Goal: Task Accomplishment & Management: Manage account settings

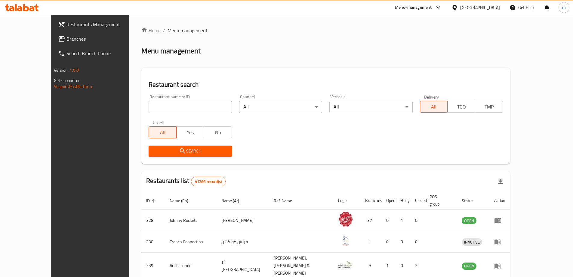
click at [67, 41] on span "Branches" at bounding box center [104, 38] width 75 height 7
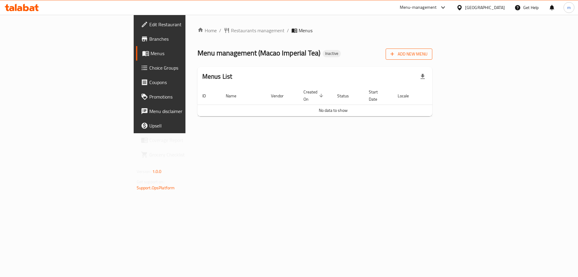
click at [427, 51] on span "Add New Menu" at bounding box center [408, 54] width 37 height 8
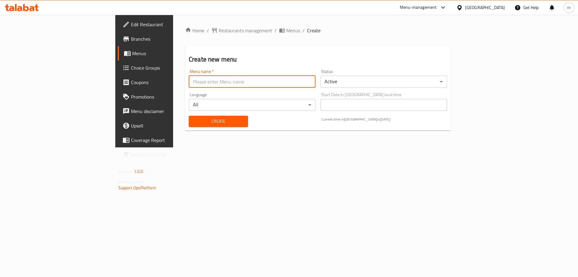
click at [289, 85] on input "text" at bounding box center [252, 82] width 127 height 12
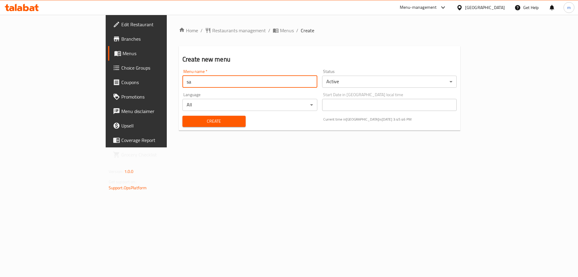
type input "[PERSON_NAME]"
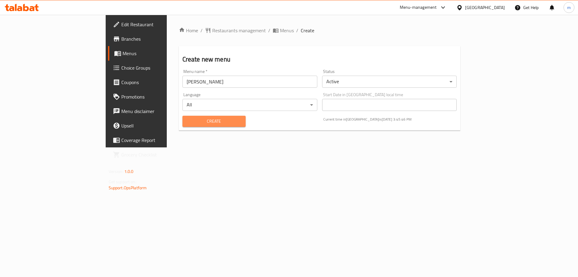
click at [187, 123] on span "Create" at bounding box center [214, 121] width 54 height 8
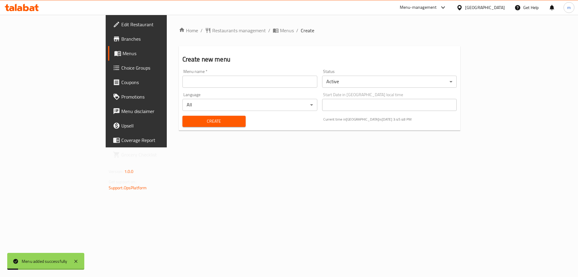
click at [209, 35] on div "Home / Restaurants management / Menus / Create Create new menu Menu name   * Me…" at bounding box center [320, 81] width 282 height 108
click at [273, 33] on icon "breadcrumb" at bounding box center [275, 31] width 5 height 4
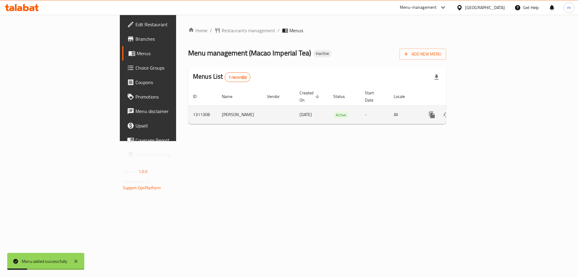
click at [479, 111] on icon "enhanced table" at bounding box center [475, 114] width 7 height 7
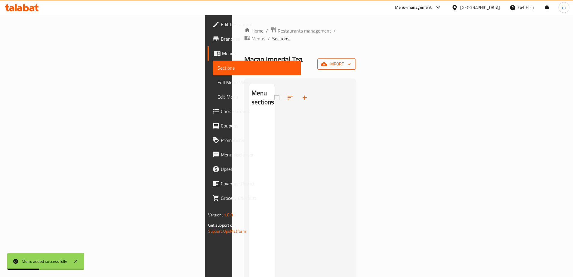
click at [327, 61] on icon "button" at bounding box center [324, 64] width 6 height 6
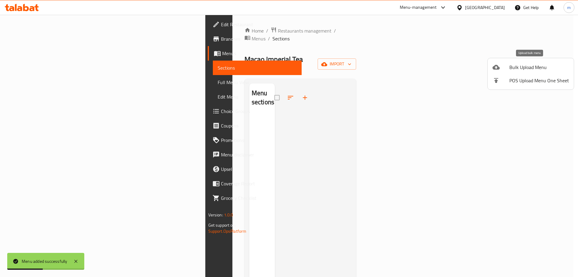
click at [509, 65] on div at bounding box center [500, 66] width 17 height 7
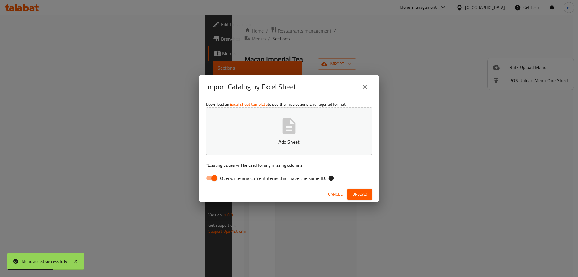
click at [251, 181] on span "Overwrite any current items that have the same ID." at bounding box center [273, 177] width 106 height 7
click at [231, 181] on input "Overwrite any current items that have the same ID." at bounding box center [214, 177] width 34 height 11
checkbox input "false"
click at [358, 188] on button "Upload" at bounding box center [359, 193] width 25 height 11
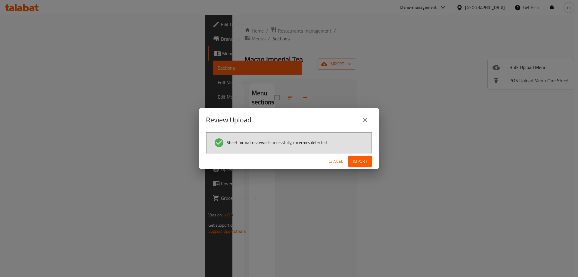
click at [356, 168] on div "Cancel Import" at bounding box center [289, 161] width 181 height 16
click at [356, 166] on button "Import" at bounding box center [360, 161] width 24 height 11
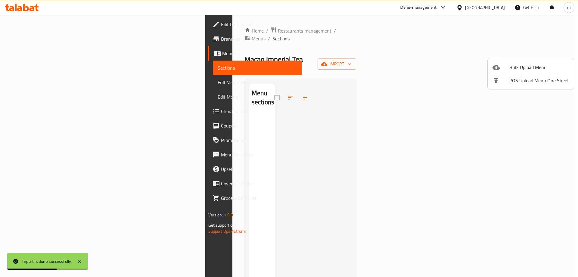
click at [57, 114] on div at bounding box center [289, 138] width 578 height 277
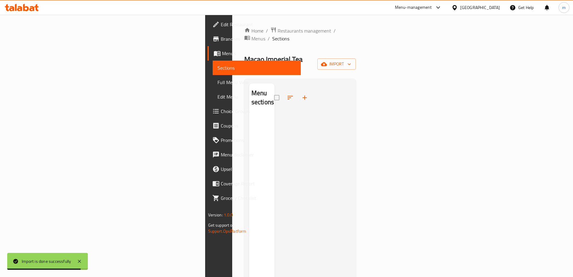
click at [221, 114] on span "Choice Groups" at bounding box center [258, 110] width 75 height 7
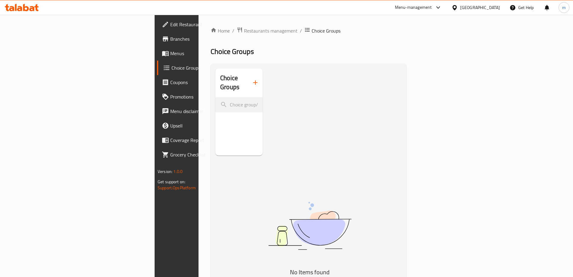
click at [248, 75] on button "button" at bounding box center [255, 82] width 14 height 14
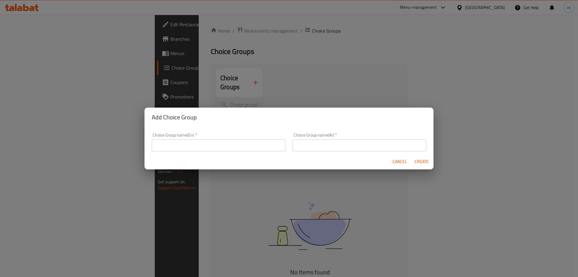
click at [228, 153] on div "Choice Group name(En)   * Choice Group name(En) *" at bounding box center [218, 142] width 141 height 26
click at [223, 145] on input "text" at bounding box center [219, 145] width 134 height 12
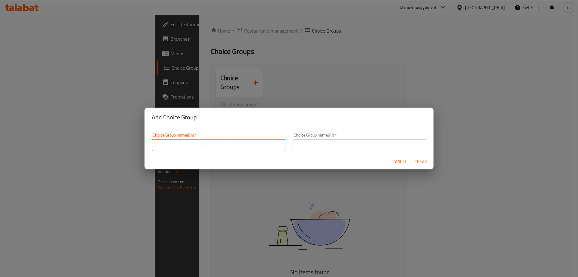
paste input "SELECT SIZE"
click at [227, 144] on input "SELECT SIZE" at bounding box center [219, 145] width 134 height 12
type input "Select Size"
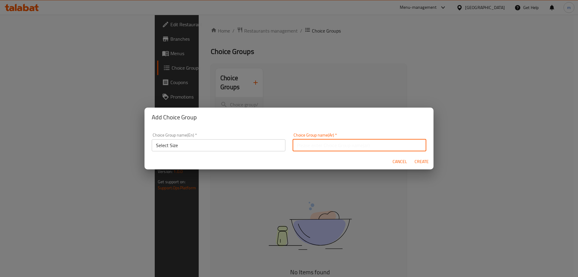
click at [360, 147] on input "text" at bounding box center [360, 145] width 134 height 12
click at [207, 144] on input "Select Size" at bounding box center [219, 145] width 134 height 12
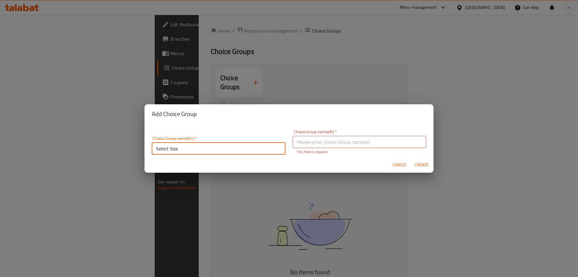
click at [207, 144] on input "Select Size" at bounding box center [219, 148] width 134 height 12
click at [322, 139] on input "text" at bounding box center [360, 142] width 134 height 12
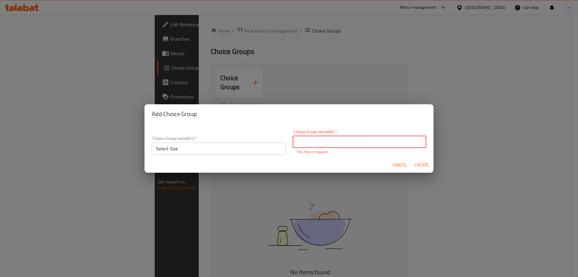
paste input "حدد الحجم"
type input "حدد الحجم"
click at [428, 168] on div "Cancel Create" at bounding box center [288, 165] width 289 height 16
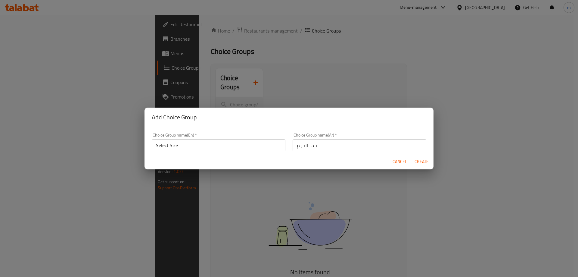
click at [422, 164] on span "Create" at bounding box center [421, 162] width 14 height 8
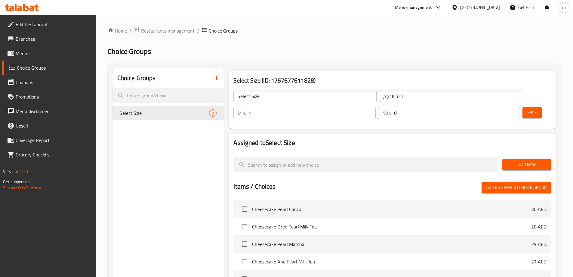
type input "1"
click at [376, 107] on input "1" at bounding box center [312, 113] width 127 height 12
type input "1"
click at [503, 107] on input "1" at bounding box center [457, 113] width 126 height 12
click at [531, 161] on span "Add New" at bounding box center [526, 165] width 39 height 8
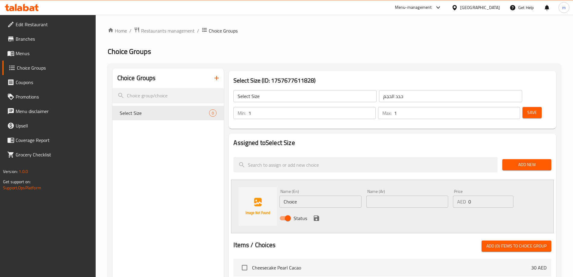
click at [310, 195] on input "Choice" at bounding box center [321, 201] width 82 height 12
click at [285, 195] on input "Choice" at bounding box center [321, 201] width 82 height 12
paste input "ALTO"
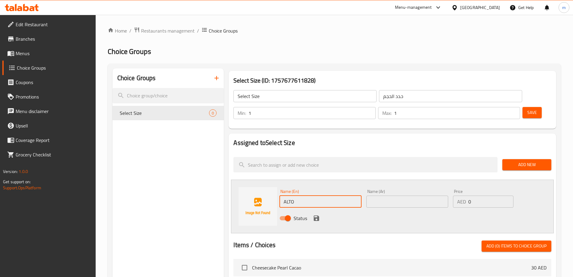
type input "ALTO"
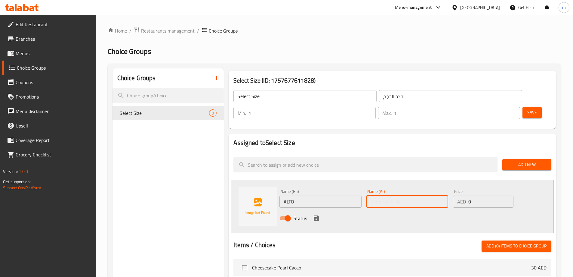
click at [391, 195] on input "text" at bounding box center [408, 201] width 82 height 12
click at [320, 195] on input "ALTO" at bounding box center [321, 201] width 82 height 12
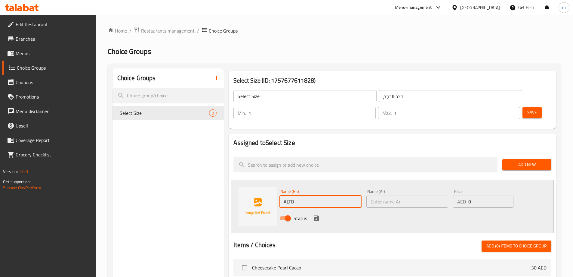
click at [320, 195] on input "ALTO" at bounding box center [321, 201] width 82 height 12
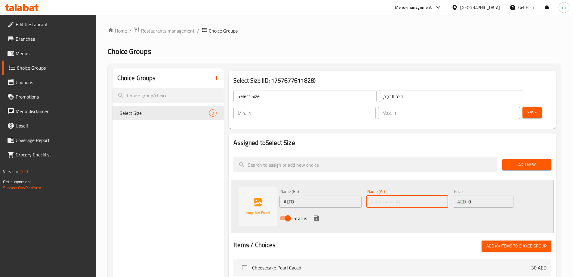
click at [424, 195] on input "text" at bounding box center [408, 201] width 82 height 12
type input "التو"
click at [346, 210] on div "Status" at bounding box center [407, 218] width 261 height 16
click at [319, 214] on icon "save" at bounding box center [316, 217] width 7 height 7
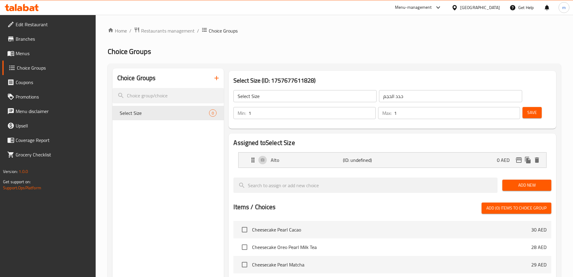
click at [545, 179] on button "Add New" at bounding box center [527, 184] width 49 height 11
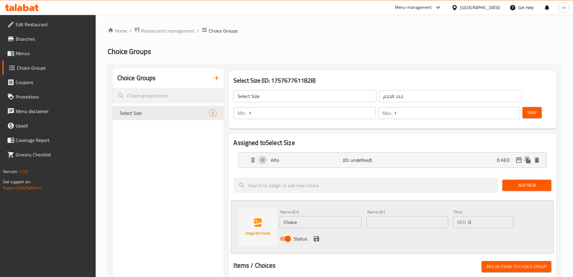
click at [308, 216] on input "Choice" at bounding box center [321, 222] width 82 height 12
paste input "MAIOR"
click at [308, 216] on input "MAIOR" at bounding box center [321, 222] width 82 height 12
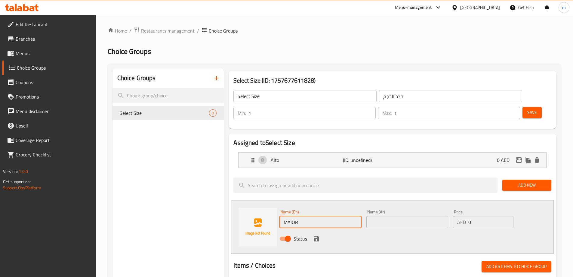
click at [308, 216] on input "MAIOR" at bounding box center [321, 222] width 82 height 12
type input "Maior"
click at [427, 216] on input "text" at bounding box center [408, 222] width 82 height 12
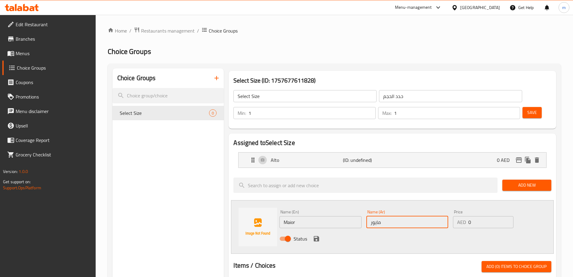
type input "مايور"
drag, startPoint x: 472, startPoint y: 206, endPoint x: 466, endPoint y: 207, distance: 6.4
click at [466, 216] on div "AED 0 Price" at bounding box center [483, 222] width 60 height 12
type input "2"
drag, startPoint x: 401, startPoint y: 226, endPoint x: 387, endPoint y: 224, distance: 13.8
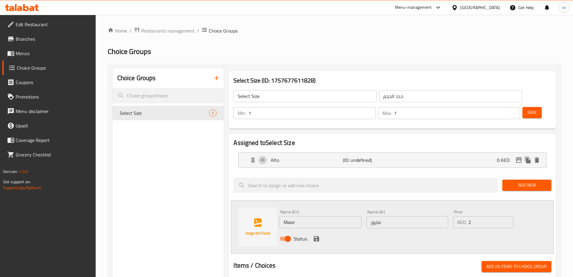
click at [394, 230] on div "Status" at bounding box center [407, 238] width 261 height 16
click at [317, 235] on icon "save" at bounding box center [316, 238] width 7 height 7
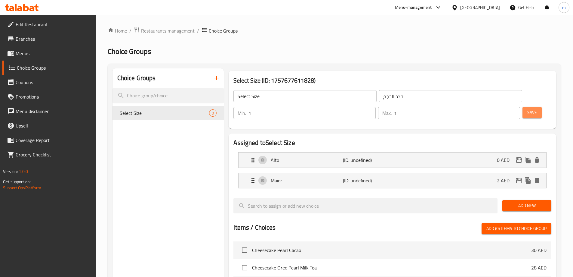
click at [530, 107] on button "Save" at bounding box center [532, 112] width 19 height 11
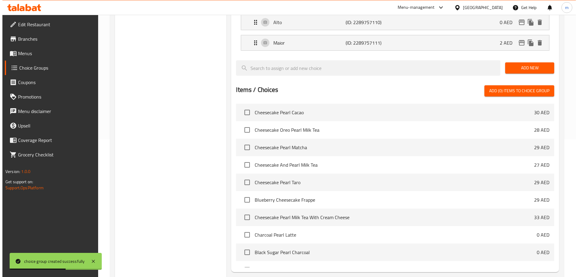
scroll to position [177, 0]
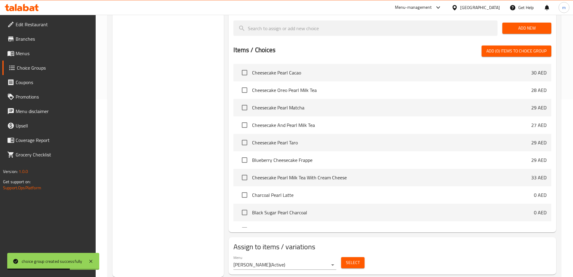
click at [349, 259] on span "Select" at bounding box center [353, 263] width 14 height 8
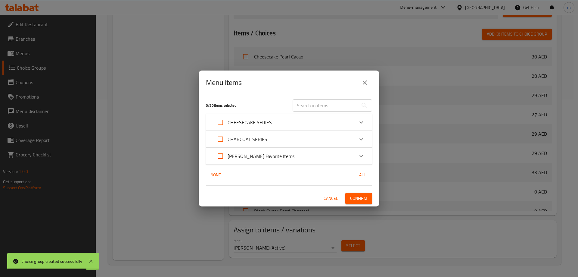
click at [305, 123] on div "CHEESECAKE SERIES" at bounding box center [283, 122] width 141 height 14
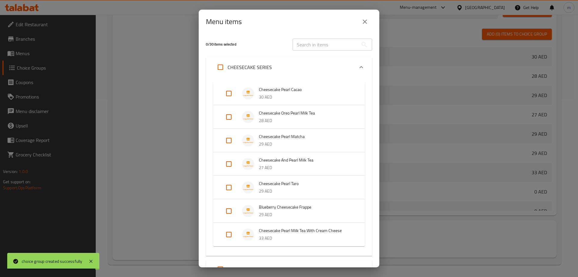
click at [226, 93] on input "Expand" at bounding box center [228, 93] width 14 height 14
checkbox input "true"
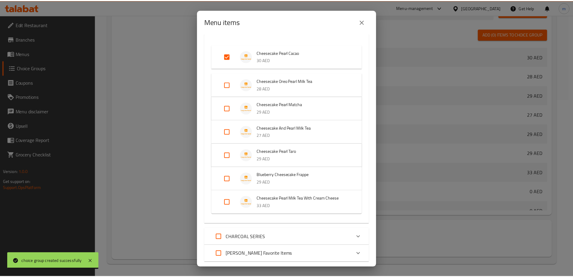
scroll to position [74, 0]
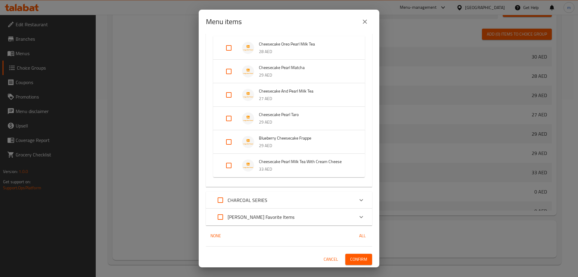
click at [357, 257] on span "Confirm" at bounding box center [358, 259] width 17 height 8
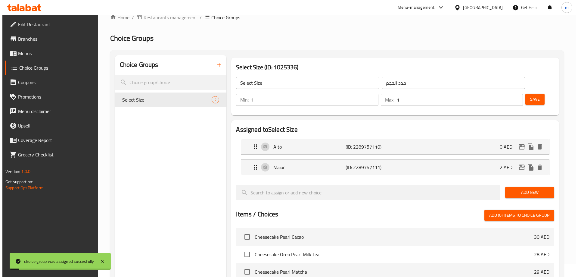
scroll to position [0, 0]
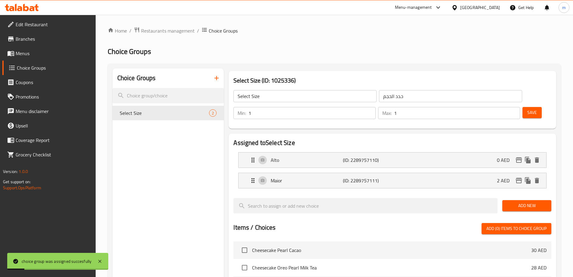
click at [213, 78] on button "button" at bounding box center [216, 78] width 14 height 14
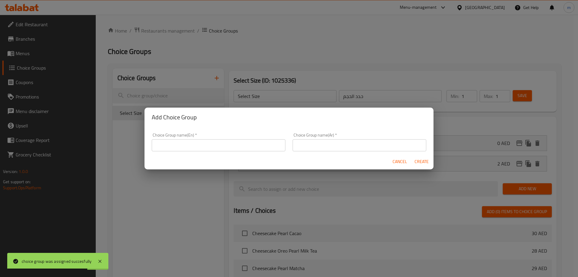
click at [247, 147] on input "text" at bounding box center [219, 145] width 134 height 12
paste input "Ice Level"
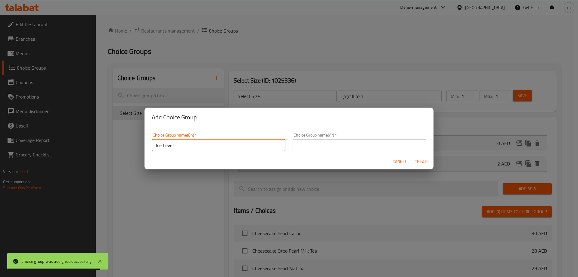
type input "Ice Level"
click at [325, 148] on input "text" at bounding box center [360, 145] width 134 height 12
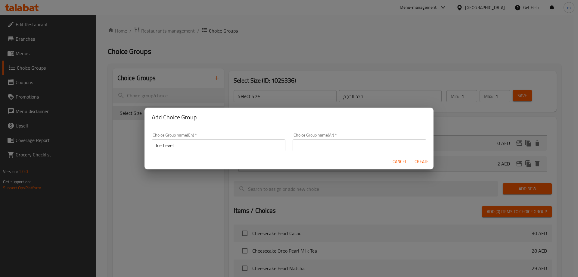
click at [299, 146] on input "text" at bounding box center [360, 145] width 134 height 12
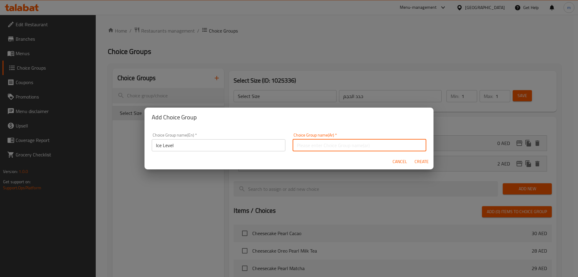
paste input "مستوى الجليد"
click at [299, 148] on input "مستوى الجليد" at bounding box center [360, 145] width 134 height 12
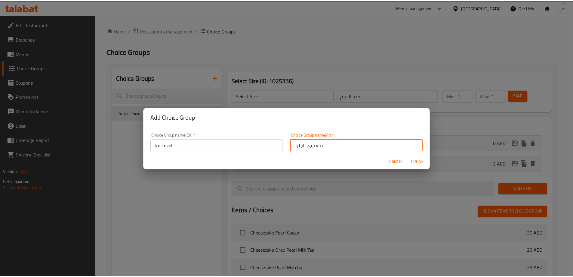
scroll to position [1, 0]
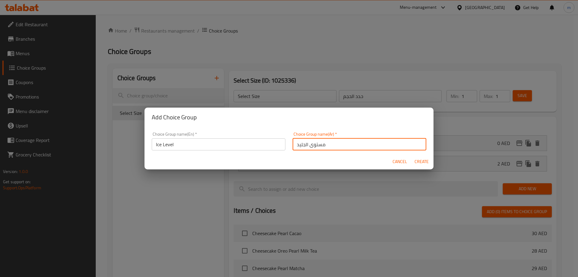
click at [301, 148] on input "مستوى الجليد" at bounding box center [360, 144] width 134 height 12
type input "مستوى الثلج"
click at [412, 156] on button "Create" at bounding box center [421, 161] width 19 height 11
type input "Ice Level"
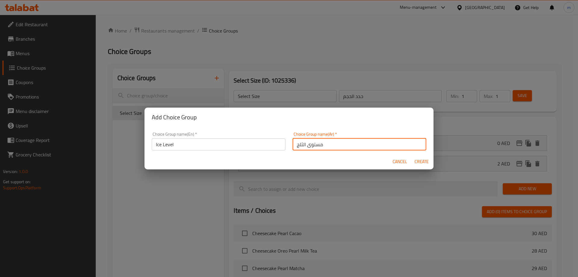
type input "مستوى الثلج"
type input "0"
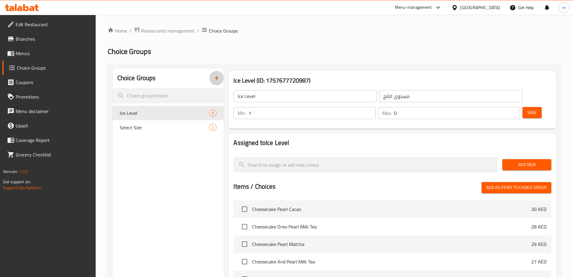
type input "1"
click at [376, 107] on input "1" at bounding box center [312, 113] width 127 height 12
type input "1"
click at [502, 107] on input "1" at bounding box center [457, 113] width 126 height 12
click at [522, 161] on span "Add New" at bounding box center [526, 165] width 39 height 8
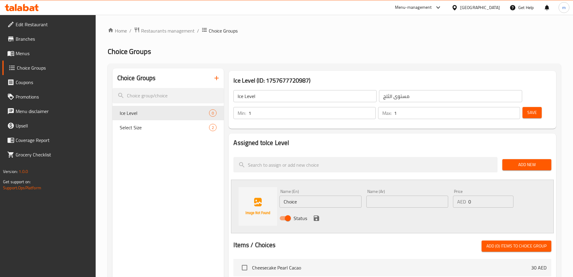
click at [294, 189] on div "Name (En) Choice Name (En)" at bounding box center [321, 198] width 82 height 18
click at [302, 195] on input "Choice" at bounding box center [321, 201] width 82 height 12
type input "n"
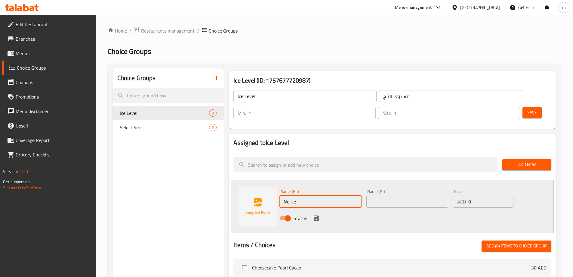
type input "No ice"
click at [419, 195] on input "text" at bounding box center [408, 201] width 82 height 12
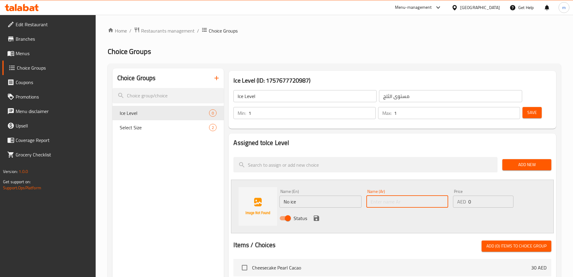
click at [388, 195] on input "text" at bounding box center [408, 201] width 82 height 12
paste input "بدون ثلج"
type input "بدون ثلج"
click at [314, 210] on div "Status" at bounding box center [407, 218] width 261 height 16
click at [314, 214] on icon "save" at bounding box center [316, 217] width 7 height 7
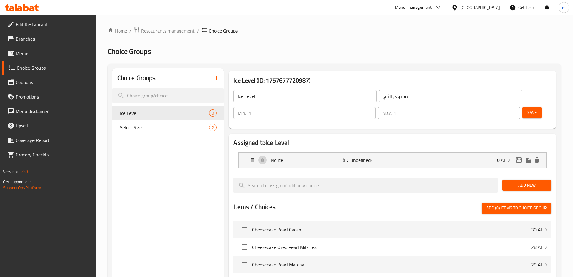
click at [525, 181] on span "Add New" at bounding box center [526, 185] width 39 height 8
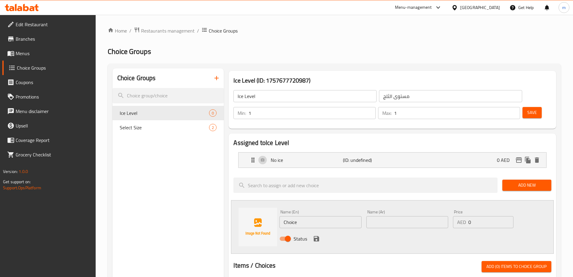
click at [289, 216] on input "Choice" at bounding box center [321, 222] width 82 height 12
click at [301, 216] on input "Choice" at bounding box center [321, 222] width 82 height 12
type input "less ice"
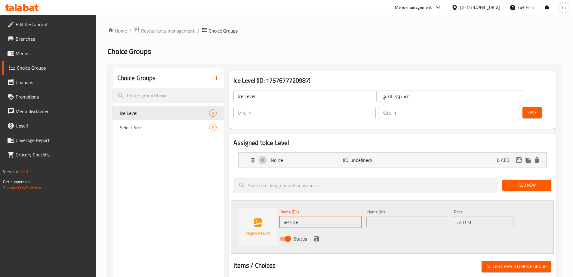
click at [376, 216] on input "text" at bounding box center [408, 222] width 82 height 12
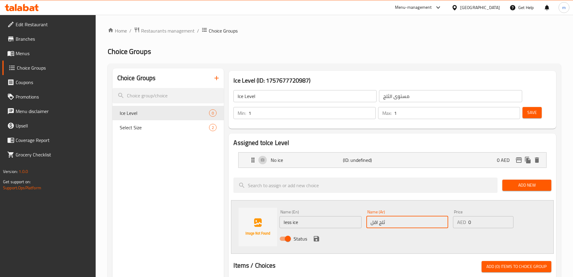
click at [317, 216] on input "less ice" at bounding box center [321, 222] width 82 height 12
click at [388, 216] on input "ثلج اقل" at bounding box center [408, 222] width 82 height 12
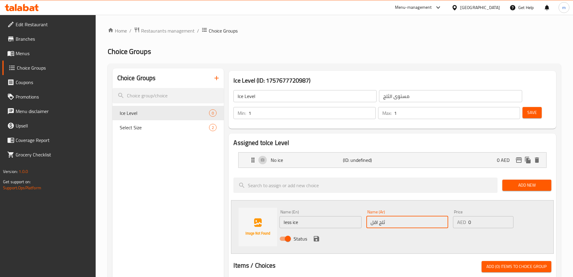
click at [388, 216] on input "ثلج اقل" at bounding box center [408, 222] width 82 height 12
paste input "ليد أ"
click at [383, 216] on input "جليد أقل" at bounding box center [408, 222] width 82 height 12
type input "ثلج أقل"
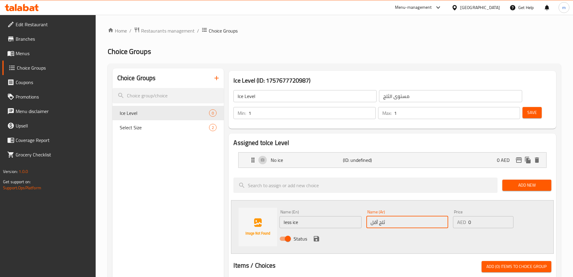
click at [315, 236] on icon "save" at bounding box center [316, 238] width 5 height 5
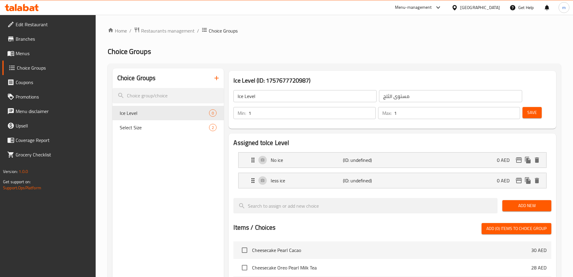
click at [531, 106] on div "Save" at bounding box center [535, 113] width 26 height 14
click at [531, 107] on button "Save" at bounding box center [532, 112] width 19 height 11
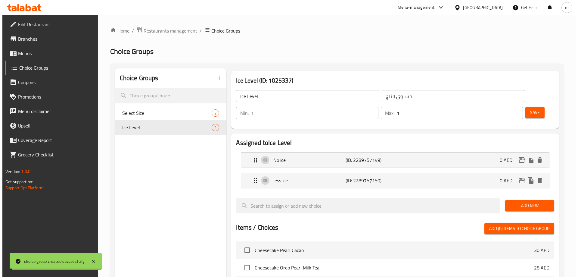
scroll to position [177, 0]
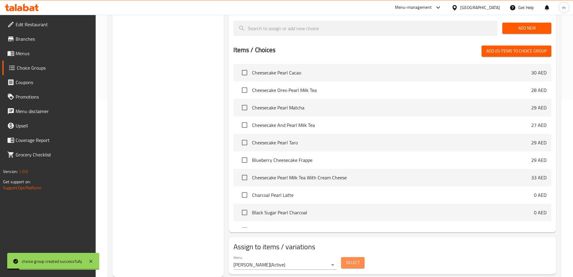
click at [349, 257] on button "Select" at bounding box center [352, 262] width 23 height 11
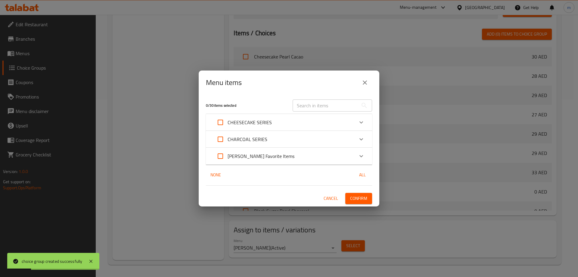
click at [322, 116] on div "CHEESECAKE SERIES" at bounding box center [283, 122] width 141 height 14
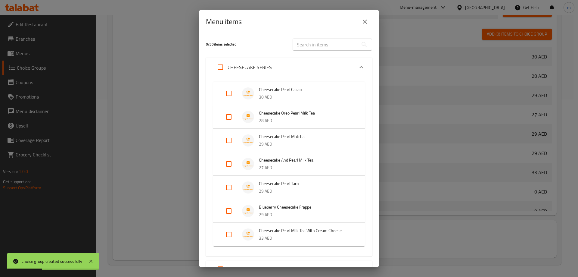
click at [227, 97] on input "Expand" at bounding box center [228, 93] width 14 height 14
checkbox input "true"
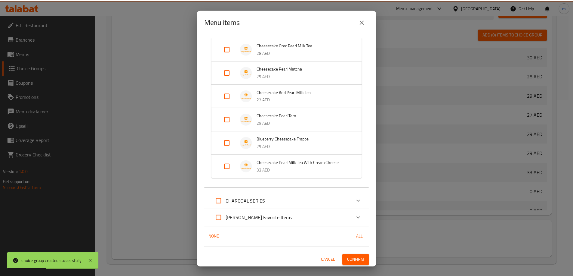
scroll to position [74, 0]
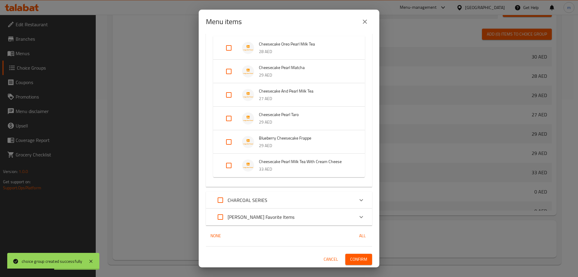
click at [358, 267] on div "1 / 30 items selected ​ CHEESECAKE SERIES Cheesecake Pearl Cacao 30 AED Cheesec…" at bounding box center [289, 150] width 181 height 233
click at [354, 253] on div "1 / 30 items selected ​ CHEESECAKE SERIES Cheesecake Pearl Cacao 30 AED Cheesec…" at bounding box center [289, 150] width 181 height 233
click at [353, 253] on div "1 / 30 items selected ​ CHEESECAKE SERIES Cheesecake Pearl Cacao 30 AED Cheesec…" at bounding box center [289, 150] width 181 height 233
click at [352, 254] on button "Confirm" at bounding box center [358, 258] width 27 height 11
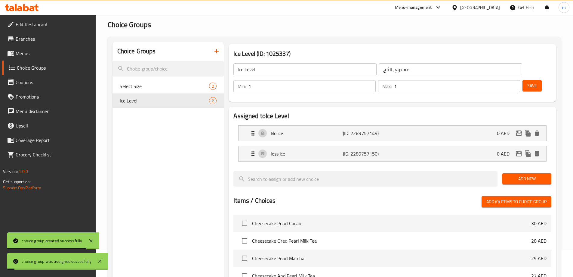
scroll to position [0, 0]
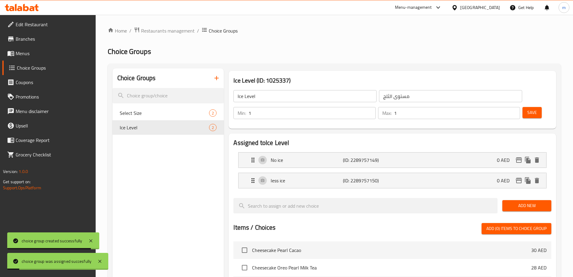
click at [217, 76] on icon "button" at bounding box center [217, 78] width 4 height 4
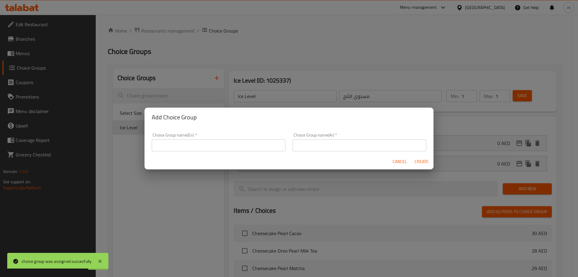
click at [176, 150] on input "text" at bounding box center [219, 145] width 134 height 12
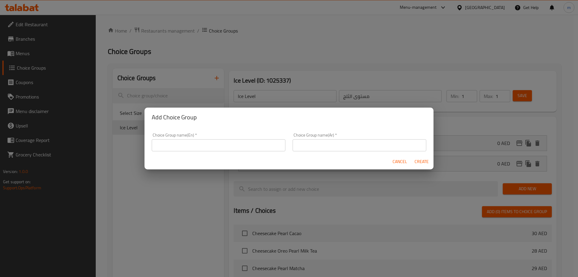
click at [171, 145] on input "text" at bounding box center [219, 145] width 134 height 12
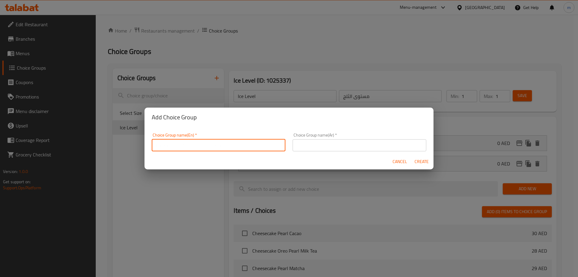
paste input "Remove or Replace"
click at [212, 151] on input "Remove or Replace" at bounding box center [219, 145] width 134 height 12
type input "Remove or Replace"
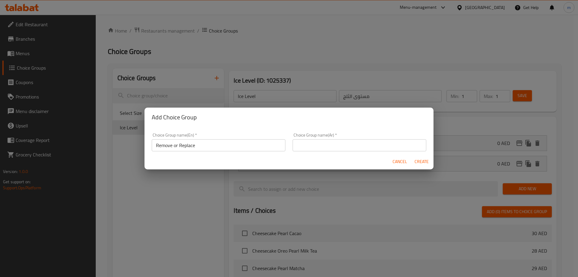
click at [309, 150] on input "text" at bounding box center [360, 145] width 134 height 12
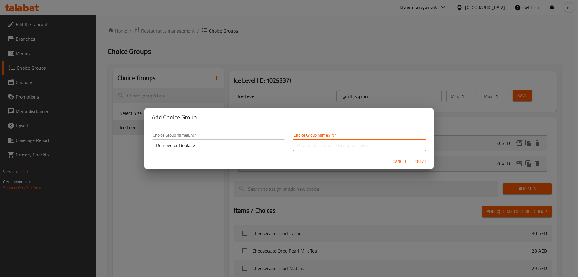
paste input "إزالة أو استبدال"
type input "إزالة أو استبدال"
click at [427, 162] on span "Create" at bounding box center [421, 162] width 14 height 8
type input "Remove or Replace"
type input "إزالة أو استبدال"
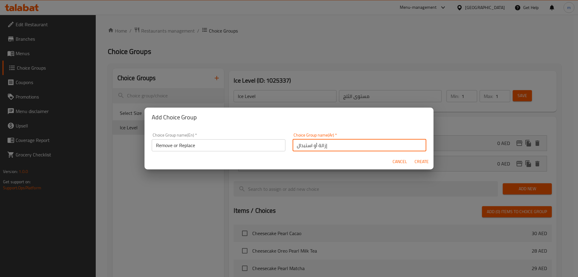
type input "0"
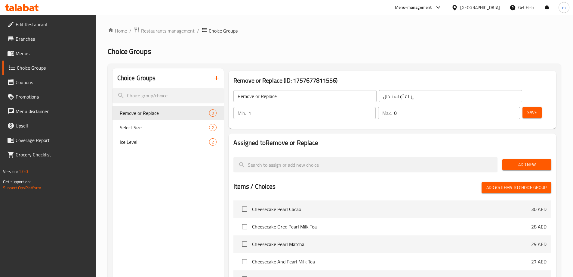
type input "1"
click at [376, 107] on input "1" at bounding box center [312, 113] width 127 height 12
type input "1"
click at [504, 107] on input "1" at bounding box center [457, 113] width 126 height 12
click at [515, 154] on div "Add New" at bounding box center [527, 164] width 54 height 20
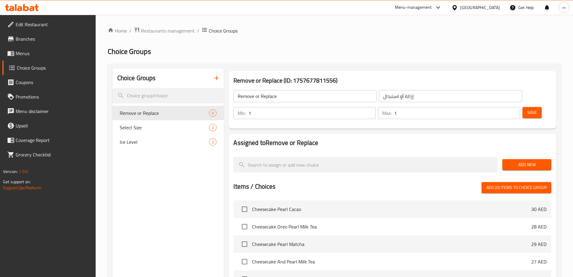
click at [516, 159] on button "Add New" at bounding box center [527, 164] width 49 height 11
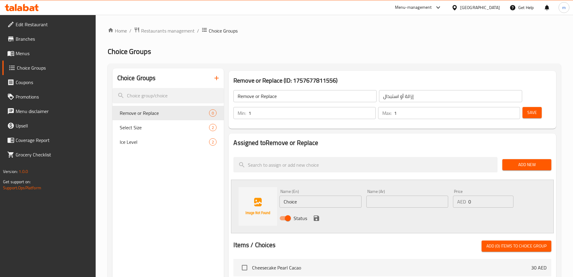
click at [303, 195] on input "Choice" at bounding box center [321, 201] width 82 height 12
paste input "Remove Black Pearl"
type input "Remove Black Pearl"
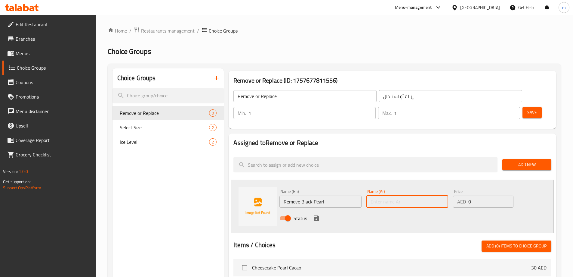
click at [414, 195] on input "text" at bounding box center [408, 201] width 82 height 12
type input "h"
type input "ازاله بيرل سوداء"
click at [393, 210] on div "Status" at bounding box center [407, 218] width 261 height 16
click at [317, 215] on icon "save" at bounding box center [316, 217] width 5 height 5
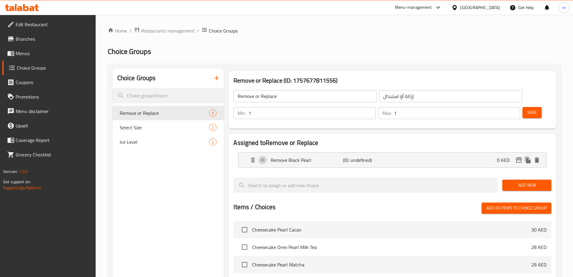
click at [520, 181] on span "Add New" at bounding box center [526, 185] width 39 height 8
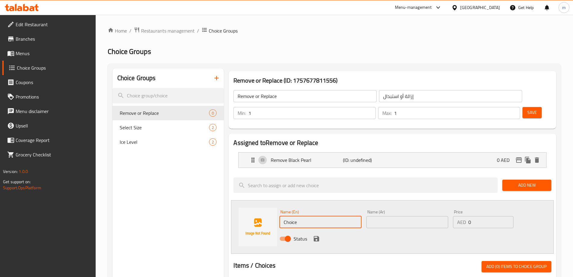
click at [300, 216] on input "Choice" at bounding box center [321, 222] width 82 height 12
paste input "Remove Pearl, Add Crushed Oreo"
type input "Remove Pearl, Add Crushed Oreo"
drag, startPoint x: 385, startPoint y: 206, endPoint x: 396, endPoint y: 208, distance: 11.4
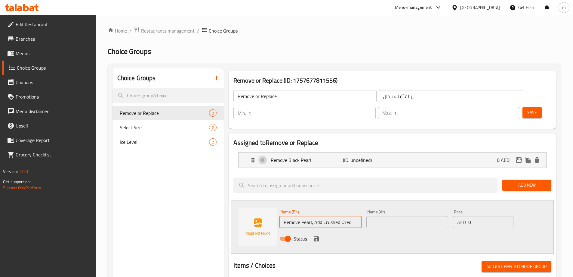
click at [385, 216] on input "text" at bounding box center [408, 222] width 82 height 12
drag, startPoint x: 416, startPoint y: 205, endPoint x: 420, endPoint y: 212, distance: 8.3
click at [416, 216] on input "ازاله بيرل , اصف اوريو" at bounding box center [408, 222] width 82 height 12
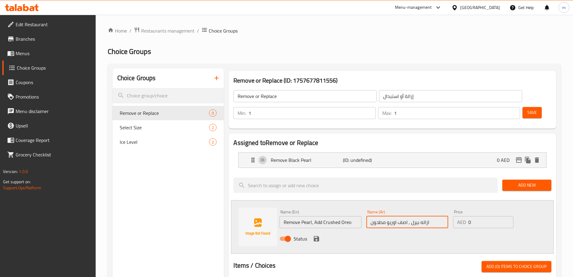
type input "ازاله بيرل , اصف اوريو مطحون"
click at [440, 256] on div at bounding box center [393, 258] width 318 height 5
click at [314, 236] on icon "save" at bounding box center [316, 238] width 5 height 5
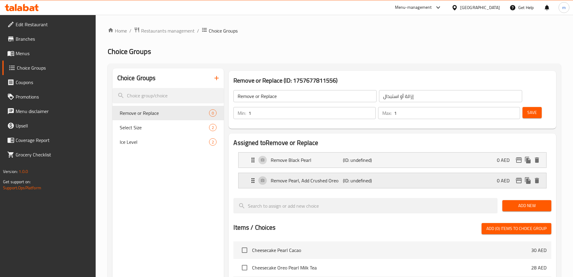
click at [510, 177] on p "0 AED" at bounding box center [505, 180] width 17 height 7
click at [486, 173] on div "Remove Pearl, Add Crushed Oreo (ID: undefined) 0 AED" at bounding box center [394, 180] width 290 height 15
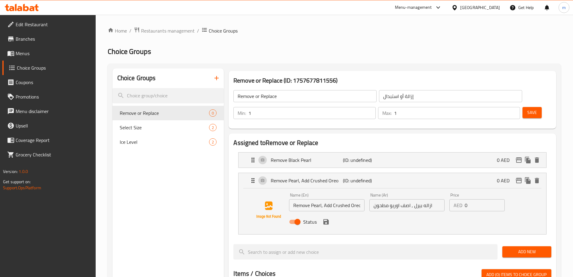
click at [497, 199] on input "0" at bounding box center [485, 205] width 40 height 12
drag, startPoint x: 500, startPoint y: 186, endPoint x: 492, endPoint y: 210, distance: 25.4
type input "1"
click at [500, 199] on input "1" at bounding box center [485, 205] width 40 height 12
click at [325, 217] on button "save" at bounding box center [326, 221] width 9 height 9
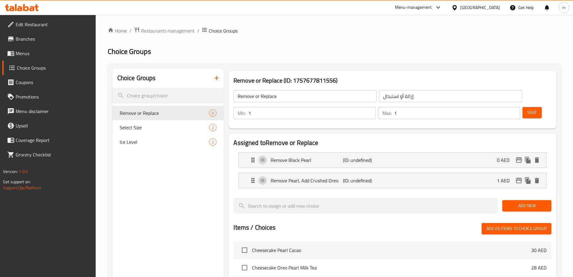
click at [528, 202] on span "Add New" at bounding box center [526, 206] width 39 height 8
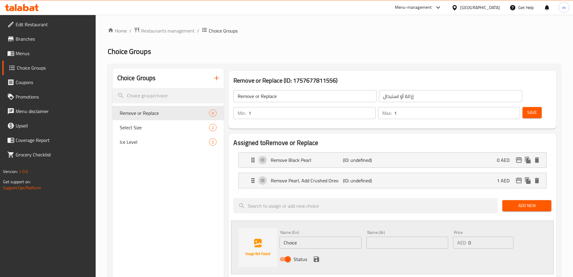
click at [335, 236] on input "Choice" at bounding box center [321, 242] width 82 height 12
paste input "Remove Pearl, Add Crystal Nata"
click at [333, 236] on input "ChoiceRemove Pearl, Add Crystal Nata" at bounding box center [321, 242] width 82 height 12
click at [311, 236] on input "ChoiceRemove Pearl, Add Crystal Nata" at bounding box center [321, 242] width 82 height 12
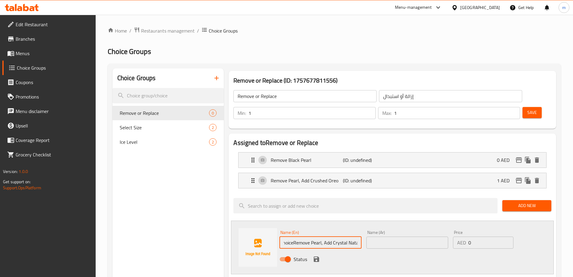
click at [311, 236] on input "ChoiceRemove Pearl, Add Crystal Nata" at bounding box center [321, 242] width 82 height 12
click at [314, 236] on input "ChoiceRemove Pearl, Add Crystal Nata" at bounding box center [321, 242] width 82 height 12
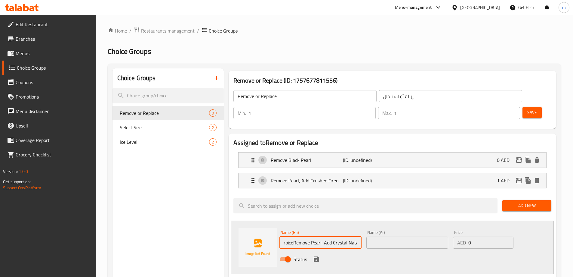
click at [323, 236] on input "ChoiceRemove Pearl, Add Crystal Nata" at bounding box center [321, 242] width 82 height 12
click at [297, 236] on input "ChoiceRemove Pearl, Add Crystal Nata" at bounding box center [321, 242] width 82 height 12
click at [293, 236] on input "Choice Remove Pearl, Add Crystal Nata" at bounding box center [321, 242] width 82 height 12
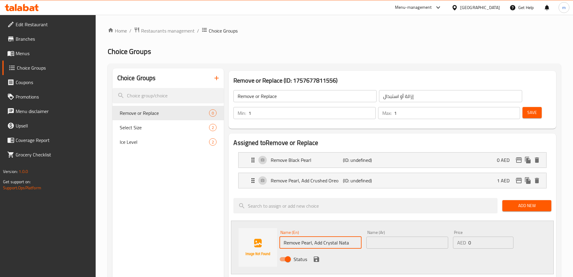
type input "Remove Pearl, Add Crystal Nata"
click at [372, 236] on input "text" at bounding box center [408, 242] width 82 height 12
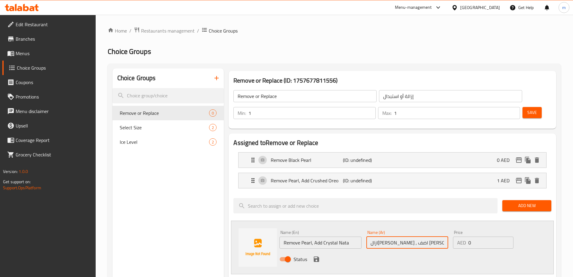
type input "ازال[PERSON_NAME] , اضف [PERSON_NAME]"
click at [466, 236] on div "AED 0 Price" at bounding box center [483, 242] width 60 height 12
type input "1"
click at [508, 236] on input "1" at bounding box center [491, 242] width 45 height 12
click at [320, 251] on div "Status" at bounding box center [407, 259] width 261 height 16
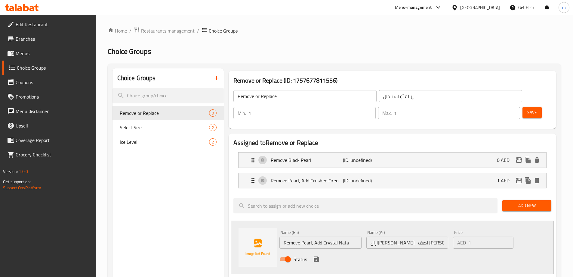
click at [316, 256] on icon "save" at bounding box center [316, 258] width 5 height 5
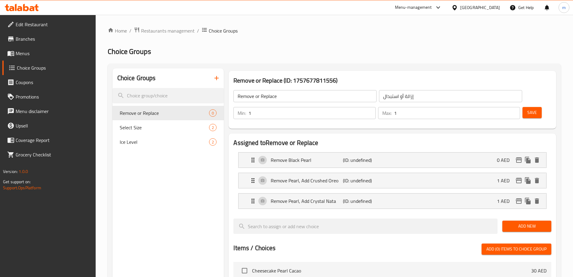
click at [527, 222] on span "Add New" at bounding box center [526, 226] width 39 height 8
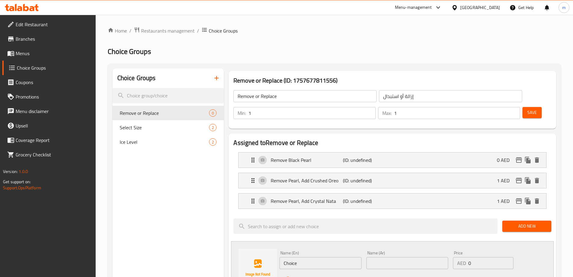
click at [321, 250] on div "Name (En) Choice Name (En)" at bounding box center [321, 259] width 82 height 18
click at [316, 257] on input "Choice" at bounding box center [321, 263] width 82 height 12
paste input "Remove Pearl, Add Grass Jelly"
type input "Remove Pearl, Add Grass Jelly"
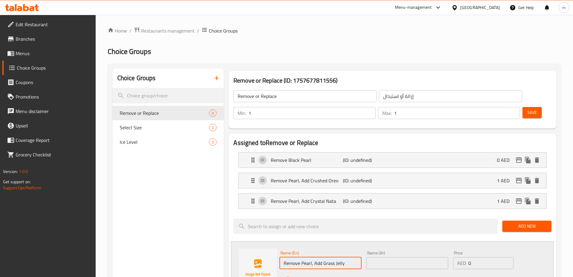
click at [432, 257] on input "text" at bounding box center [408, 263] width 82 height 12
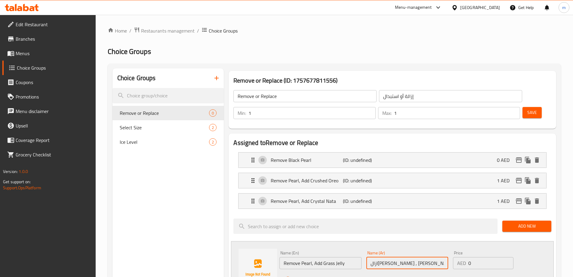
type input "ازال[PERSON_NAME] , [PERSON_NAME]"
click at [430, 271] on div "Status" at bounding box center [407, 279] width 261 height 16
type input "1"
click at [508, 257] on input "1" at bounding box center [491, 263] width 45 height 12
click at [319, 276] on icon "save" at bounding box center [316, 279] width 5 height 5
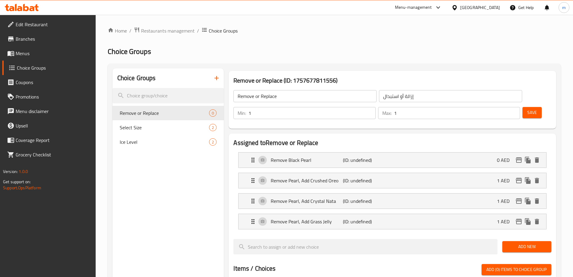
click at [512, 243] on span "Add New" at bounding box center [526, 247] width 39 height 8
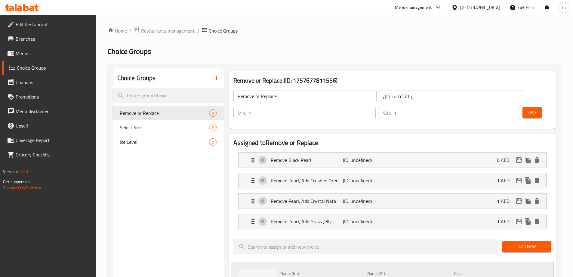
click at [319, 272] on div "Name (En) Choice Name (En)" at bounding box center [320, 279] width 87 height 23
paste input "-Remove Pearl, Add Coffee Jelly"
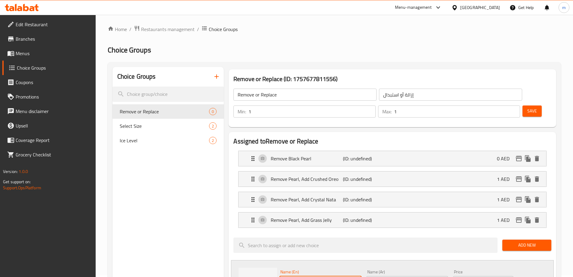
click at [286, 276] on input "-Remove Pearl, Add Coffee Jelly" at bounding box center [321, 282] width 82 height 12
type input "Remove Pearl, Add Coffee Jelly"
click at [387, 276] on input "text" at bounding box center [408, 282] width 82 height 12
type input "ازله بيرل , اضافه قهوه جيلي"
type input "1"
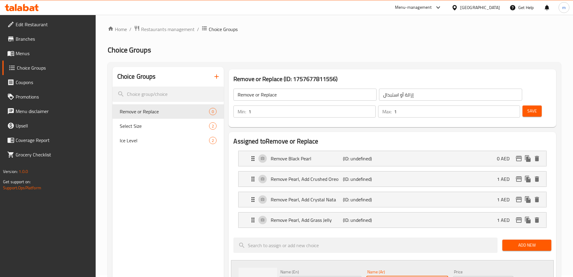
click at [507, 276] on input "1" at bounding box center [491, 282] width 45 height 12
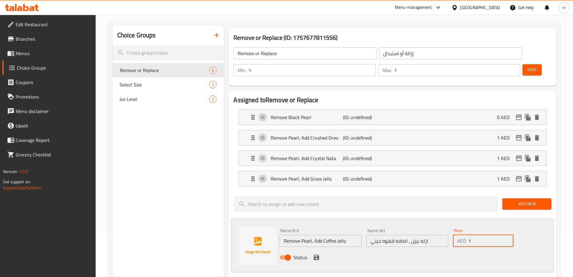
scroll to position [92, 0]
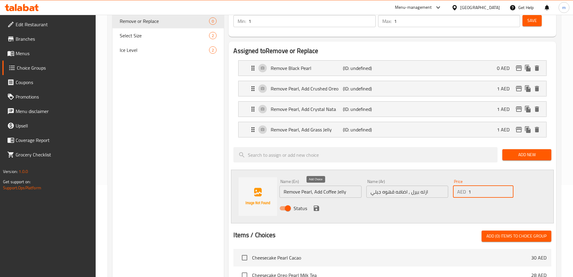
click at [318, 204] on icon "save" at bounding box center [316, 207] width 7 height 7
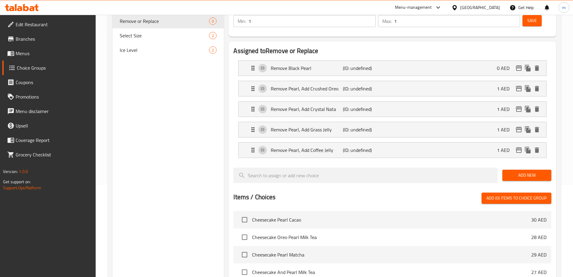
click at [526, 171] on span "Add New" at bounding box center [526, 175] width 39 height 8
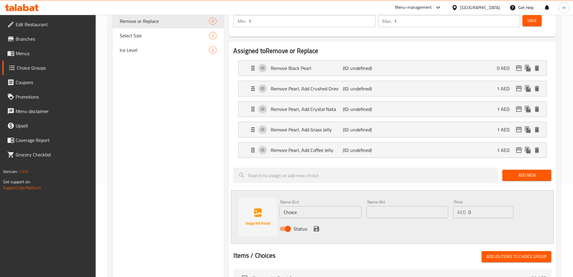
click at [336, 206] on input "Choice" at bounding box center [321, 212] width 82 height 12
paste input "Remove Pearl, Add Red Bean"
type input "Remove Pearl, Add Red Bean"
click at [383, 206] on input "text" at bounding box center [408, 212] width 82 height 12
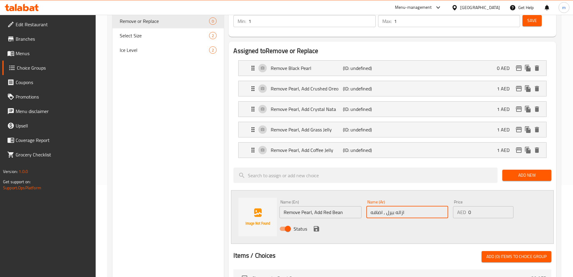
click at [409, 206] on input "ازاله بيرل , اضافه" at bounding box center [408, 212] width 82 height 12
type input "ازاله بيرل , اضافه فاصولياء حمراء"
type input "1"
click at [509, 206] on input "1" at bounding box center [491, 212] width 45 height 12
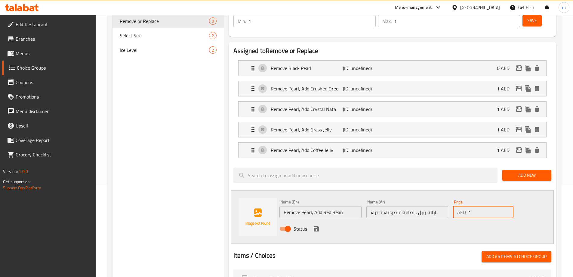
click at [313, 220] on div "Status" at bounding box center [407, 228] width 261 height 16
click at [314, 225] on icon "save" at bounding box center [316, 228] width 7 height 7
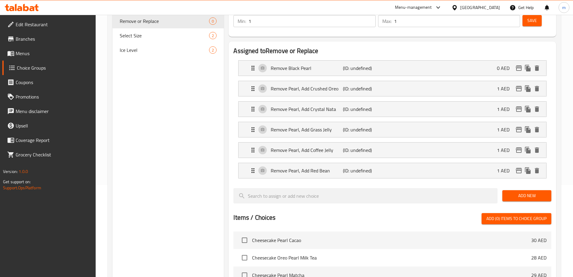
click at [529, 192] on span "Add New" at bounding box center [526, 196] width 39 height 8
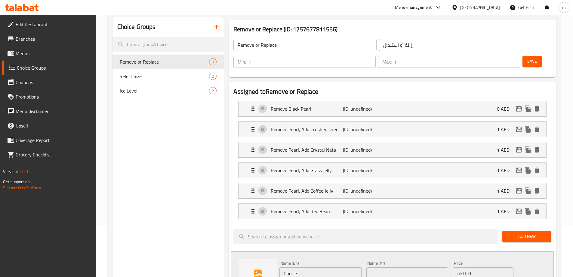
scroll to position [62, 0]
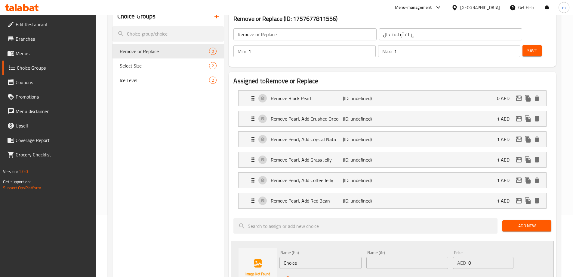
click at [285, 256] on input "Choice" at bounding box center [321, 262] width 82 height 12
paste input "Remove Pearl, Add White Pearl"
type input "Remove Pearl, Add White Pearl"
click at [380, 256] on input "text" at bounding box center [408, 262] width 82 height 12
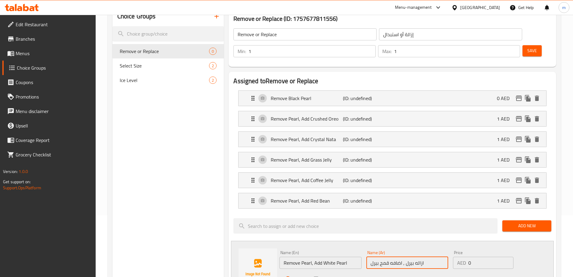
type input "ازاله بيرل , اضافه قمح بيرل"
click at [388, 271] on div "Status" at bounding box center [407, 279] width 261 height 16
type input "1"
click at [509, 256] on input "1" at bounding box center [491, 262] width 45 height 12
click at [461, 271] on div "Status" at bounding box center [407, 279] width 261 height 16
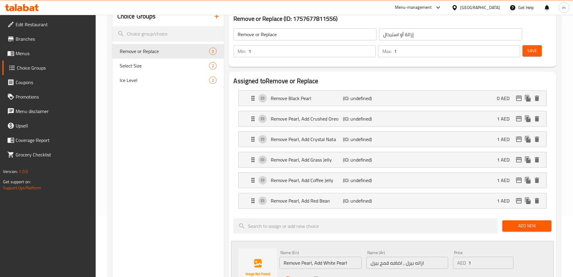
click at [313, 275] on icon "save" at bounding box center [316, 278] width 7 height 7
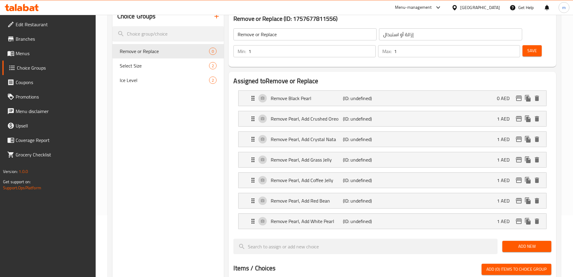
drag, startPoint x: 513, startPoint y: 228, endPoint x: 505, endPoint y: 228, distance: 8.4
click at [513, 242] on span "Add New" at bounding box center [526, 246] width 39 height 8
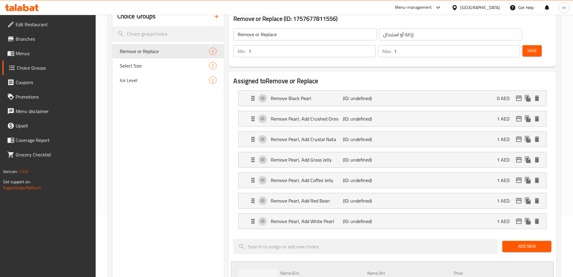
click at [308, 271] on div "Name (En) Choice Name (En)" at bounding box center [321, 280] width 82 height 18
paste input "Remove Pearl, Add Pudding"
type input "Remove Pearl, Add Pudding"
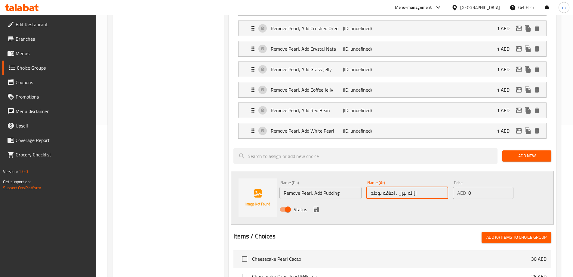
type input "ازاله بيرل , اضافه بودنج"
click at [508, 187] on input "1" at bounding box center [491, 193] width 45 height 12
type input "2"
click at [508, 187] on input "2" at bounding box center [491, 193] width 45 height 12
click at [463, 201] on div "Status" at bounding box center [407, 209] width 261 height 16
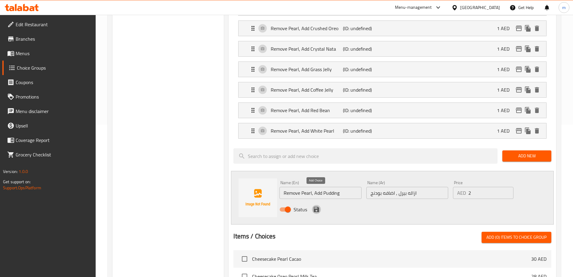
click at [317, 206] on icon "save" at bounding box center [316, 208] width 5 height 5
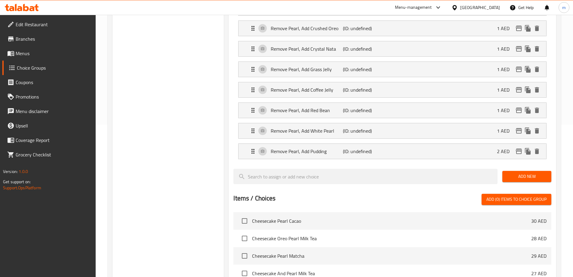
scroll to position [62, 0]
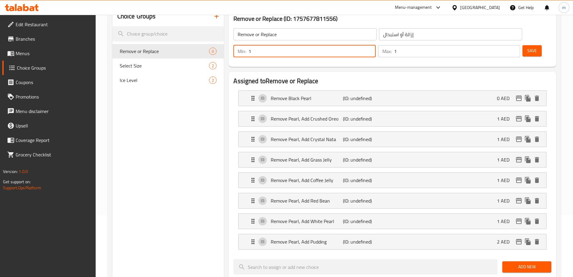
drag, startPoint x: 465, startPoint y: 37, endPoint x: 460, endPoint y: 39, distance: 5.3
click at [376, 45] on div "Min: 1 ​" at bounding box center [305, 51] width 142 height 12
type input "0"
click at [474, 76] on h2 "Assigned to Remove or Replace" at bounding box center [393, 80] width 318 height 9
drag, startPoint x: 524, startPoint y: 29, endPoint x: 512, endPoint y: 60, distance: 33.4
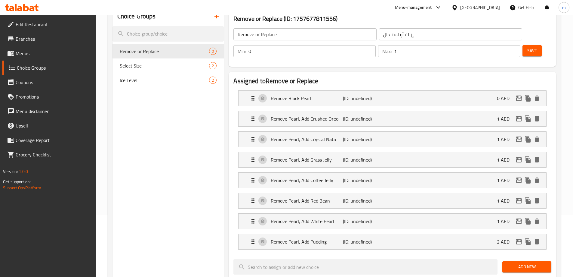
click at [524, 45] on button "Save" at bounding box center [532, 50] width 19 height 11
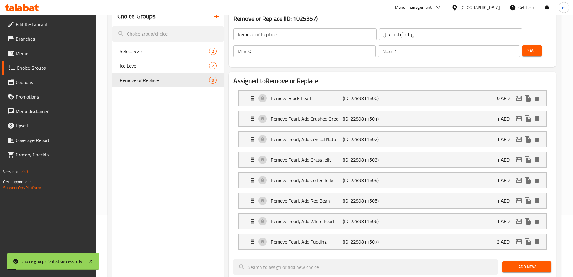
click at [538, 263] on span "Add New" at bounding box center [526, 267] width 39 height 8
click at [133, 63] on span "Ice Level" at bounding box center [156, 65] width 72 height 7
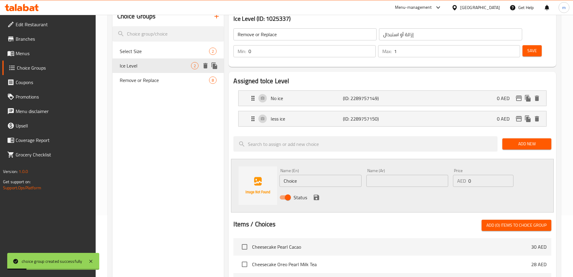
type input "Ice Level"
type input "مستوى الثلج"
type input "1"
click at [182, 79] on span "Remove or Replace" at bounding box center [156, 79] width 72 height 7
type input "Remove or Replace"
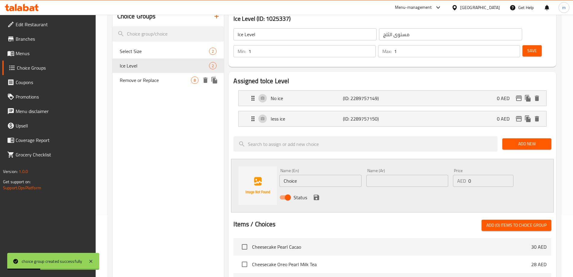
type input "إزالة أو استبدال"
type input "0"
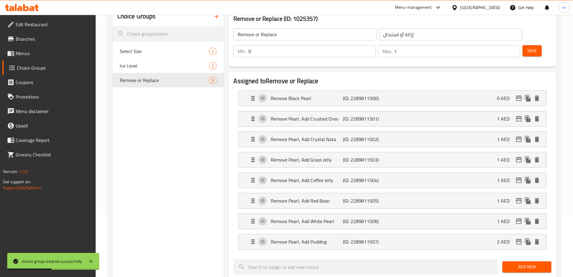
click at [523, 257] on div "Add New" at bounding box center [527, 266] width 54 height 20
click at [522, 263] on span "Add New" at bounding box center [526, 267] width 39 height 8
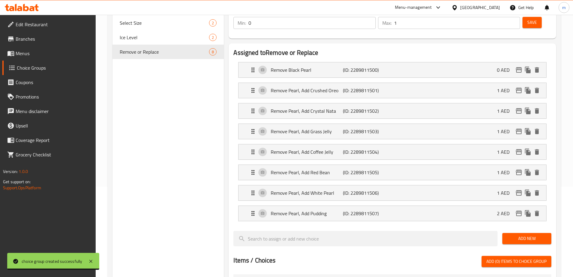
scroll to position [122, 0]
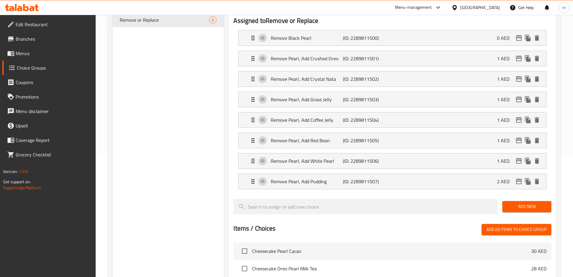
click at [519, 203] on span "Add New" at bounding box center [526, 207] width 39 height 8
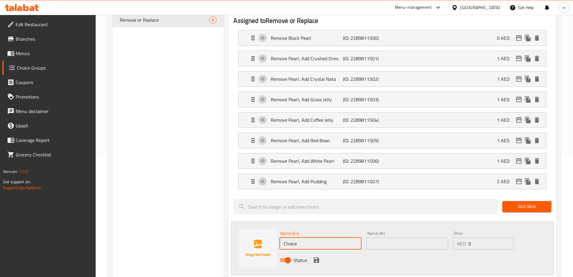
click at [299, 237] on input "Choice" at bounding box center [321, 243] width 82 height 12
paste input "Remove Pearl, Add Cream Chees"
type input "Remove Pearl, Add Cream Cheese"
click at [388, 237] on input "text" at bounding box center [408, 243] width 82 height 12
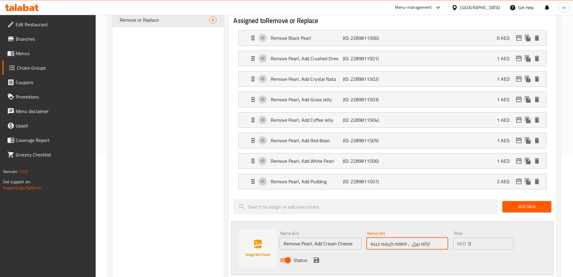
type input "ازاله بيرل , اضافه كريمه جبنه"
click at [318, 257] on icon "save" at bounding box center [316, 259] width 5 height 5
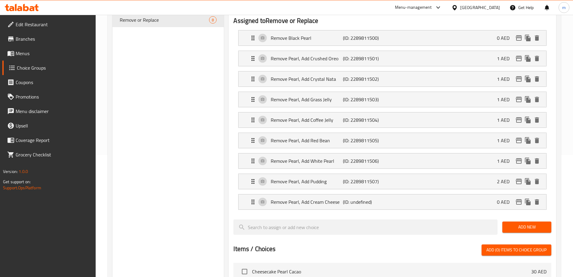
click at [547, 223] on span "Add New" at bounding box center [526, 227] width 39 height 8
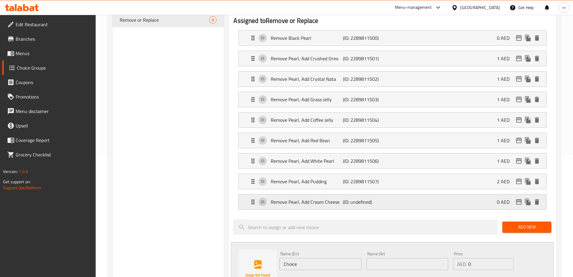
click at [375, 198] on p "(ID: undefined)" at bounding box center [367, 201] width 48 height 7
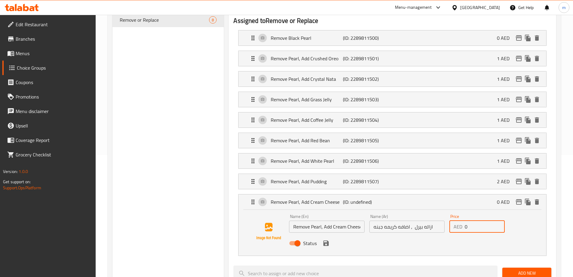
drag, startPoint x: 468, startPoint y: 212, endPoint x: 464, endPoint y: 213, distance: 4.0
click at [464, 220] on div "AED 0 Price" at bounding box center [477, 226] width 55 height 12
click at [331, 235] on div "Status" at bounding box center [407, 243] width 240 height 16
type input "3"
click at [415, 220] on input "ازاله بيرل , اضافه كريمه جبنه" at bounding box center [407, 226] width 75 height 12
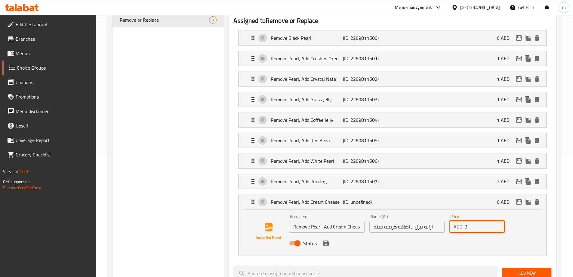
click at [415, 220] on input "ازاله بيرل , اضافه كريمه جبنه" at bounding box center [407, 226] width 75 height 12
click at [420, 220] on input "ازاله بيرل , اضافه كريمه جبنه" at bounding box center [407, 226] width 75 height 12
click at [427, 220] on input "ازاله بيرل , اضافه كريمه جبنه" at bounding box center [407, 226] width 75 height 12
click at [327, 240] on icon "save" at bounding box center [326, 242] width 5 height 5
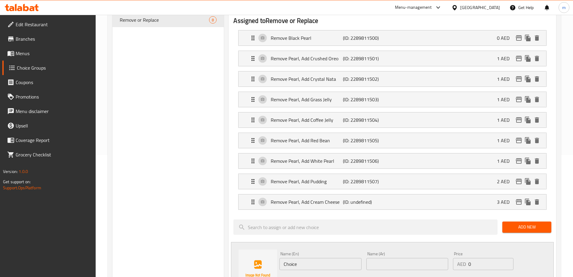
click at [378, 258] on input "text" at bounding box center [408, 264] width 82 height 12
paste input "ازاله بيرل"
type input "ازاله بيرل,"
click at [351, 258] on input "Choice" at bounding box center [321, 264] width 82 height 12
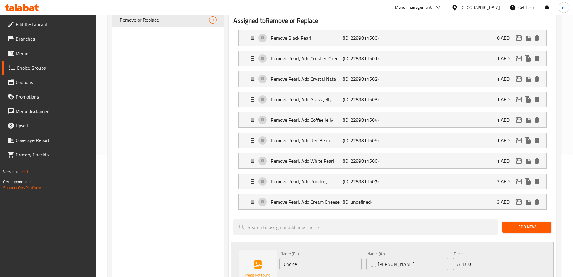
click at [317, 258] on input "Choice" at bounding box center [321, 264] width 82 height 12
paste input "-Remove Pearl, Add Cheesecake Cream"
type input "-Remove Pearl, Add Cheesecake Cream"
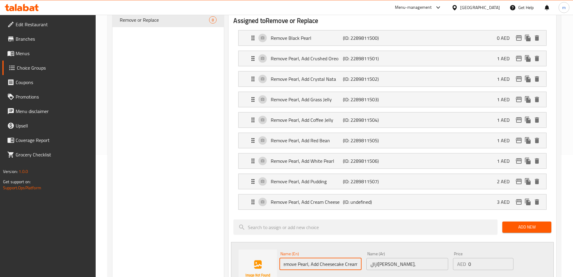
click at [390, 258] on input "ازاله بيرل," at bounding box center [408, 264] width 82 height 12
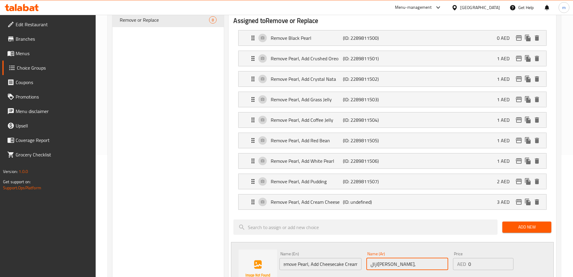
scroll to position [0, 0]
type input "ازاله بيرل, اضافه تشيز كيك كريمه"
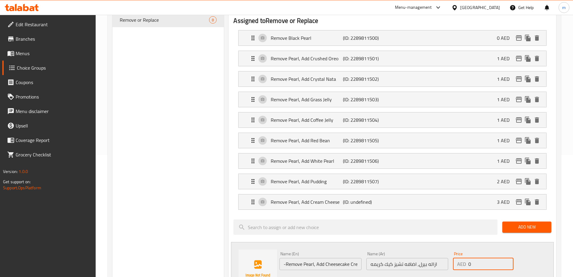
drag, startPoint x: 469, startPoint y: 244, endPoint x: 465, endPoint y: 245, distance: 3.7
click at [465, 258] on div "AED 0 Price" at bounding box center [483, 264] width 60 height 12
click at [473, 258] on input "0" at bounding box center [491, 264] width 45 height 12
type input "3"
drag, startPoint x: 360, startPoint y: 271, endPoint x: 338, endPoint y: 267, distance: 22.3
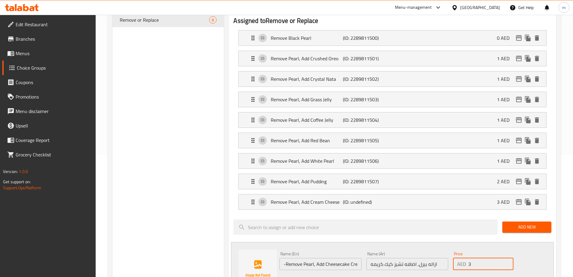
click at [353, 272] on div "Status" at bounding box center [407, 280] width 261 height 16
click at [318, 276] on icon "save" at bounding box center [316, 280] width 7 height 7
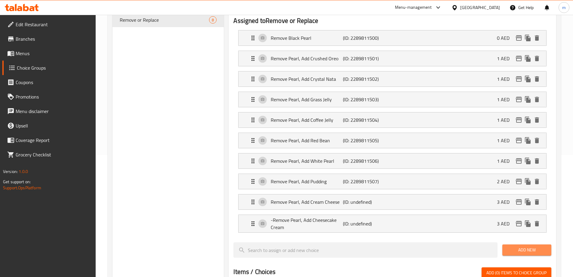
click at [542, 246] on span "Add New" at bounding box center [526, 250] width 39 height 8
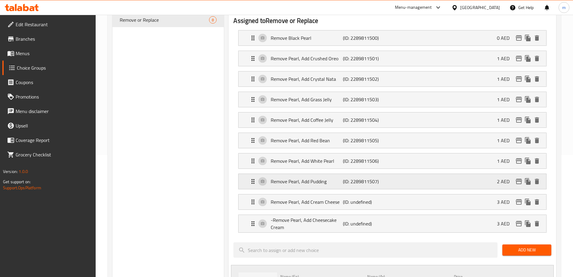
scroll to position [2, 0]
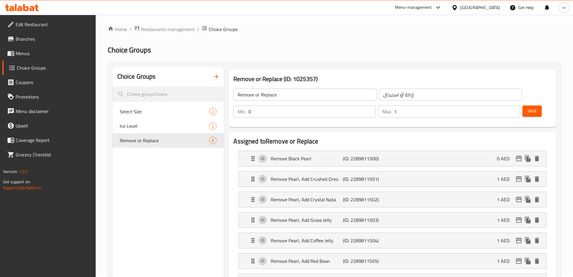
click at [522, 104] on div "Save" at bounding box center [535, 111] width 26 height 14
click at [528, 107] on span "Save" at bounding box center [533, 111] width 10 height 8
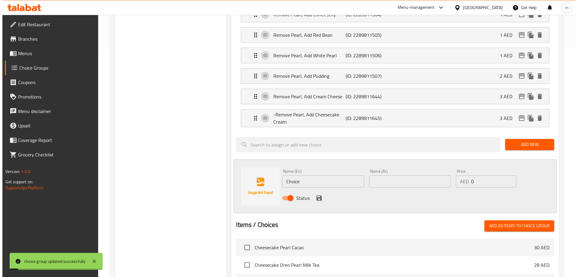
scroll to position [393, 0]
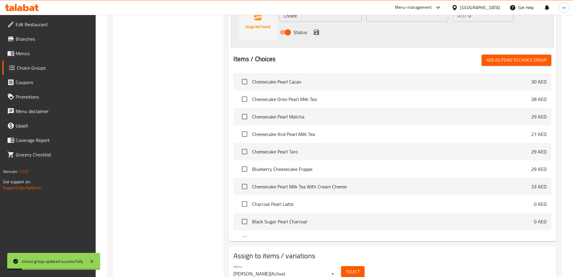
click at [356, 268] on span "Select" at bounding box center [353, 272] width 14 height 8
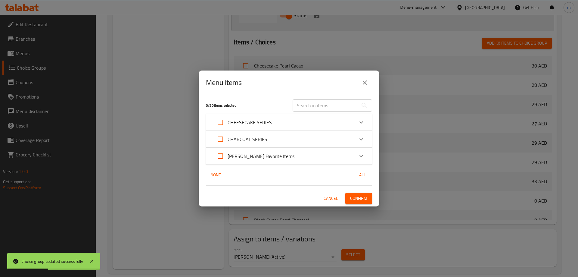
click at [287, 127] on div "CHEESECAKE SERIES" at bounding box center [283, 122] width 141 height 14
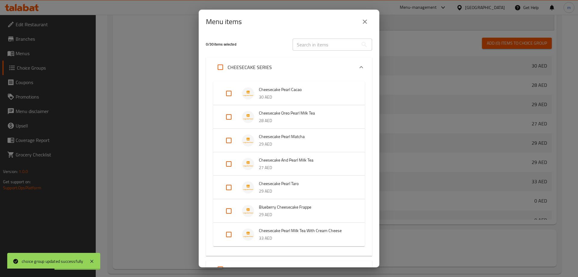
click at [229, 91] on input "Expand" at bounding box center [228, 93] width 14 height 14
checkbox input "true"
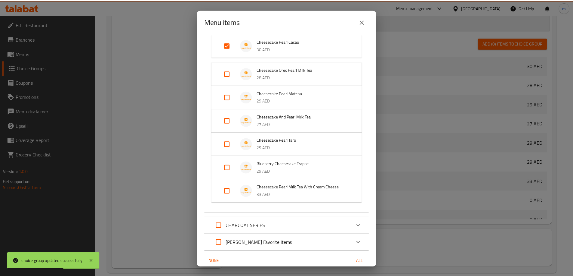
scroll to position [74, 0]
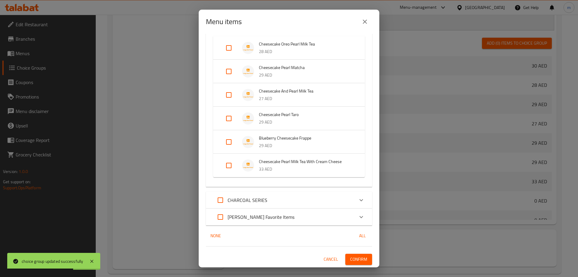
click at [354, 257] on span "Confirm" at bounding box center [358, 259] width 17 height 8
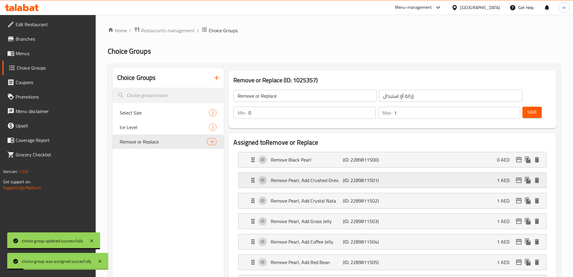
scroll to position [0, 0]
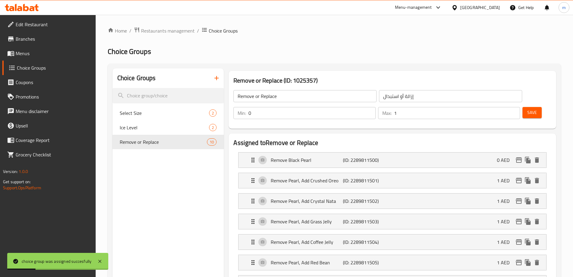
click at [218, 81] on icon "button" at bounding box center [216, 77] width 7 height 7
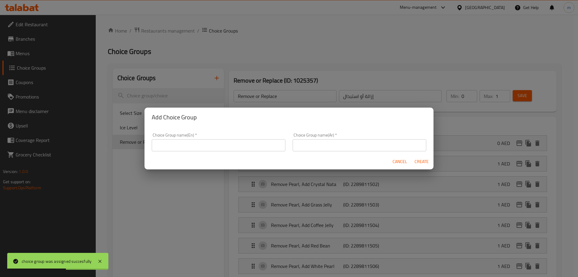
click at [236, 146] on input "text" at bounding box center [219, 145] width 134 height 12
paste input "Additional Sinkers"
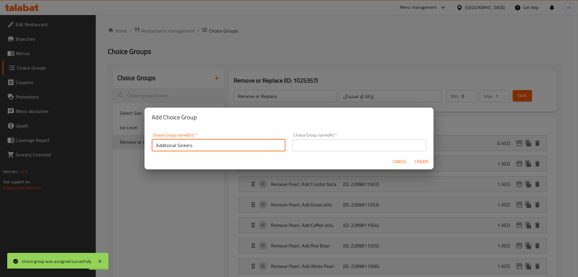
click at [156, 147] on input "Additional Sinkers" at bounding box center [219, 145] width 134 height 12
click at [162, 145] on input "Additional Sinkers" at bounding box center [219, 145] width 134 height 12
type input "Additional Sinkers"
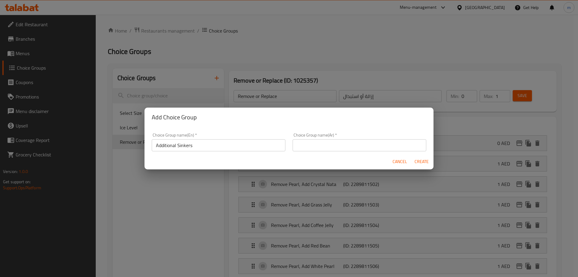
click at [321, 150] on input "text" at bounding box center [360, 145] width 134 height 12
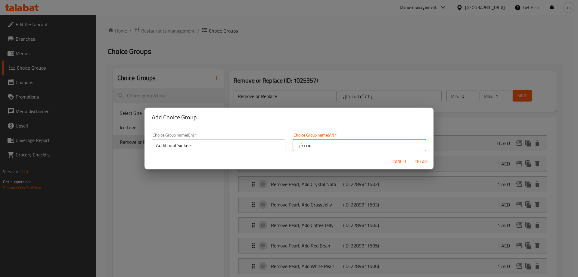
paste input "إضافي"
type input "سينكرز إضافيه"
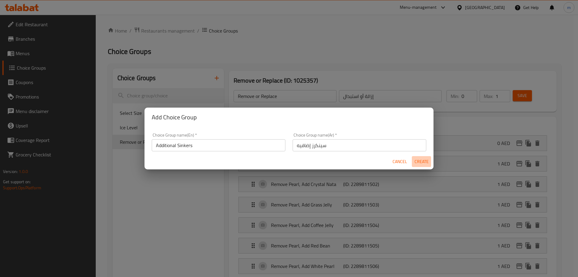
click at [423, 162] on span "Create" at bounding box center [421, 162] width 14 height 8
type input "Additional Sinkers"
type input "سينكرز إضافيه"
type input "0"
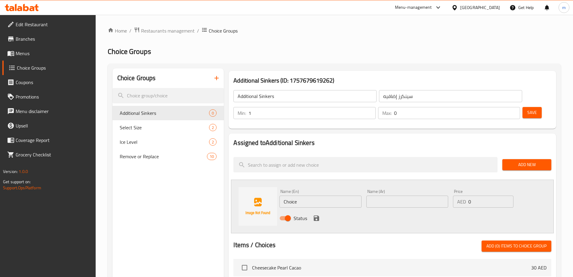
type input "1"
click at [376, 107] on input "1" at bounding box center [312, 113] width 127 height 12
type input "1"
click at [505, 107] on input "1" at bounding box center [457, 113] width 126 height 12
type input "0"
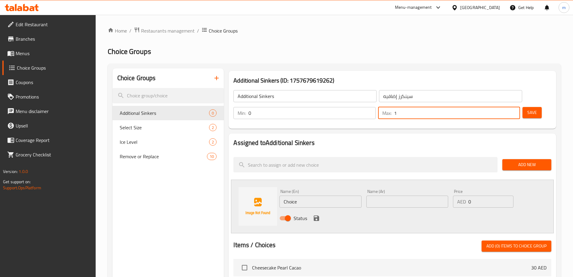
click at [376, 107] on input "0" at bounding box center [312, 113] width 127 height 12
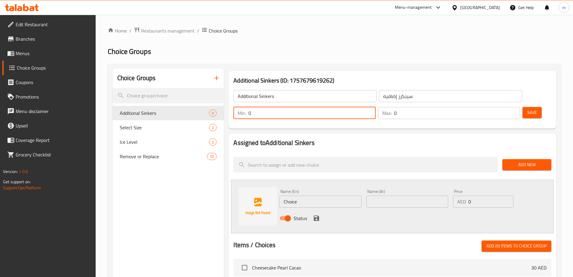
type input "0"
click at [505, 107] on input "0" at bounding box center [457, 113] width 126 height 12
click at [315, 189] on div "Name (En) Choice Name (En)" at bounding box center [321, 198] width 82 height 18
click at [303, 195] on input "Choice" at bounding box center [321, 201] width 82 height 12
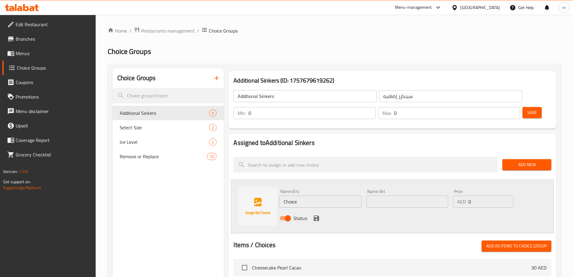
click at [303, 195] on input "Choice" at bounding box center [321, 201] width 82 height 12
paste input "HEESECAKE CREAM"
type input "CHEESECAKE CREAM"
click at [391, 195] on input "text" at bounding box center [408, 201] width 82 height 12
type input "تشيز كيك كريمه"
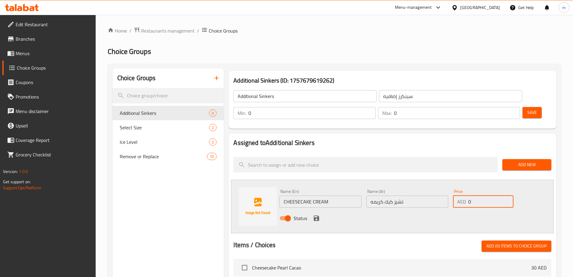
drag, startPoint x: 479, startPoint y: 181, endPoint x: 462, endPoint y: 188, distance: 17.9
click at [462, 195] on div "AED 0 Price" at bounding box center [483, 201] width 60 height 12
type input "7"
click at [452, 210] on div "Status" at bounding box center [407, 218] width 261 height 16
click at [313, 213] on button "save" at bounding box center [316, 217] width 9 height 9
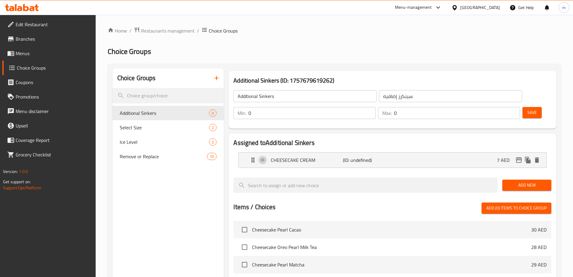
click at [516, 181] on span "Add New" at bounding box center [526, 185] width 39 height 8
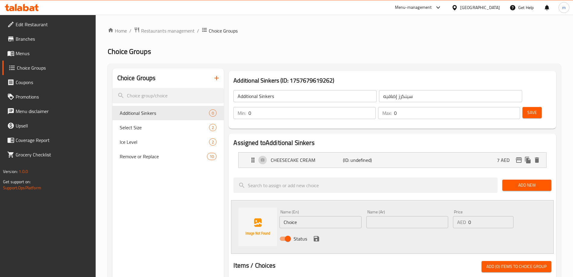
click at [305, 216] on input "Choice" at bounding box center [321, 222] width 82 height 12
paste input "REAM CHEESE"
type input "CREAM CHEESE"
click at [379, 216] on input "text" at bounding box center [408, 222] width 82 height 12
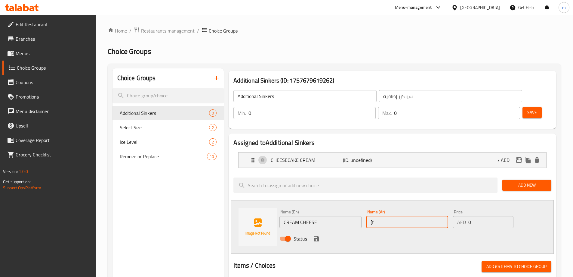
type input "["
type input "جبنه كريميه"
drag, startPoint x: 473, startPoint y: 203, endPoint x: 463, endPoint y: 206, distance: 10.2
click at [463, 216] on div "AED 0 Price" at bounding box center [483, 222] width 60 height 12
type input "7"
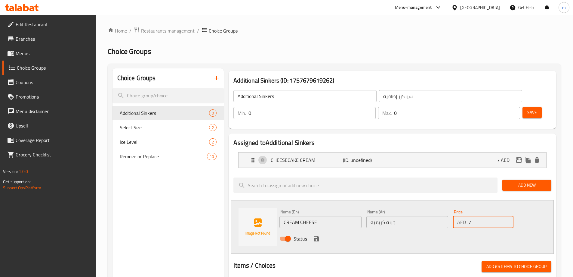
click at [448, 230] on div "Status" at bounding box center [407, 238] width 261 height 16
click at [315, 236] on icon "save" at bounding box center [316, 238] width 5 height 5
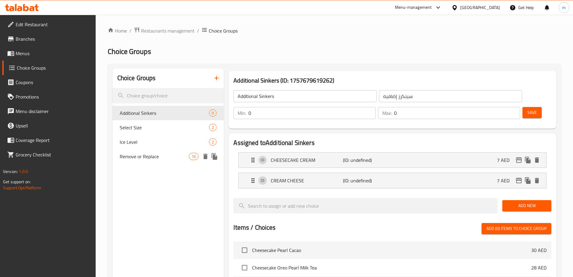
click at [182, 158] on span "Remove or Replace" at bounding box center [155, 156] width 70 height 7
type input "Remove or Replace"
type input "إزالة أو استبدال"
type input "1"
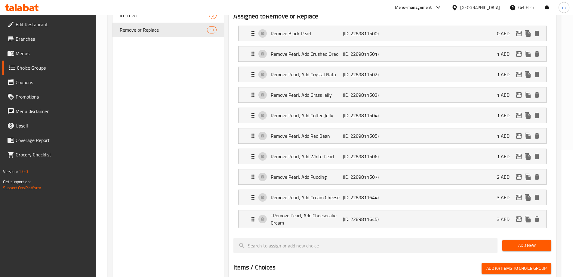
scroll to position [181, 0]
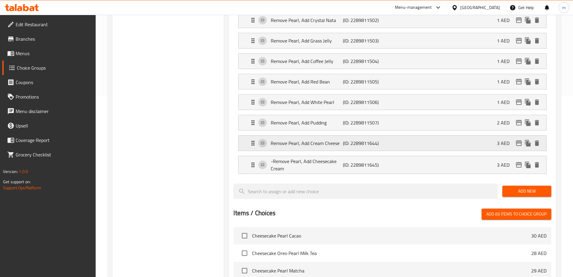
click at [395, 135] on div "Remove Pearl, Add Cream Cheese (ID: 2289811644) 3 AED" at bounding box center [394, 142] width 290 height 15
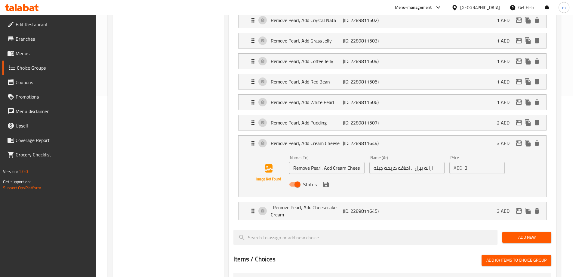
click at [381, 162] on input "ازاله بيرل , اضافه كريمه جبنه" at bounding box center [407, 168] width 75 height 12
click at [388, 162] on input "ازاله بيرل , اضافه كريمه جبنه" at bounding box center [407, 168] width 75 height 12
click at [375, 162] on input "ازاله بيرل , اضافه جبنه" at bounding box center [407, 168] width 75 height 12
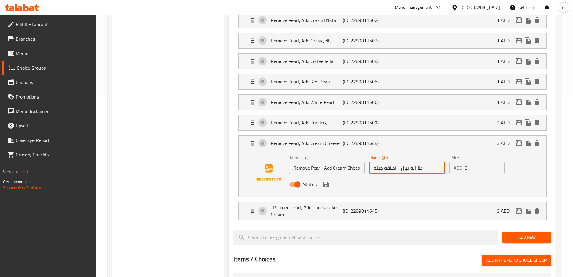
click at [404, 162] on input "طازاله بيرل , اضافه جبنه" at bounding box center [407, 168] width 75 height 12
click at [435, 162] on input "طازاله بيرل , اضافه جبنه" at bounding box center [407, 168] width 75 height 12
click at [439, 162] on input "طازاله بيرل , اضافه جبنه" at bounding box center [407, 168] width 75 height 12
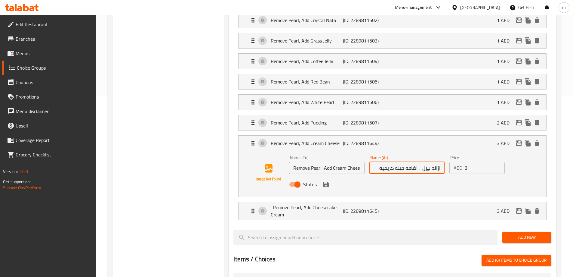
click at [327, 181] on icon "save" at bounding box center [326, 183] width 5 height 5
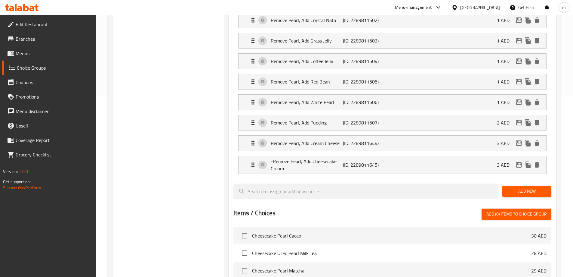
type input "ازاله بيرل , اضافه جبنه كريميه"
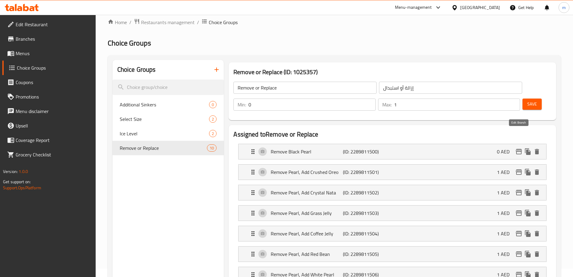
scroll to position [0, 0]
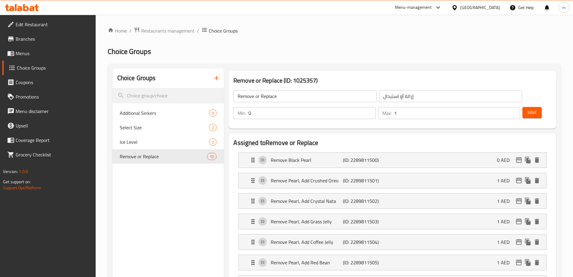
click at [523, 107] on button "Save" at bounding box center [532, 112] width 19 height 11
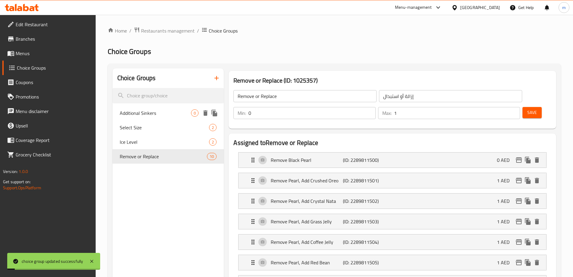
click at [155, 109] on span "Additional Sinkers" at bounding box center [156, 112] width 72 height 7
type input "Additional Sinkers"
type input "سينكرز إضافيه"
type input "0"
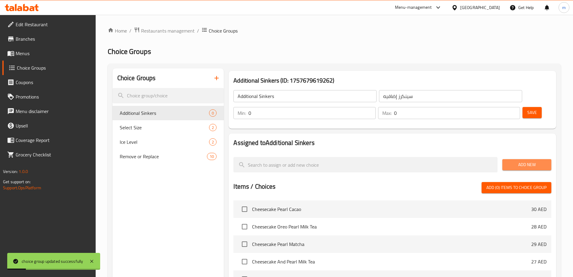
click at [532, 161] on span "Add New" at bounding box center [526, 165] width 39 height 8
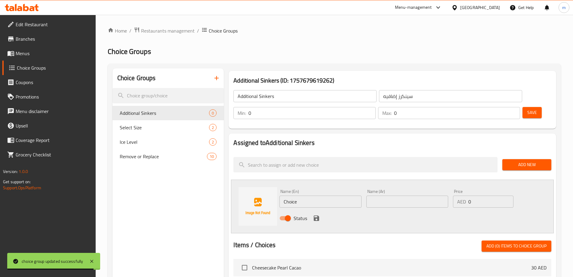
click at [301, 195] on input "Choice" at bounding box center [321, 201] width 82 height 12
paste input "HEESECAKE CREAM"
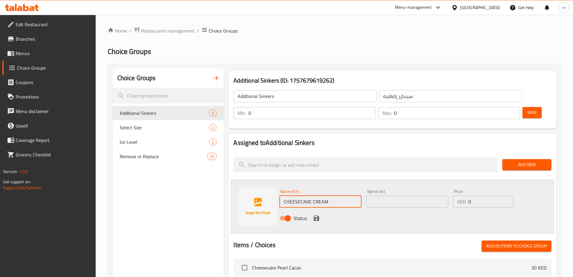
type input "CHEESECAKE CREAM"
click at [362, 187] on div "Name (En) CHEESECAKE CREAM Name (En)" at bounding box center [320, 198] width 87 height 23
click at [344, 195] on input "CHEESECAKE CREAM" at bounding box center [321, 201] width 82 height 12
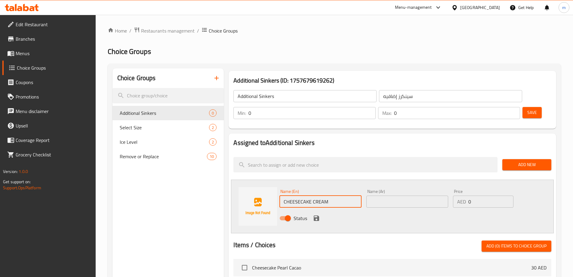
click at [344, 195] on input "CHEESECAKE CREAM" at bounding box center [321, 201] width 82 height 12
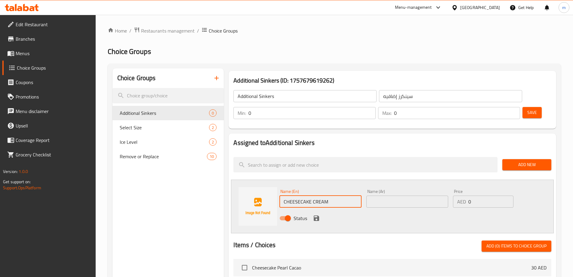
click at [424, 195] on input "text" at bounding box center [408, 201] width 82 height 12
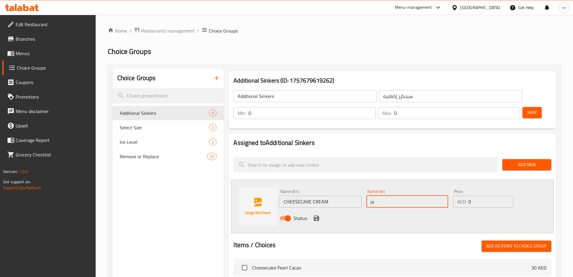
type input "j"
type input "ا"
type input "تشيز كيك كريمه"
drag, startPoint x: 463, startPoint y: 188, endPoint x: 457, endPoint y: 190, distance: 6.7
click at [457, 190] on div "Price AED 0 Price" at bounding box center [483, 198] width 65 height 23
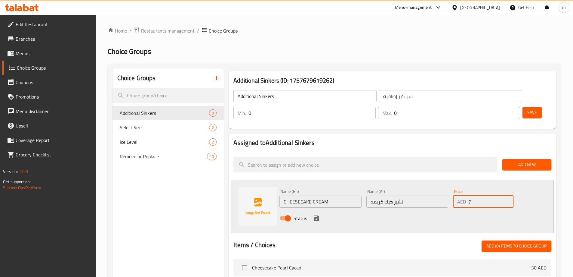
type input "7"
click at [438, 210] on div "Status" at bounding box center [407, 218] width 261 height 16
click at [316, 214] on icon "save" at bounding box center [316, 217] width 7 height 7
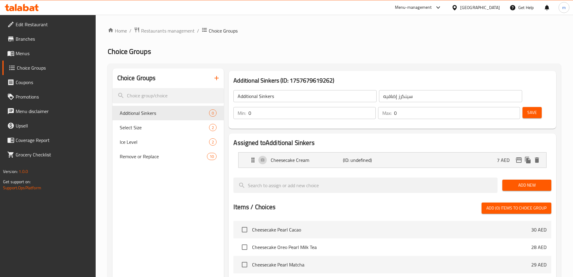
click at [527, 175] on div "Add New" at bounding box center [527, 185] width 54 height 20
click at [525, 179] on button "Add New" at bounding box center [527, 184] width 49 height 11
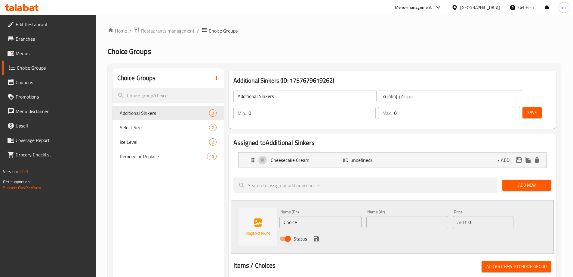
click at [317, 216] on input "Choice" at bounding box center [321, 222] width 82 height 12
paste input "REAM CHEESE"
type input "CREAM CHEESE"
click at [391, 216] on input "text" at bounding box center [408, 222] width 82 height 12
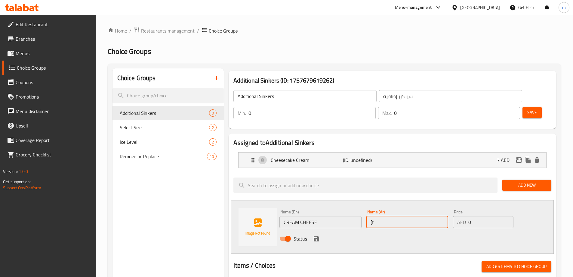
type input "["
click at [393, 216] on input "text" at bounding box center [408, 222] width 82 height 12
type input "جبنه كريميه"
drag, startPoint x: 475, startPoint y: 206, endPoint x: 459, endPoint y: 210, distance: 16.5
click at [459, 216] on div "AED 0 Price" at bounding box center [483, 222] width 60 height 12
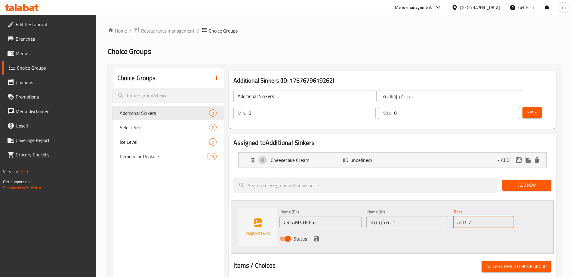
type input "7"
click at [434, 230] on div "Status" at bounding box center [407, 238] width 261 height 16
click at [316, 235] on icon "save" at bounding box center [316, 238] width 7 height 7
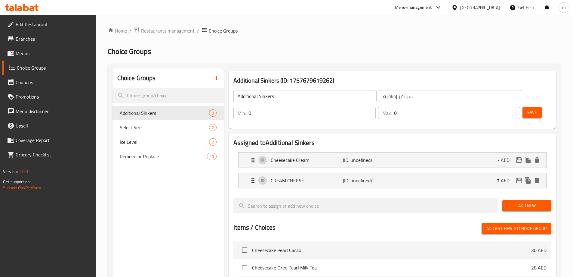
click at [527, 200] on button "Add New" at bounding box center [527, 205] width 49 height 11
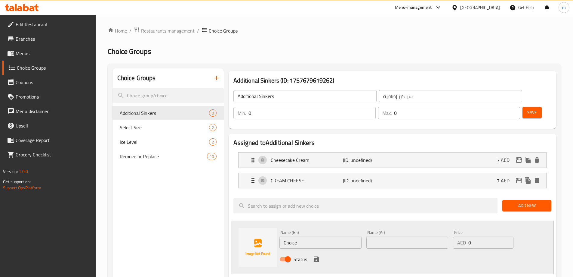
click at [298, 236] on input "Choice" at bounding box center [321, 242] width 82 height 12
paste input "ESPRESSO SHOT"
type input "ESPRESSO SHOT"
click at [420, 236] on input "text" at bounding box center [408, 242] width 82 height 12
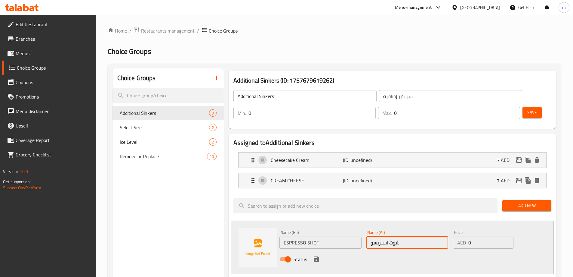
type input "شوت اسبريسو"
drag, startPoint x: 483, startPoint y: 223, endPoint x: 466, endPoint y: 227, distance: 18.2
click at [466, 236] on div "AED 0 Price" at bounding box center [483, 242] width 60 height 12
type input "7"
click at [440, 251] on div "Status" at bounding box center [407, 259] width 261 height 16
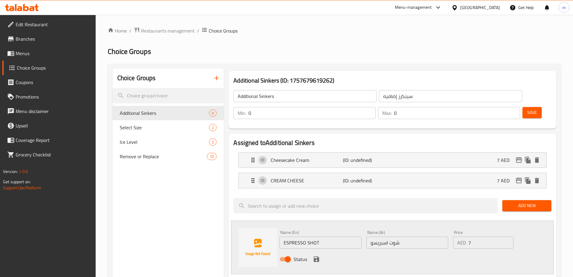
click at [316, 255] on icon "save" at bounding box center [316, 258] width 7 height 7
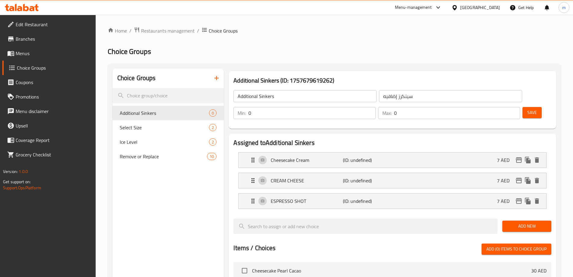
click at [531, 220] on button "Add New" at bounding box center [527, 225] width 49 height 11
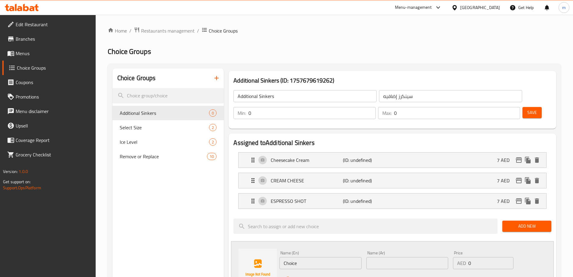
click at [317, 252] on div "Name (En) Choice Name (En)" at bounding box center [320, 259] width 87 height 23
click at [313, 257] on input "Choice" at bounding box center [321, 263] width 82 height 12
paste input "OFFEE JELLY"
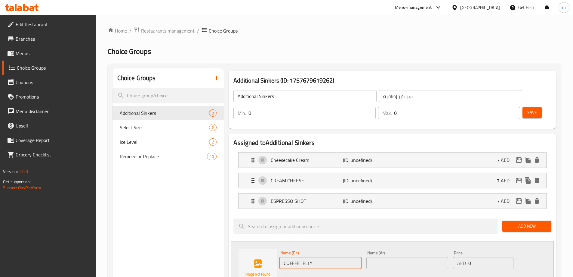
type input "COFFEE JELLY"
click at [379, 257] on input "text" at bounding box center [408, 263] width 82 height 12
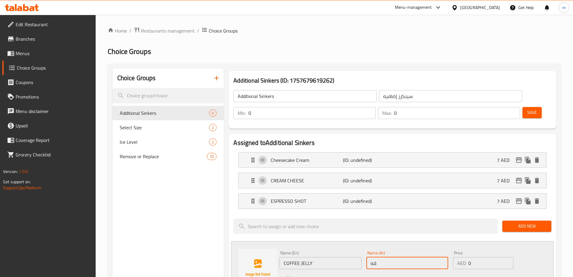
type input "ق"
type input "[PERSON_NAME]"
drag, startPoint x: 479, startPoint y: 247, endPoint x: 463, endPoint y: 245, distance: 16.4
click at [463, 257] on div "AED 0 Price" at bounding box center [483, 263] width 60 height 12
type input "5"
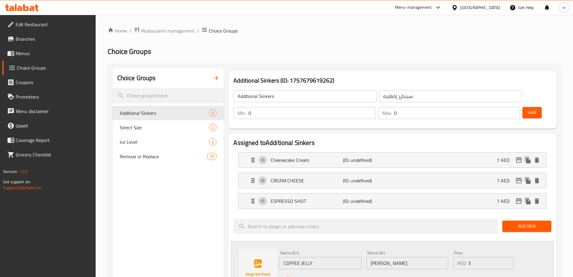
drag, startPoint x: 437, startPoint y: 265, endPoint x: 415, endPoint y: 269, distance: 22.0
click at [434, 271] on div "Status" at bounding box center [407, 279] width 261 height 16
click at [319, 276] on icon "save" at bounding box center [316, 279] width 7 height 7
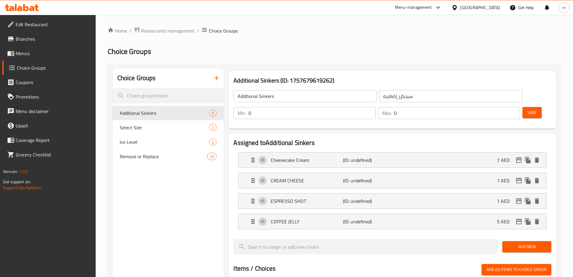
drag, startPoint x: 522, startPoint y: 236, endPoint x: 519, endPoint y: 234, distance: 3.7
click at [521, 237] on div "Add New" at bounding box center [527, 246] width 54 height 20
drag, startPoint x: 519, startPoint y: 234, endPoint x: 516, endPoint y: 231, distance: 4.1
click at [517, 241] on button "Add New" at bounding box center [527, 246] width 49 height 11
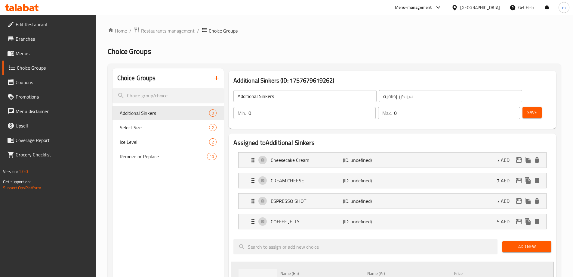
paste input "PUDDING"
type input "PUDDING"
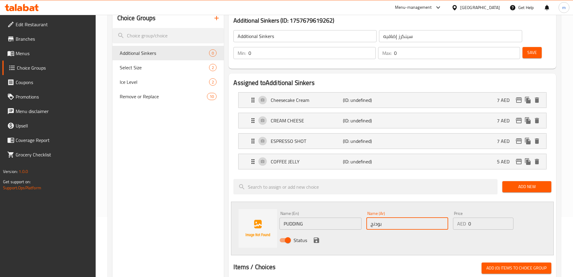
scroll to position [60, 0]
type input "بودنج"
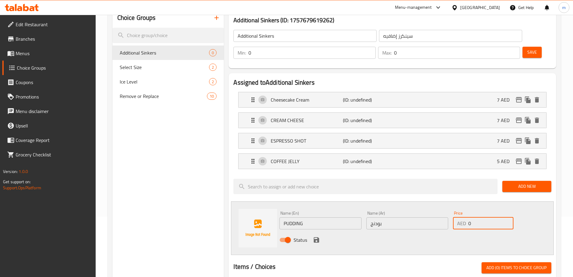
drag, startPoint x: 474, startPoint y: 210, endPoint x: 463, endPoint y: 210, distance: 11.1
click at [463, 217] on div "AED 0 Price" at bounding box center [483, 223] width 60 height 12
type input "6"
drag, startPoint x: 442, startPoint y: 227, endPoint x: 359, endPoint y: 232, distance: 83.5
click at [442, 231] on div "Status" at bounding box center [407, 239] width 261 height 16
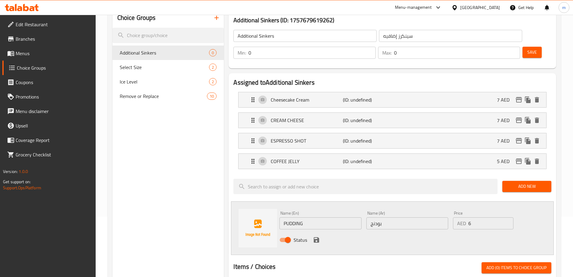
click at [319, 236] on icon "save" at bounding box center [316, 239] width 7 height 7
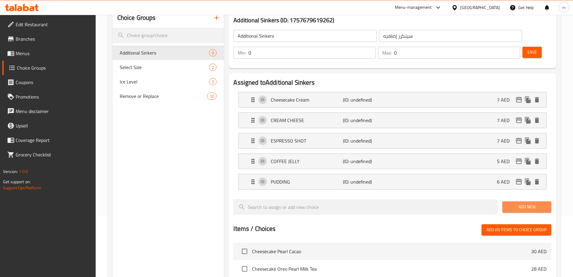
click at [509, 203] on span "Add New" at bounding box center [526, 207] width 39 height 8
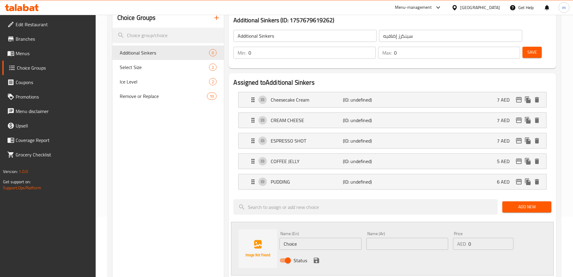
click at [311, 237] on input "Choice" at bounding box center [321, 243] width 82 height 12
paste input "WHITE PEARL"
type input "WHITE PEARL"
click at [438, 237] on input "text" at bounding box center [408, 243] width 82 height 12
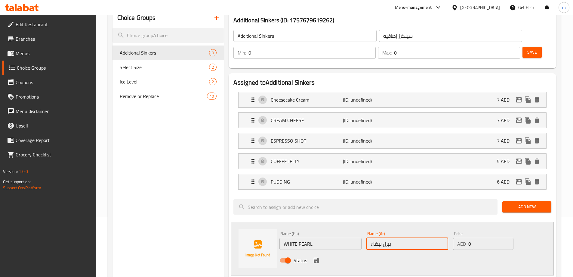
type input "بيرل بيضاء"
drag, startPoint x: 482, startPoint y: 228, endPoint x: 460, endPoint y: 227, distance: 21.7
click at [460, 237] on div "AED 0 Price" at bounding box center [483, 243] width 60 height 12
type input "5"
click at [431, 252] on div "Status" at bounding box center [407, 260] width 261 height 16
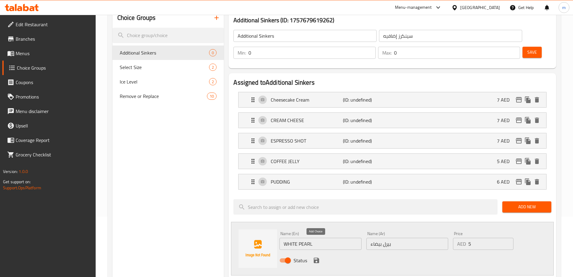
click at [318, 257] on icon "save" at bounding box center [316, 259] width 5 height 5
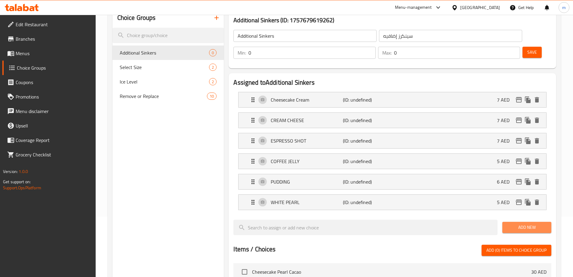
click at [550, 221] on button "Add New" at bounding box center [527, 226] width 49 height 11
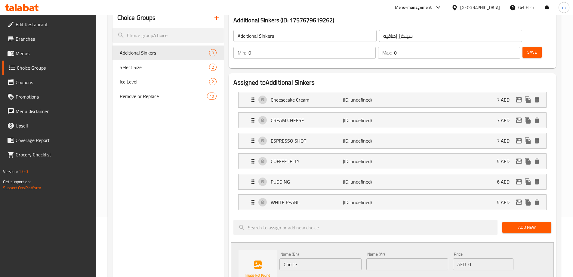
click at [317, 258] on input "Choice" at bounding box center [321, 264] width 82 height 12
paste input "BLACK PEARL"
type input "BLACK PEARL"
click at [386, 258] on input "text" at bounding box center [408, 264] width 82 height 12
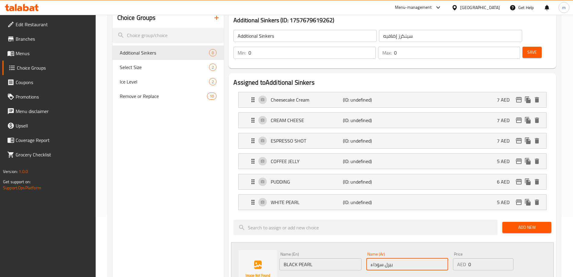
type input "بيرل سوداء"
drag, startPoint x: 469, startPoint y: 246, endPoint x: 473, endPoint y: 245, distance: 3.5
click at [473, 258] on div "AED 0 Price" at bounding box center [483, 264] width 60 height 12
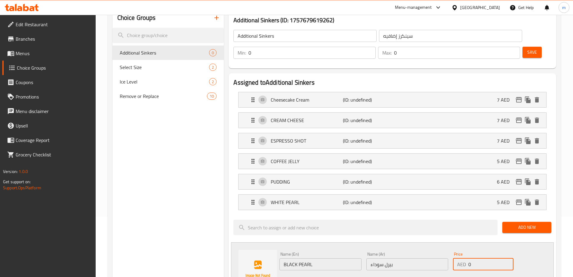
drag, startPoint x: 474, startPoint y: 248, endPoint x: 465, endPoint y: 252, distance: 9.7
click at [465, 258] on div "AED 0 Price" at bounding box center [483, 264] width 60 height 12
type input "4"
drag, startPoint x: 451, startPoint y: 256, endPoint x: 448, endPoint y: 257, distance: 3.8
click at [450, 272] on div "Status" at bounding box center [407, 280] width 261 height 16
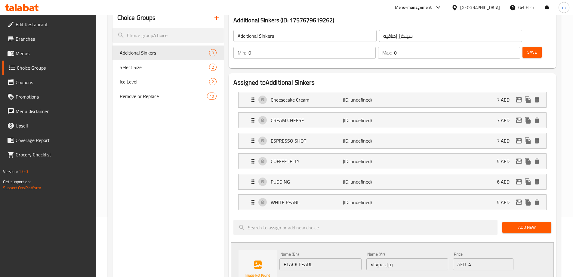
click at [317, 272] on div "Status" at bounding box center [407, 280] width 261 height 16
click at [316, 276] on icon "save" at bounding box center [316, 280] width 7 height 7
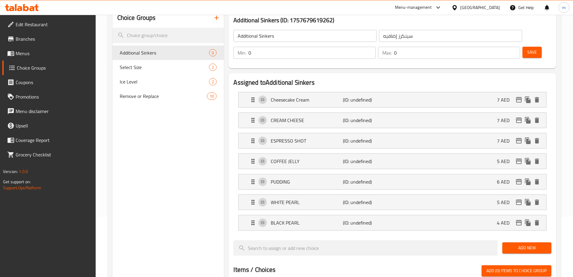
click at [548, 242] on button "Add New" at bounding box center [527, 247] width 49 height 11
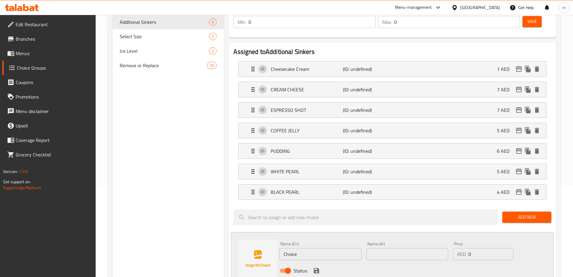
scroll to position [120, 0]
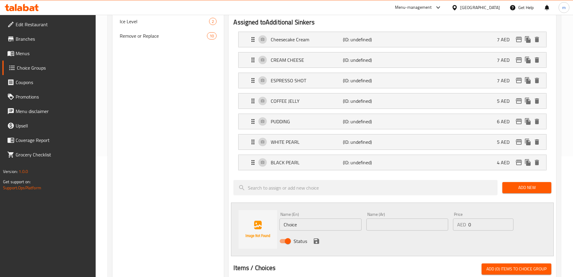
click at [289, 218] on input "Choice" at bounding box center [321, 224] width 82 height 12
paste input "RED BEAN"
type input "RED BEAN"
click at [391, 218] on input "text" at bounding box center [408, 224] width 82 height 12
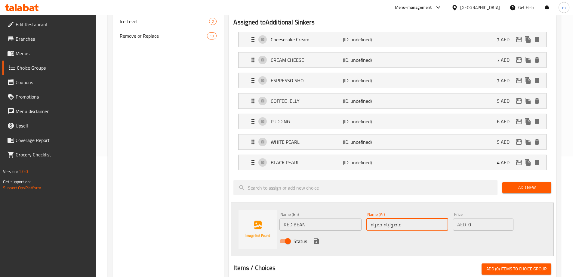
type input "فاصولياء حمراء"
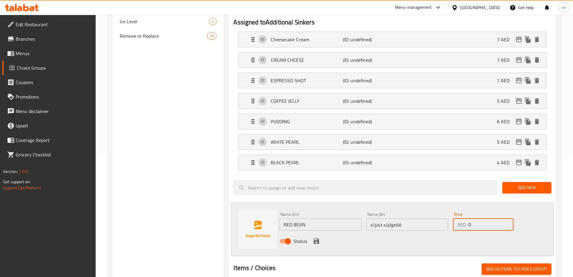
drag, startPoint x: 478, startPoint y: 206, endPoint x: 468, endPoint y: 208, distance: 10.8
click at [468, 218] on div "AED 0 Price" at bounding box center [483, 224] width 60 height 12
type input "5"
click at [426, 233] on div "Status" at bounding box center [407, 241] width 261 height 16
click at [316, 237] on icon "save" at bounding box center [316, 240] width 7 height 7
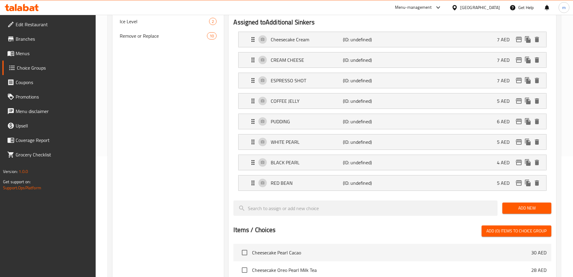
click at [539, 204] on span "Add New" at bounding box center [526, 208] width 39 height 8
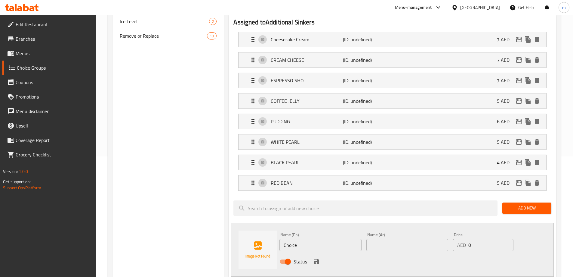
click at [291, 239] on input "Choice" at bounding box center [321, 245] width 82 height 12
paste input "GRASS JELLY"
type input "GRASS JELLY"
click at [390, 239] on input "text" at bounding box center [408, 245] width 82 height 12
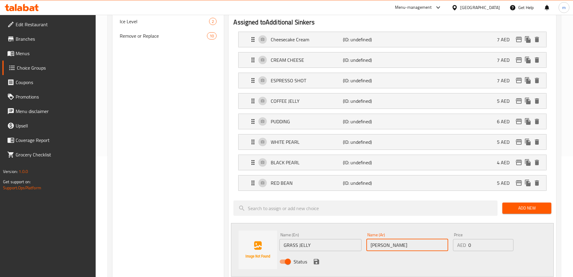
type input "[PERSON_NAME]"
drag, startPoint x: 482, startPoint y: 232, endPoint x: 453, endPoint y: 229, distance: 28.5
click at [453, 239] on div "AED 0 Price" at bounding box center [483, 245] width 60 height 12
type input "5"
drag, startPoint x: 440, startPoint y: 246, endPoint x: 373, endPoint y: 249, distance: 67.8
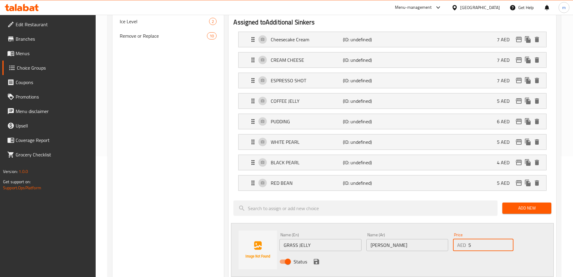
click at [440, 253] on div "Status" at bounding box center [407, 261] width 261 height 16
click at [314, 258] on icon "save" at bounding box center [316, 261] width 7 height 7
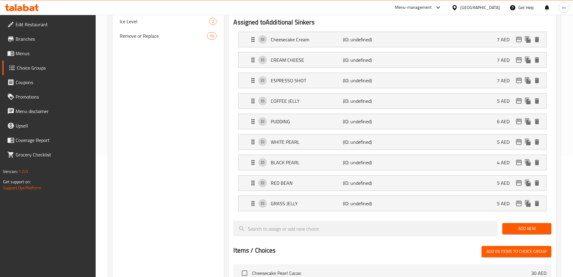
click at [527, 225] on span "Add New" at bounding box center [526, 229] width 39 height 8
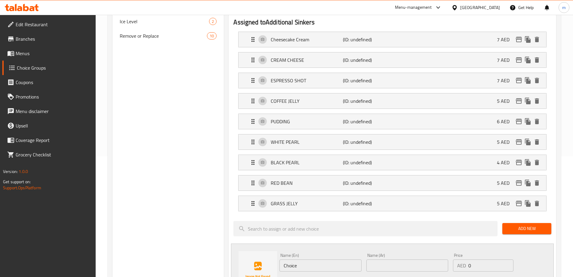
click at [288, 259] on input "Choice" at bounding box center [321, 265] width 82 height 12
paste input "RYSTAL NATA"
type input "CRYSTAL NATA"
click at [388, 259] on input "text" at bounding box center [408, 265] width 82 height 12
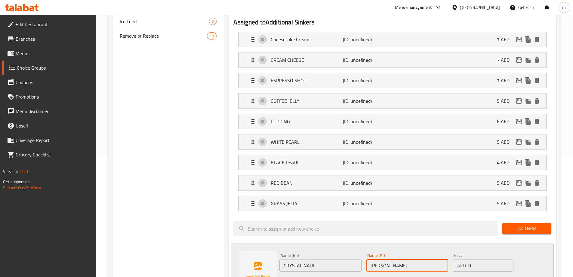
type input "[PERSON_NAME]"
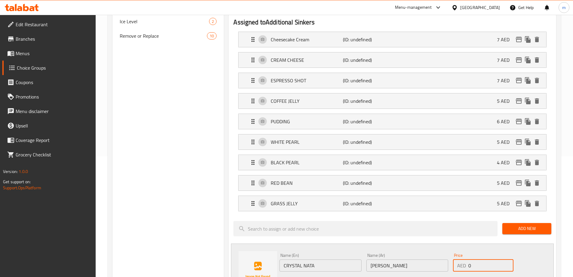
drag, startPoint x: 480, startPoint y: 249, endPoint x: 465, endPoint y: 252, distance: 15.3
click at [465, 259] on div "AED 0 Price" at bounding box center [483, 265] width 60 height 12
type input "5"
click at [442, 274] on div "Status" at bounding box center [407, 282] width 261 height 16
click at [312, 276] on button "save" at bounding box center [316, 281] width 9 height 9
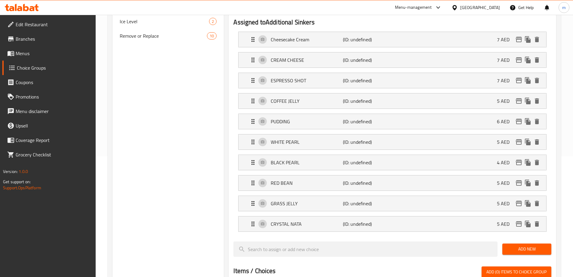
click at [539, 245] on span "Add New" at bounding box center [526, 249] width 39 height 8
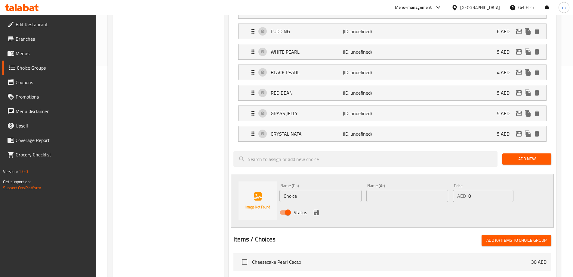
scroll to position [211, 0]
click at [308, 189] on input "Choice" at bounding box center [321, 195] width 82 height 12
paste input "RUSHED OREO"
type input "CRUSHED OREO"
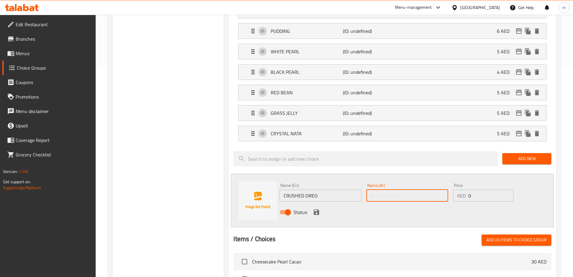
click at [377, 189] on input "text" at bounding box center [408, 195] width 82 height 12
type input "[PERSON_NAME]"
drag, startPoint x: 485, startPoint y: 182, endPoint x: 462, endPoint y: 183, distance: 23.5
click at [462, 189] on div "AED 0 Price" at bounding box center [483, 195] width 60 height 12
type input "5"
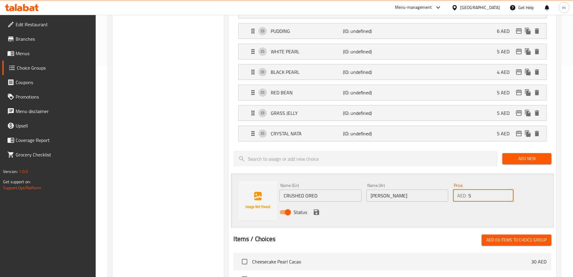
click at [438, 204] on div "Status" at bounding box center [407, 212] width 261 height 16
click at [314, 209] on icon "save" at bounding box center [316, 211] width 5 height 5
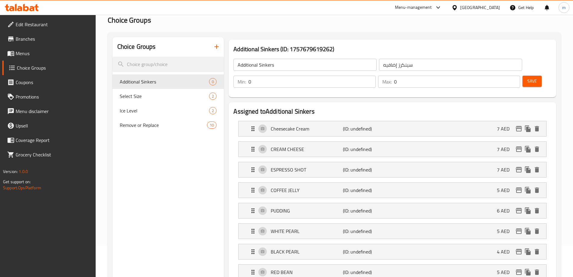
scroll to position [0, 0]
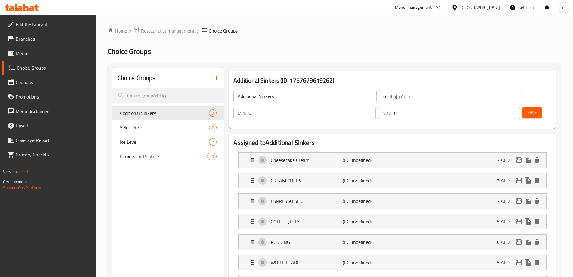
click at [528, 109] on span "Save" at bounding box center [533, 113] width 10 height 8
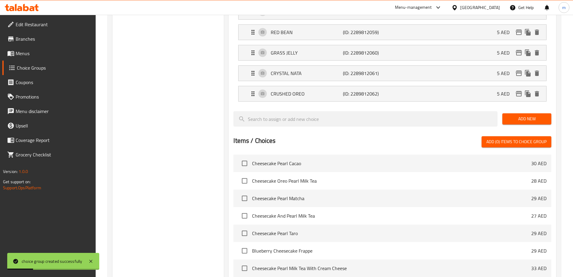
scroll to position [361, 0]
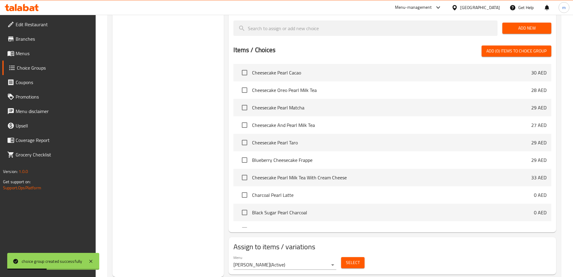
click at [359, 259] on span "Select" at bounding box center [353, 263] width 14 height 8
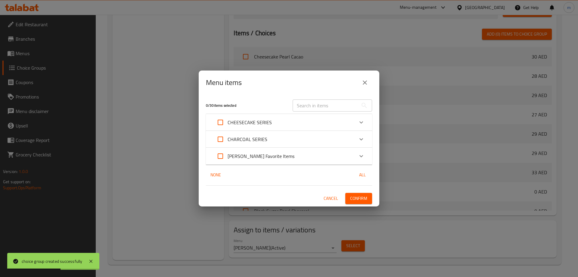
click at [217, 124] on input "Expand" at bounding box center [220, 122] width 14 height 14
checkbox input "true"
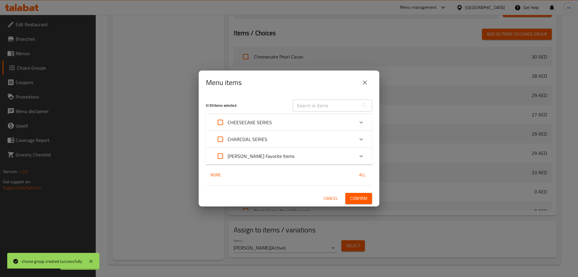
checkbox input "true"
click at [354, 202] on button "Confirm" at bounding box center [358, 198] width 27 height 11
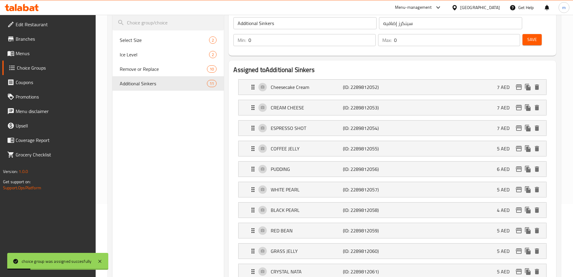
scroll to position [0, 0]
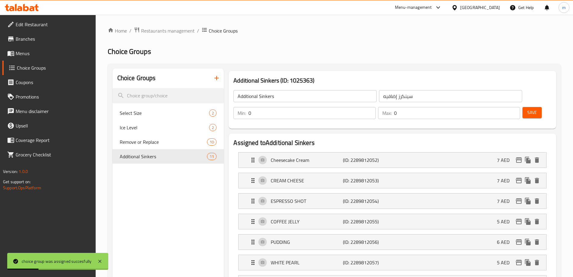
click at [213, 80] on icon "button" at bounding box center [216, 77] width 7 height 7
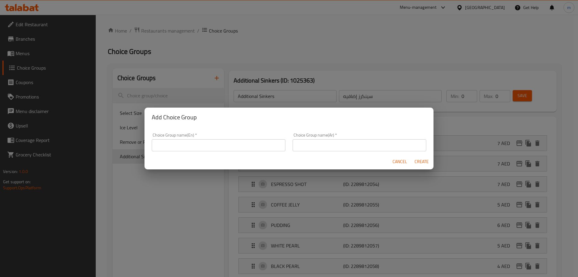
click at [217, 157] on div "Cancel Create" at bounding box center [288, 161] width 289 height 16
click at [210, 143] on input "text" at bounding box center [219, 145] width 134 height 12
click at [237, 137] on div "Choice Group name(En)   * Choice Group name(En) *" at bounding box center [219, 142] width 134 height 18
click at [232, 140] on input "text" at bounding box center [219, 145] width 134 height 12
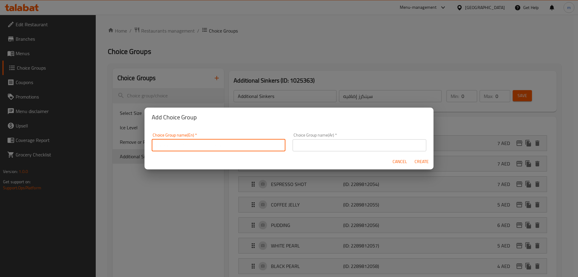
paste input "SELECT SIZE"
type input "Select Size"
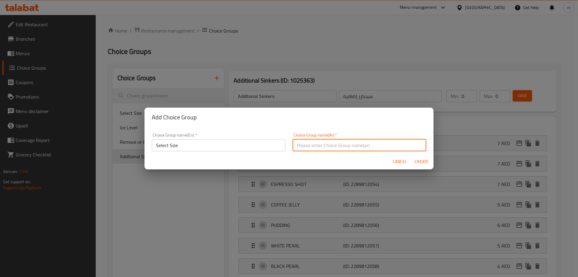
click at [315, 143] on input "text" at bounding box center [360, 145] width 134 height 12
type input "حدد الحجم"
click at [240, 145] on input "Select Size" at bounding box center [219, 145] width 134 height 12
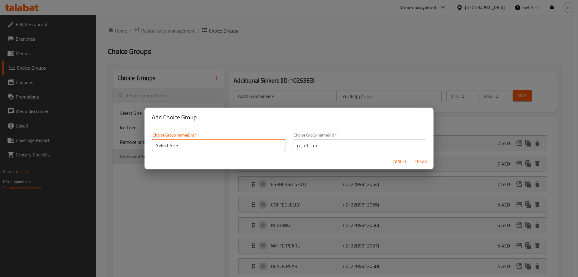
type input "Select Size"
click at [241, 163] on div "Cancel Create" at bounding box center [288, 161] width 289 height 16
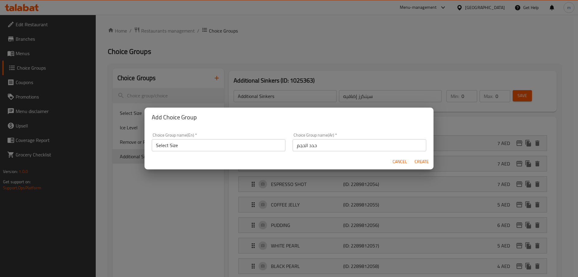
click at [422, 160] on span "Create" at bounding box center [421, 162] width 14 height 8
type input "Select Size"
type input "حدد الحجم"
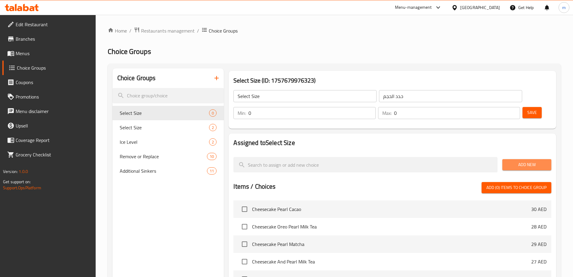
click at [526, 161] on span "Add New" at bounding box center [526, 165] width 39 height 8
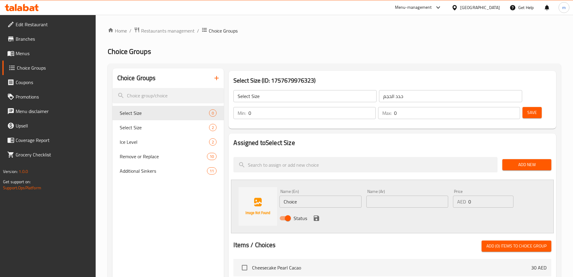
click at [324, 195] on input "Choice" at bounding box center [321, 201] width 82 height 12
paste input "ALTO"
type input "Alto"
click at [385, 195] on input "text" at bounding box center [408, 201] width 82 height 12
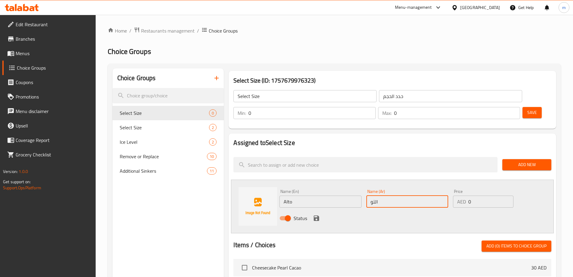
type input "التو"
click at [314, 214] on icon "save" at bounding box center [316, 217] width 7 height 7
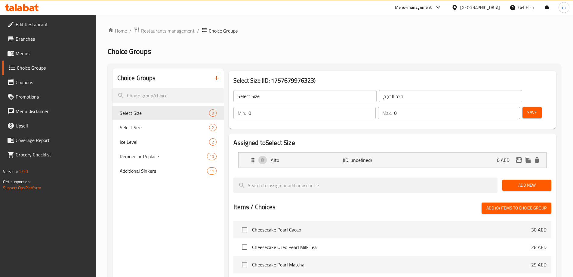
click at [547, 179] on button "Add New" at bounding box center [527, 184] width 49 height 11
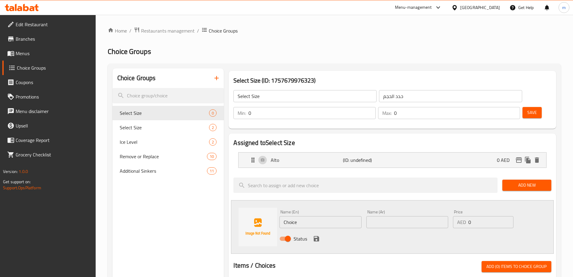
click at [308, 216] on input "Choice" at bounding box center [321, 222] width 82 height 12
paste input "MAIOR"
type input "Maior"
click at [389, 216] on input "text" at bounding box center [408, 222] width 82 height 12
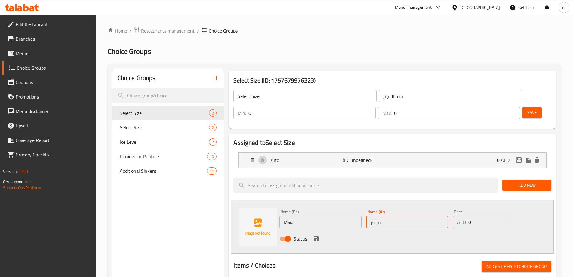
type input "مايور"
drag, startPoint x: 483, startPoint y: 201, endPoint x: 462, endPoint y: 209, distance: 22.2
click at [462, 216] on div "AED 0 Price" at bounding box center [483, 222] width 60 height 12
type input "3"
click at [457, 230] on div "Status" at bounding box center [407, 238] width 261 height 16
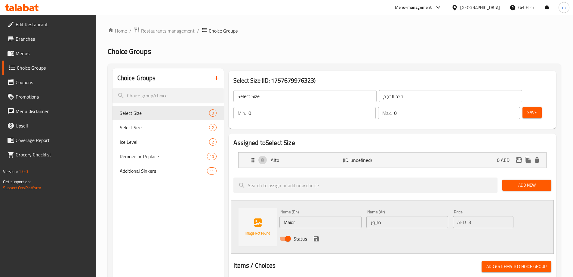
click at [316, 234] on button "save" at bounding box center [316, 238] width 9 height 9
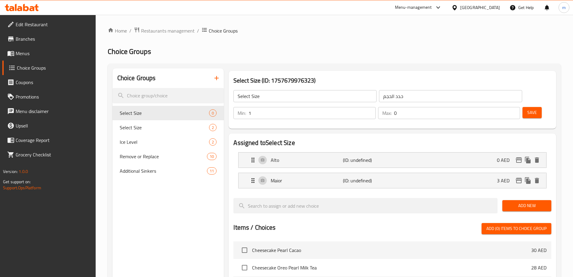
type input "1"
click at [376, 107] on input "1" at bounding box center [312, 113] width 127 height 12
type input "1"
click at [503, 107] on input "1" at bounding box center [457, 113] width 126 height 12
click at [528, 109] on span "Save" at bounding box center [533, 113] width 10 height 8
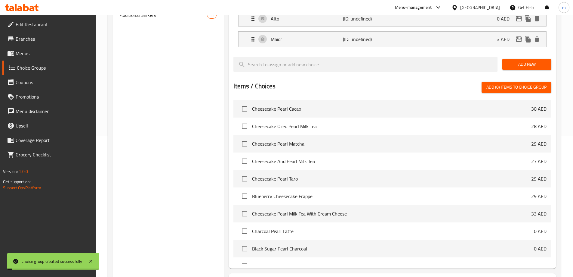
scroll to position [177, 0]
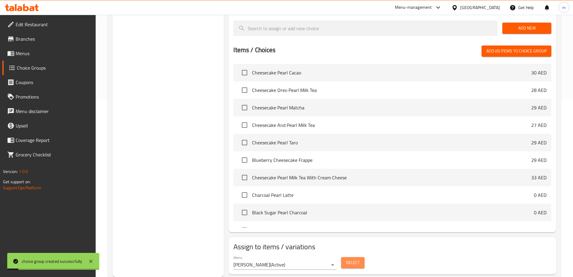
click at [356, 257] on button "Select" at bounding box center [352, 262] width 23 height 11
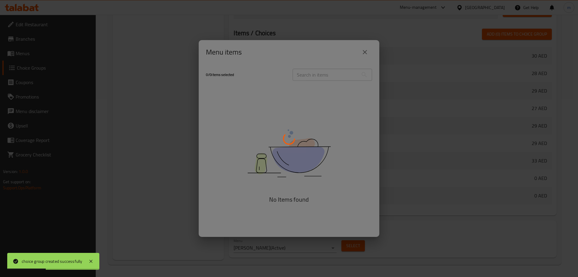
click at [366, 52] on div at bounding box center [289, 138] width 578 height 277
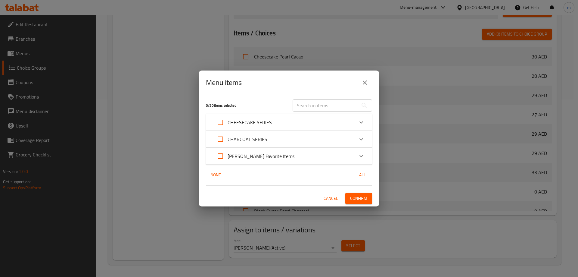
click at [370, 83] on button "close" at bounding box center [365, 82] width 14 height 14
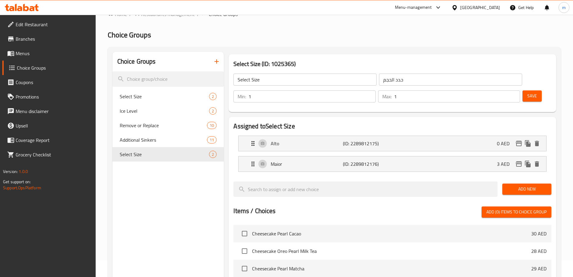
scroll to position [0, 0]
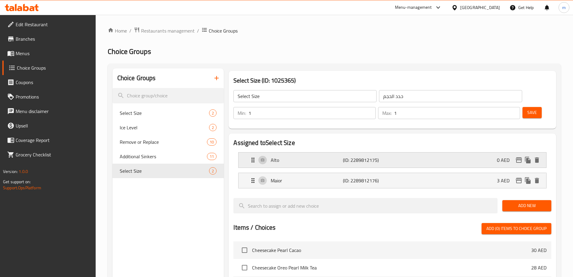
click at [486, 152] on div "Alto (ID: 2289812175) 0 AED" at bounding box center [394, 159] width 290 height 15
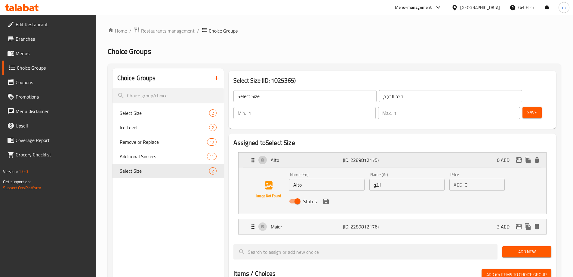
click at [486, 152] on div "Alto (ID: 2289812175) 0 AED" at bounding box center [394, 159] width 290 height 15
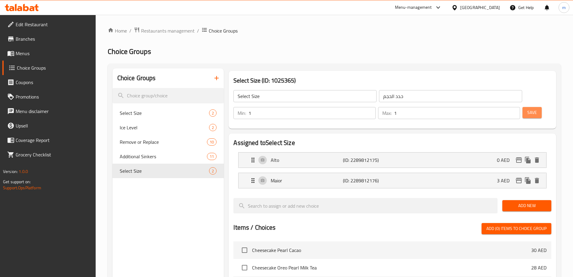
click at [528, 109] on span "Save" at bounding box center [533, 113] width 10 height 8
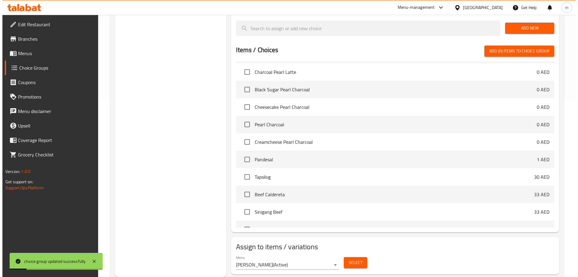
scroll to position [150, 0]
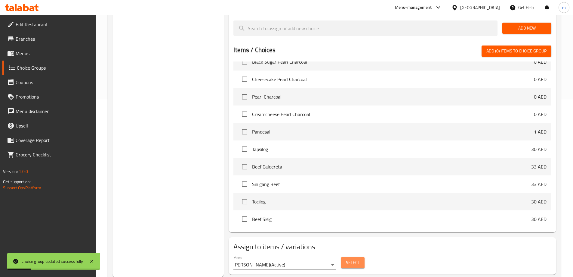
click at [345, 257] on button "Select" at bounding box center [352, 262] width 23 height 11
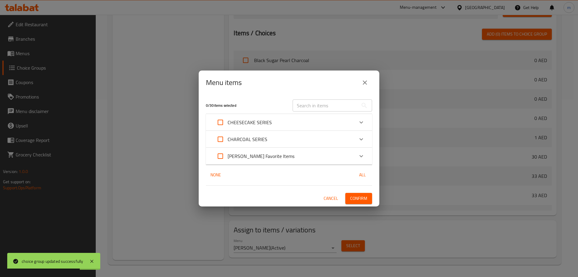
click at [350, 114] on div "CHEESECAKE SERIES" at bounding box center [289, 122] width 166 height 17
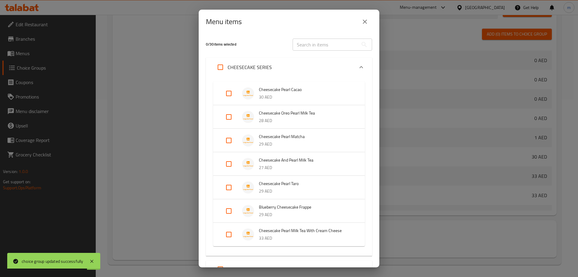
click at [225, 116] on input "Expand" at bounding box center [228, 117] width 14 height 14
checkbox input "true"
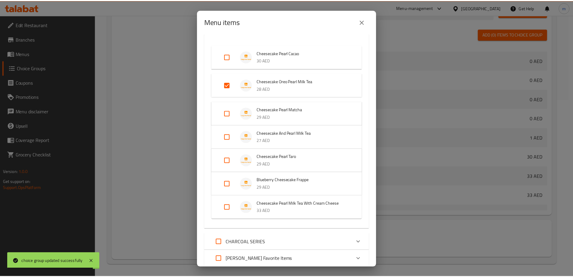
scroll to position [79, 0]
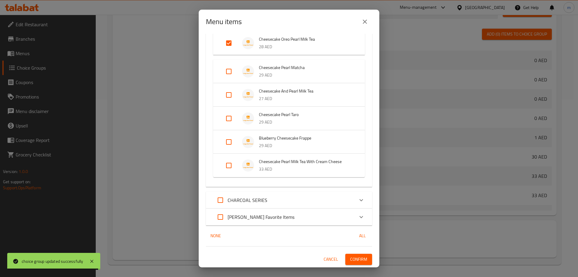
click at [353, 255] on button "Confirm" at bounding box center [358, 258] width 27 height 11
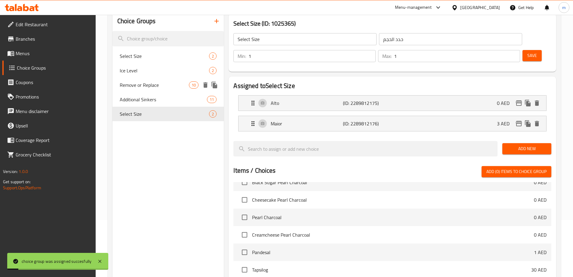
scroll to position [0, 0]
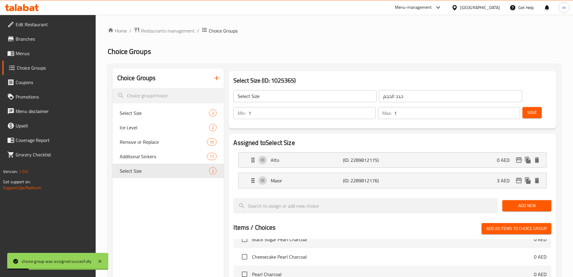
click at [214, 75] on icon "button" at bounding box center [216, 77] width 7 height 7
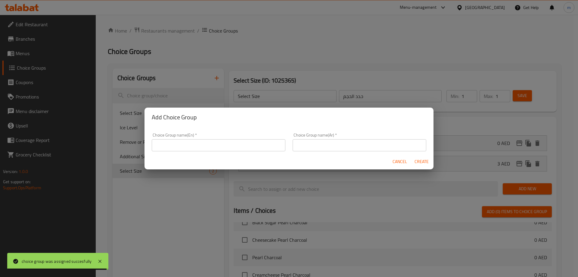
click at [249, 148] on input "text" at bounding box center [219, 145] width 134 height 12
paste input "Ice Level"
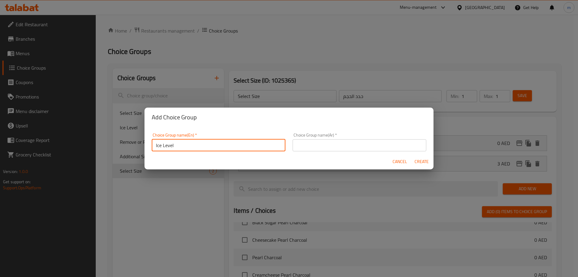
type input "Ice Level"
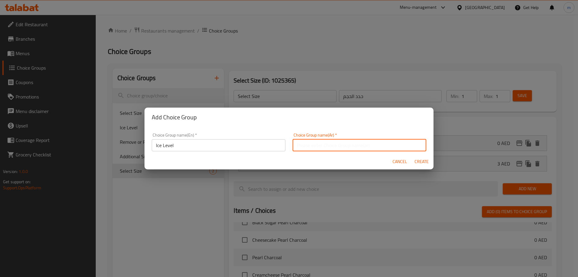
click at [312, 150] on input "text" at bounding box center [360, 145] width 134 height 12
type input "مستوى الثلج"
click at [416, 163] on span "Create" at bounding box center [421, 162] width 14 height 8
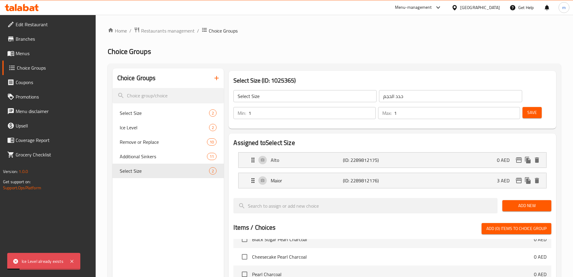
click at [214, 82] on icon "button" at bounding box center [216, 77] width 7 height 7
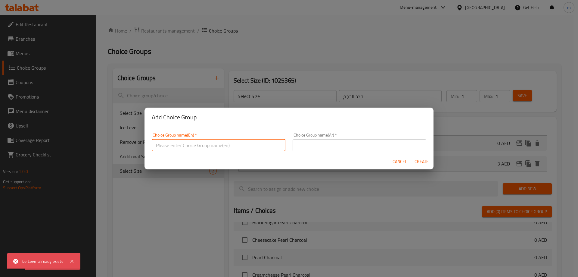
click at [239, 141] on input "text" at bounding box center [219, 145] width 134 height 12
type input "Ice Level"
click at [333, 154] on div "Cancel Create" at bounding box center [288, 161] width 289 height 16
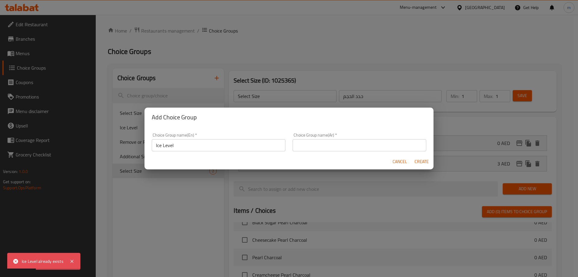
click at [332, 148] on input "text" at bounding box center [360, 145] width 134 height 12
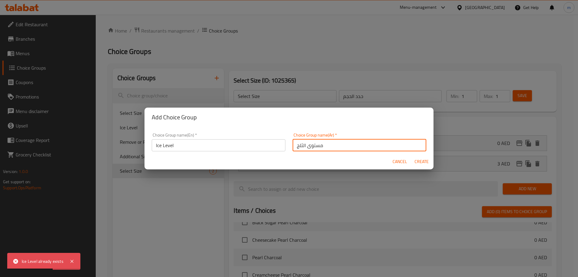
type input "مستوى الثلج"
click at [240, 145] on input "Ice Level" at bounding box center [219, 145] width 134 height 12
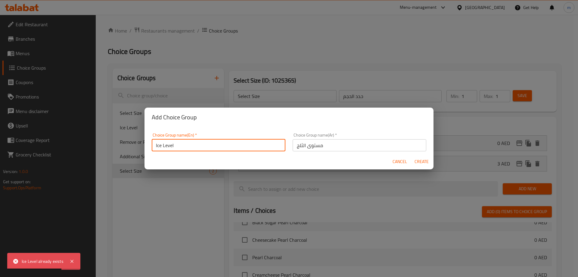
type input "Ice Level"
click at [424, 163] on span "Create" at bounding box center [421, 162] width 14 height 8
type input "Ice Level"
type input "مستوى الثلج"
type input "0"
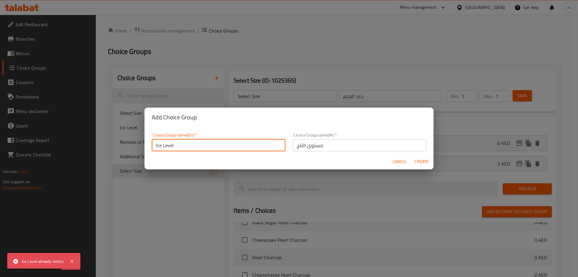
type input "0"
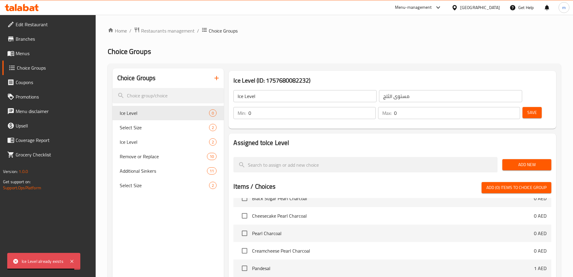
click at [376, 107] on input "0" at bounding box center [312, 113] width 127 height 12
type input "1"
click at [376, 107] on input "1" at bounding box center [312, 113] width 127 height 12
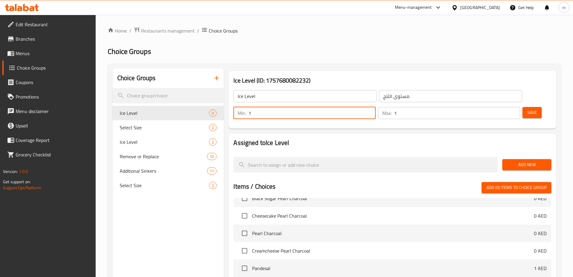
type input "1"
click at [503, 107] on input "1" at bounding box center [457, 113] width 126 height 12
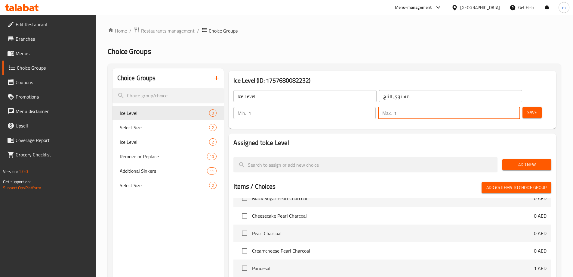
click at [522, 159] on button "Add New" at bounding box center [527, 164] width 49 height 11
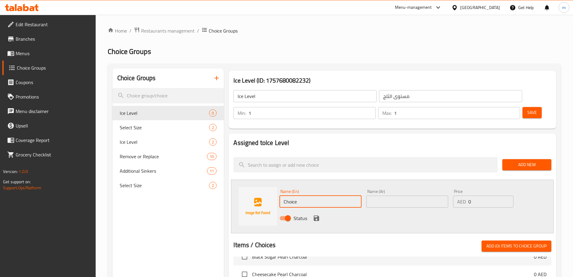
click at [308, 195] on input "Choice" at bounding box center [321, 201] width 82 height 12
paste input "-No Ice"
click at [287, 195] on input "-No Ice" at bounding box center [321, 201] width 82 height 12
type input "No Ice"
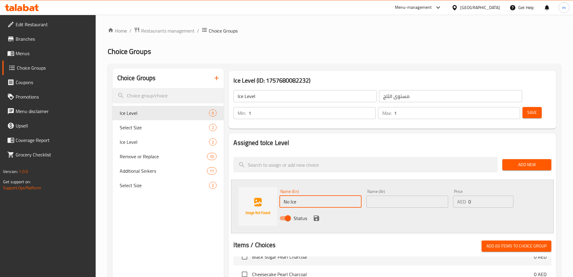
click at [392, 195] on input "text" at bounding box center [408, 201] width 82 height 12
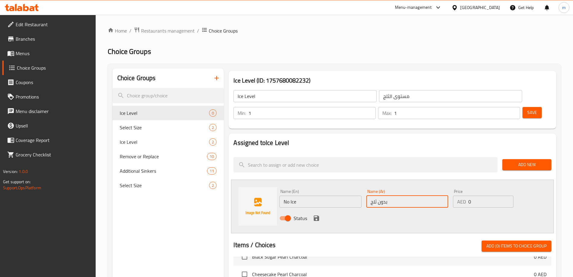
type input "بدون ثلج"
click at [315, 215] on icon "save" at bounding box center [316, 217] width 5 height 5
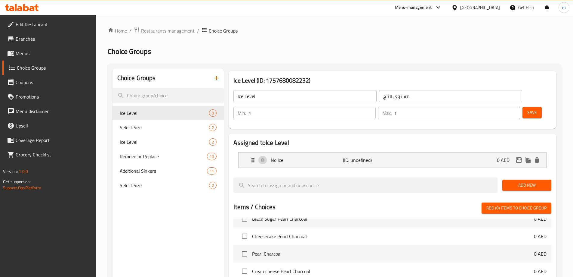
click at [534, 181] on span "Add New" at bounding box center [526, 185] width 39 height 8
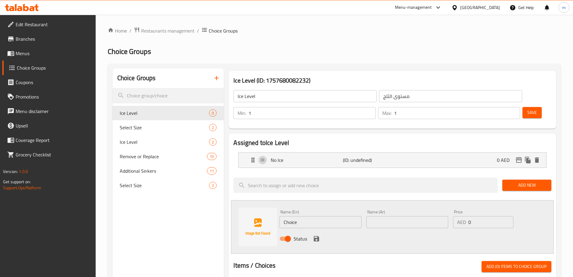
click at [328, 216] on input "Choice" at bounding box center [321, 222] width 82 height 12
click at [308, 216] on input "Choice" at bounding box center [321, 222] width 82 height 12
click at [307, 216] on input "Choice" at bounding box center [321, 222] width 82 height 12
paste input "Less I"
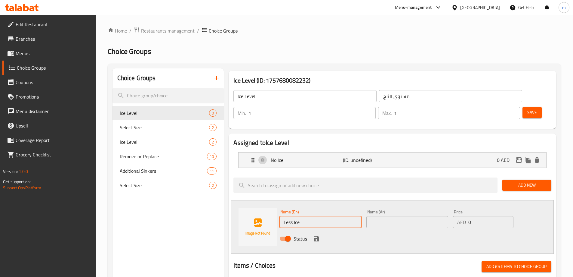
type input "less ice"
click at [394, 216] on input "text" at bounding box center [408, 222] width 82 height 12
type input "ثلج أقل"
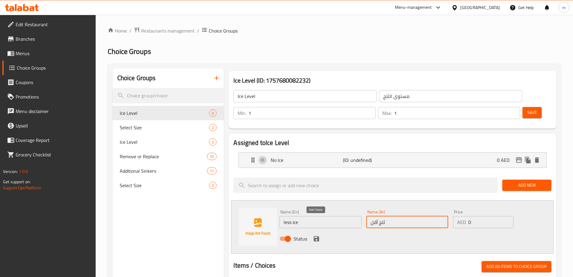
click at [318, 235] on icon "save" at bounding box center [316, 238] width 7 height 7
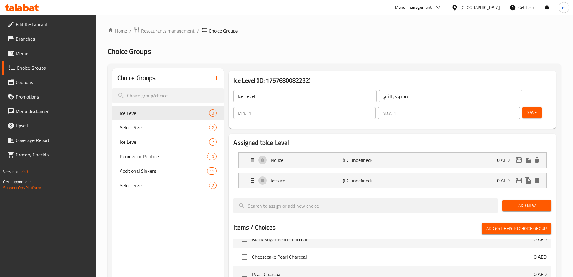
click at [530, 107] on button "Save" at bounding box center [532, 112] width 19 height 11
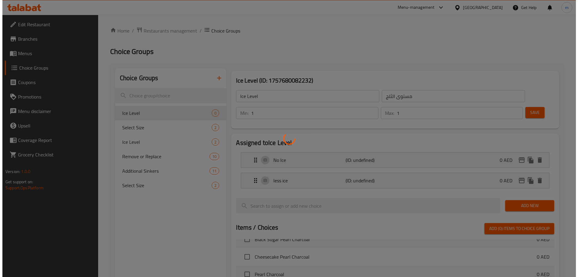
scroll to position [177, 0]
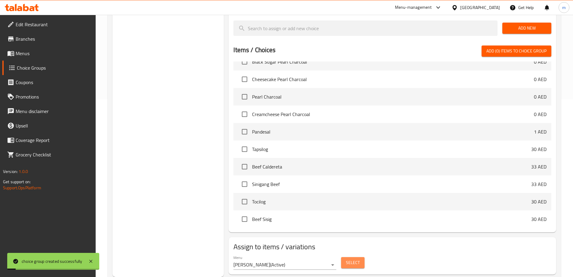
click at [347, 259] on span "Select" at bounding box center [353, 263] width 14 height 8
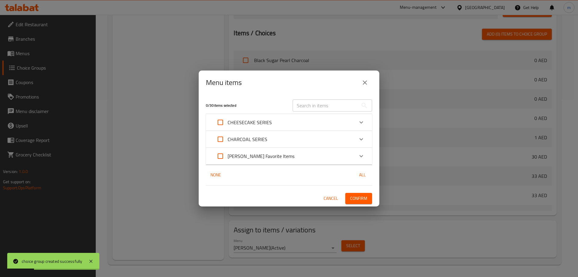
click at [272, 120] on div "CHEESECAKE SERIES" at bounding box center [283, 122] width 141 height 14
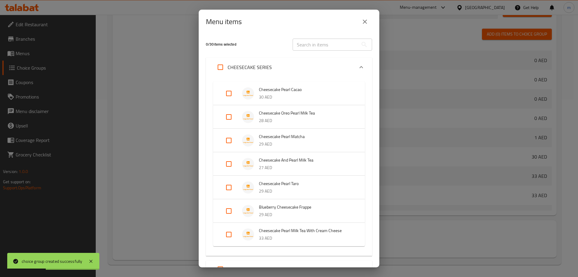
click at [229, 116] on input "Expand" at bounding box center [228, 117] width 14 height 14
checkbox input "true"
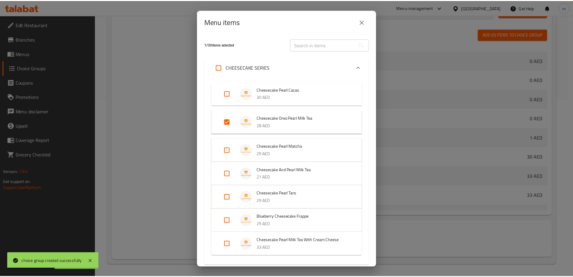
scroll to position [79, 0]
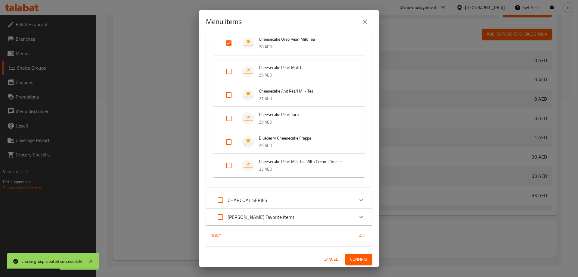
click at [351, 258] on span "Confirm" at bounding box center [358, 259] width 17 height 8
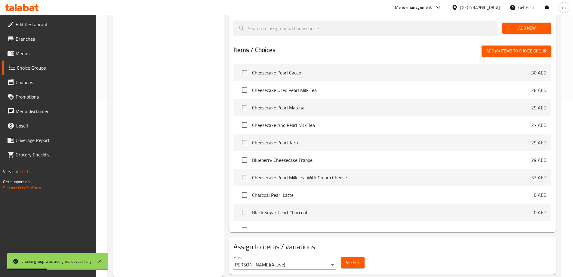
scroll to position [0, 0]
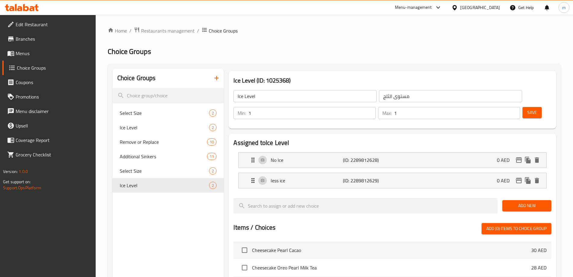
click at [219, 75] on icon "button" at bounding box center [216, 77] width 7 height 7
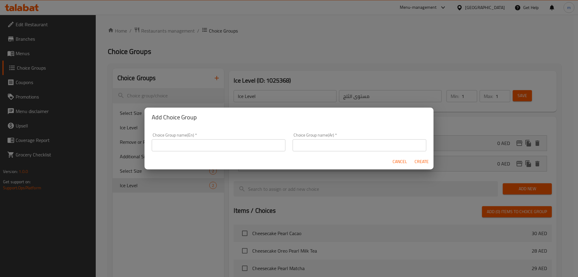
click at [236, 138] on div "Choice Group name(En)   * Choice Group name(En) *" at bounding box center [219, 142] width 134 height 18
click at [234, 144] on input "text" at bounding box center [219, 145] width 134 height 12
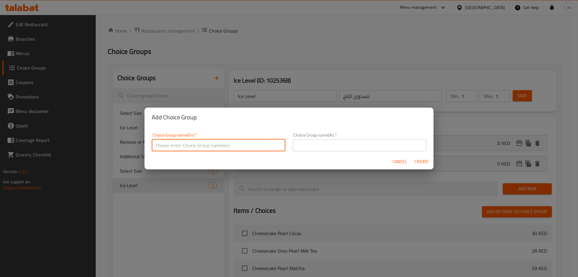
click at [233, 144] on input "text" at bounding box center [219, 145] width 134 height 12
paste input "Sugar Level"
type input "Sugar Level"
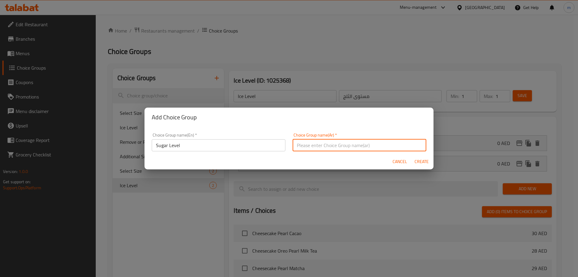
click at [335, 147] on input "text" at bounding box center [360, 145] width 134 height 12
type input "l"
type input "مستوي السكر"
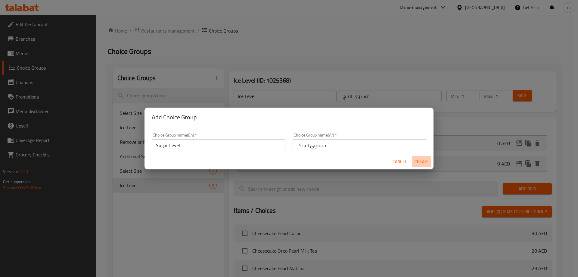
click at [428, 164] on span "Create" at bounding box center [421, 162] width 14 height 8
type input "Sugar Level"
type input "مستوي السكر"
type input "0"
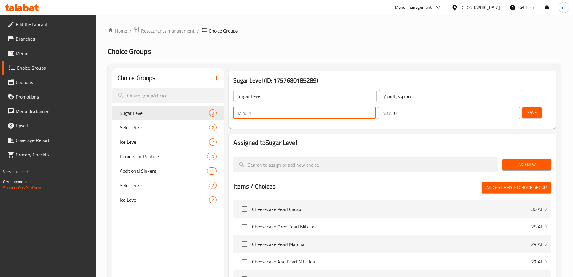
type input "1"
click at [376, 107] on input "1" at bounding box center [312, 113] width 127 height 12
type input "1"
click at [503, 107] on input "1" at bounding box center [457, 113] width 126 height 12
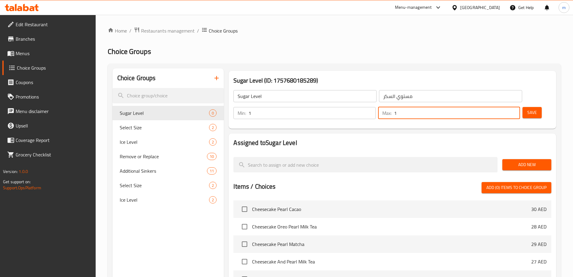
click at [519, 161] on span "Add New" at bounding box center [526, 165] width 39 height 8
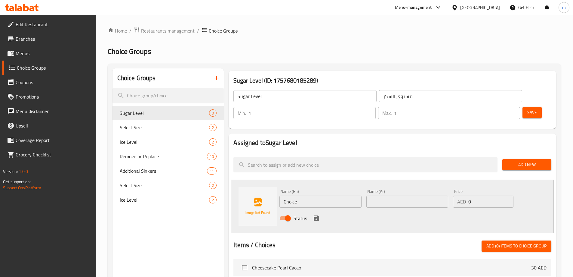
click at [323, 195] on input "Choice" at bounding box center [321, 201] width 82 height 12
paste input "-25% Sugar"
click at [308, 195] on input "Choice-25% Sugar" at bounding box center [321, 201] width 82 height 12
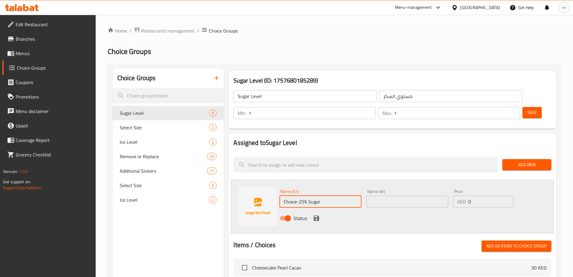
paste input "text"
click at [288, 195] on input "-25% Sugar" at bounding box center [321, 201] width 82 height 12
type input "25% Sugar"
click at [371, 195] on input "text" at bounding box center [408, 201] width 82 height 12
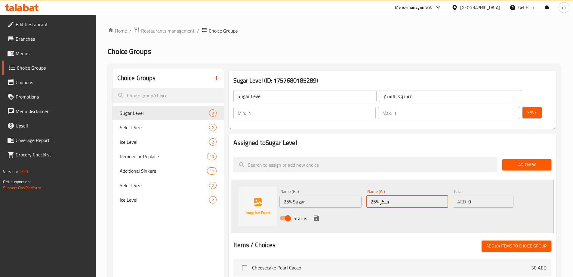
type input "25% سكر"
click at [340, 210] on div "Status" at bounding box center [407, 218] width 261 height 16
click at [319, 214] on icon "save" at bounding box center [316, 217] width 7 height 7
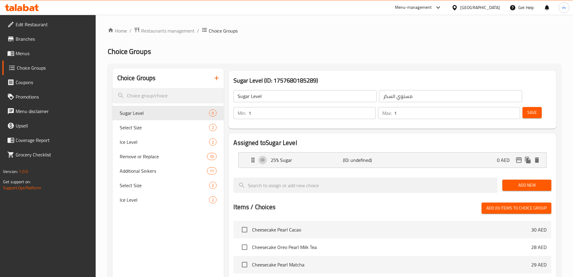
click at [537, 175] on div "Add New" at bounding box center [527, 185] width 54 height 20
click at [535, 181] on span "Add New" at bounding box center [526, 185] width 39 height 8
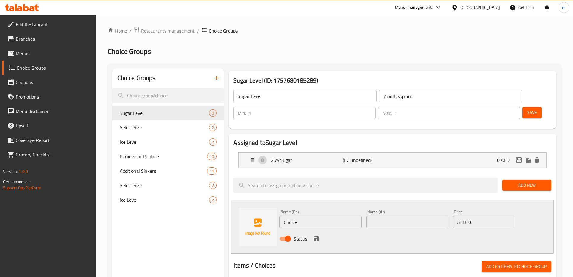
click at [314, 212] on div "Name (En) Choice Name (En)" at bounding box center [320, 218] width 87 height 23
click at [310, 216] on input "Choice" at bounding box center [321, 222] width 82 height 12
type input "50% sugar"
click at [401, 216] on input "text" at bounding box center [408, 222] width 82 height 12
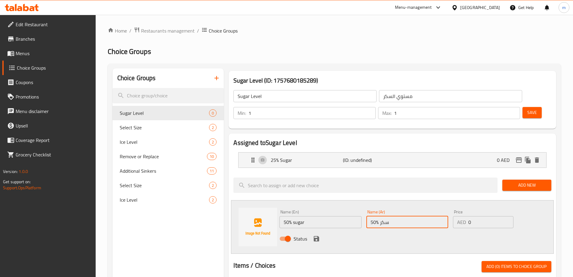
type input "50% سكر"
click at [317, 236] on icon "save" at bounding box center [316, 238] width 5 height 5
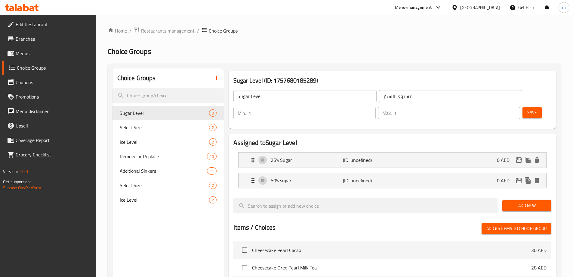
click at [537, 202] on span "Add New" at bounding box center [526, 206] width 39 height 8
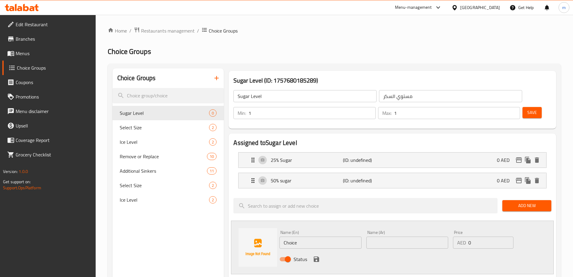
click at [305, 236] on input "Choice" at bounding box center [321, 242] width 82 height 12
type input "75% sugar"
click at [403, 230] on div "Name (Ar) Name (Ar)" at bounding box center [408, 239] width 82 height 18
click at [400, 236] on input "text" at bounding box center [408, 242] width 82 height 12
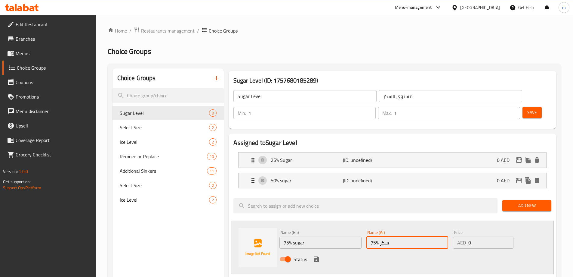
type input "75% سكر"
click at [319, 255] on icon "save" at bounding box center [316, 258] width 7 height 7
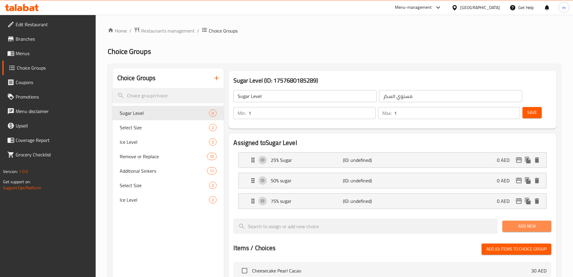
click at [526, 222] on span "Add New" at bounding box center [526, 226] width 39 height 8
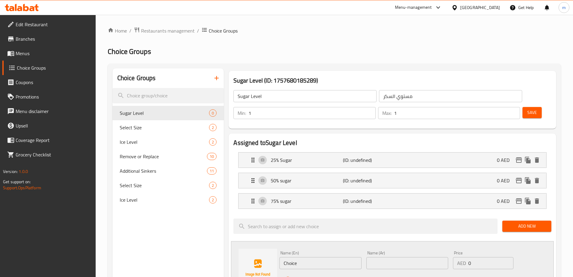
click at [324, 257] on input "Choice" at bounding box center [321, 263] width 82 height 12
type input "100% sugar"
click at [378, 257] on input "text" at bounding box center [408, 263] width 82 height 12
type input "100% سكر"
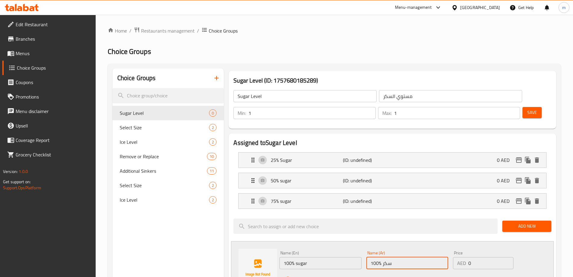
click at [315, 276] on icon "save" at bounding box center [316, 279] width 7 height 7
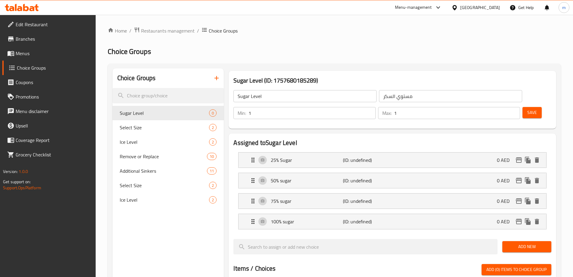
click at [534, 243] on span "Add New" at bounding box center [526, 247] width 39 height 8
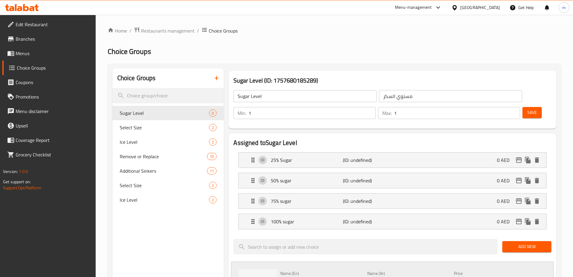
type input "125% sugar"
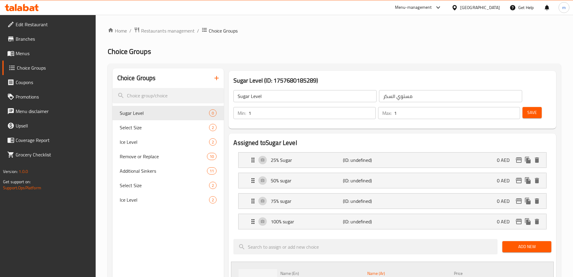
type input "125% سكر"
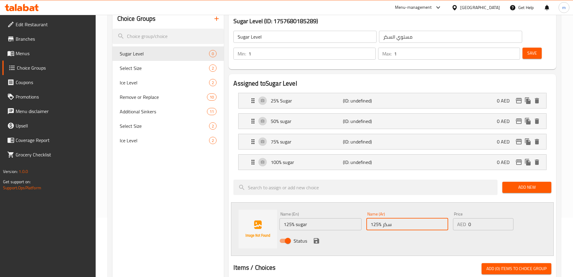
scroll to position [60, 0]
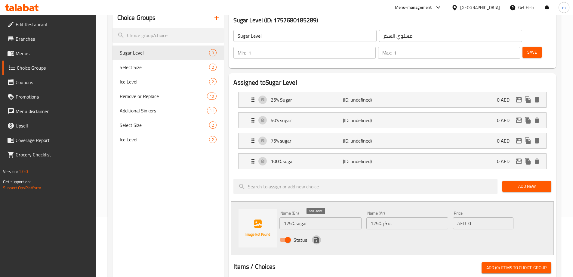
click at [316, 237] on icon "save" at bounding box center [316, 239] width 5 height 5
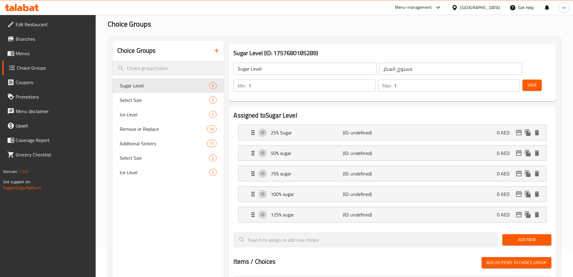
scroll to position [0, 0]
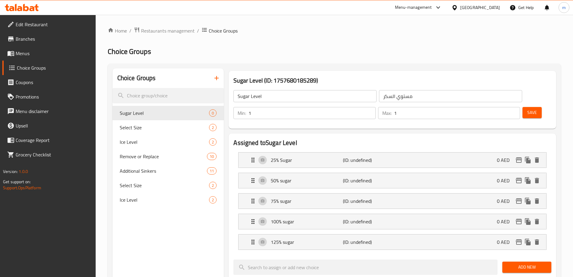
click at [528, 109] on span "Save" at bounding box center [533, 113] width 10 height 8
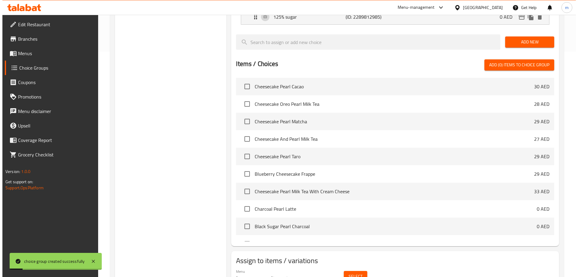
scroll to position [239, 0]
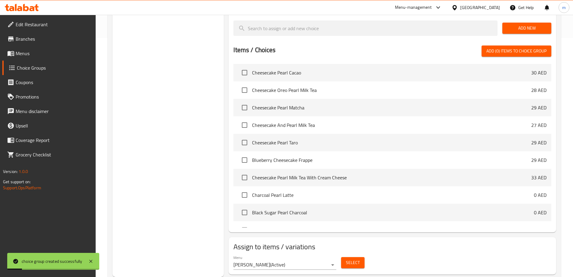
click at [360, 257] on button "Select" at bounding box center [352, 262] width 23 height 11
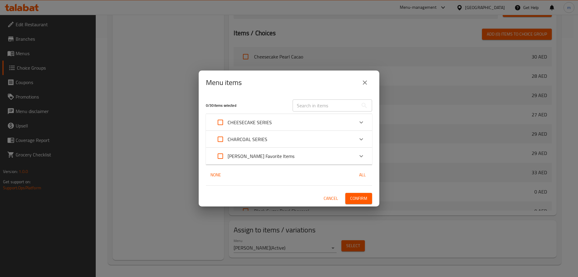
click at [310, 126] on div "CHEESECAKE SERIES" at bounding box center [283, 122] width 141 height 14
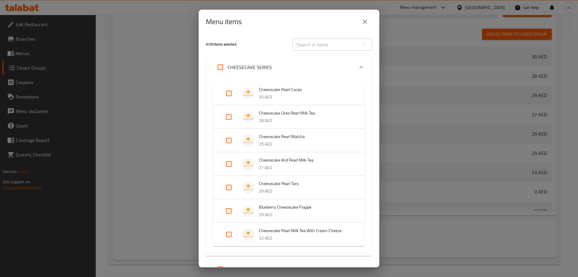
click at [285, 125] on li "Cheesecake Oreo Pearl Milk Tea 28 AED" at bounding box center [288, 116] width 137 height 21
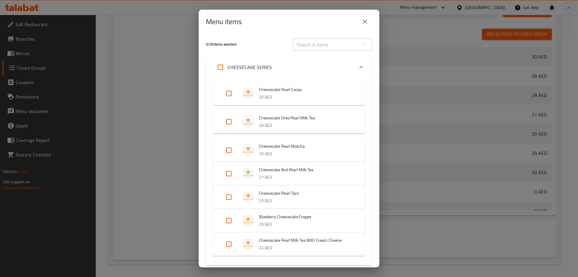
click at [229, 119] on input "Expand" at bounding box center [228, 121] width 14 height 14
checkbox input "true"
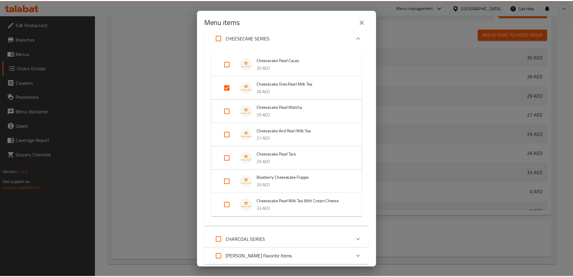
scroll to position [69, 0]
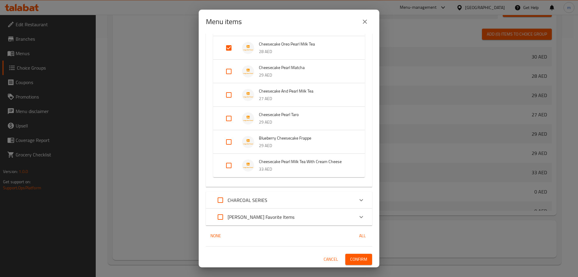
click at [354, 265] on div "1 / 30 items selected ​ CHEESECAKE SERIES Cheesecake Pearl Cacao 30 AED Cheesec…" at bounding box center [289, 150] width 181 height 233
click at [356, 257] on span "Confirm" at bounding box center [358, 259] width 17 height 8
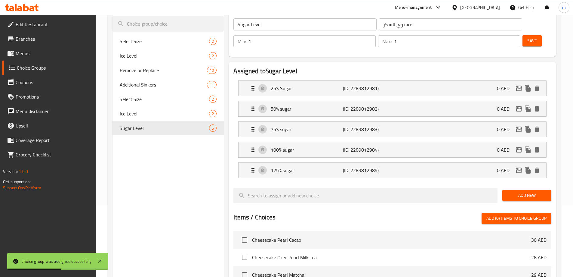
scroll to position [28, 0]
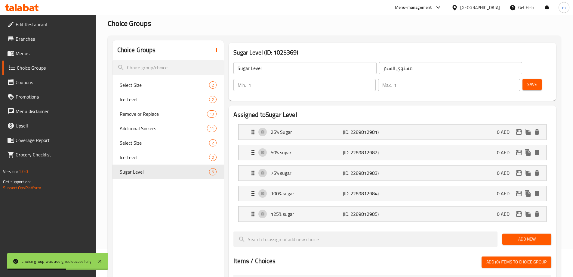
click at [213, 57] on div "Choice Groups" at bounding box center [169, 50] width 112 height 20
click at [215, 42] on div "Choice Groups" at bounding box center [169, 50] width 112 height 20
click at [214, 55] on button "button" at bounding box center [216, 50] width 14 height 14
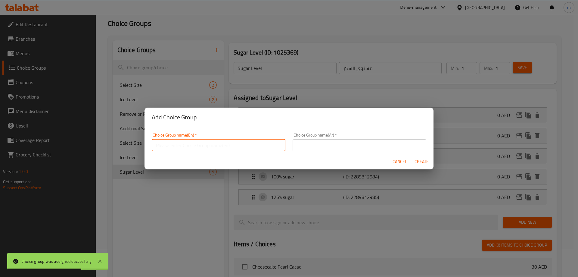
click at [241, 150] on input "text" at bounding box center [219, 145] width 134 height 12
paste input "Remove or Replace"
type input "Remove or Replace"
click at [336, 147] on input "text" at bounding box center [360, 145] width 134 height 12
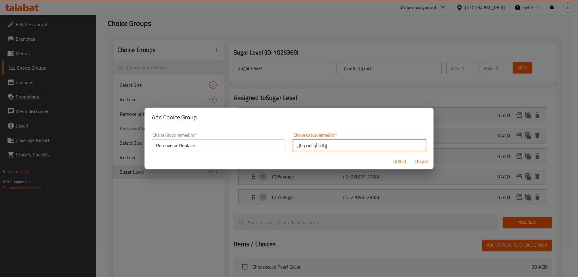
type input "إزالة أو استبدال"
click at [425, 164] on span "Create" at bounding box center [421, 162] width 14 height 8
type input "Remove or Replace"
type input "إزالة أو استبدال"
type input "0"
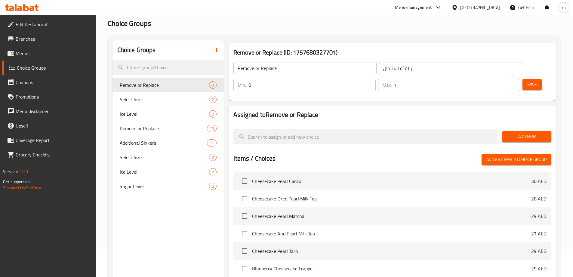
type input "1"
click at [504, 79] on input "1" at bounding box center [457, 85] width 126 height 12
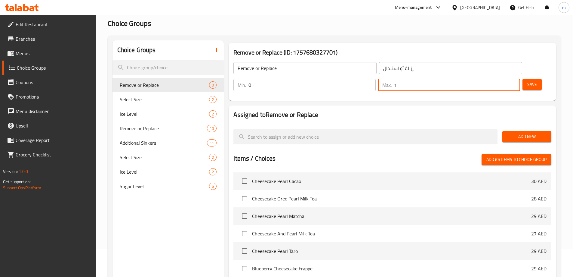
click at [538, 133] on span "Add New" at bounding box center [526, 137] width 39 height 8
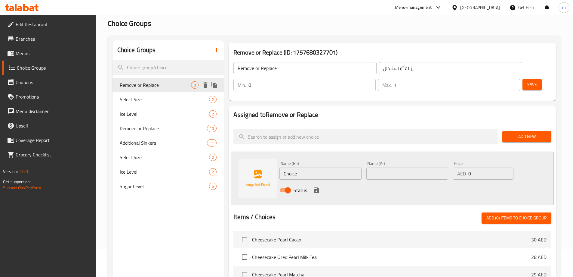
click at [205, 85] on icon "delete" at bounding box center [205, 84] width 4 height 5
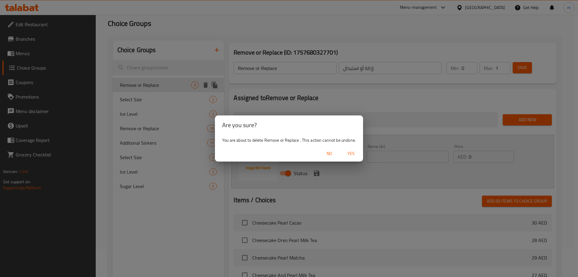
click at [355, 150] on span "Yes" at bounding box center [351, 154] width 14 height 8
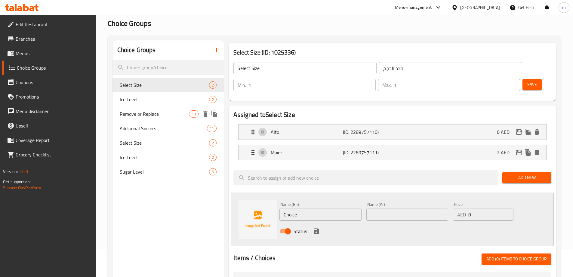
click at [150, 119] on div "Remove or Replace 10" at bounding box center [169, 114] width 112 height 14
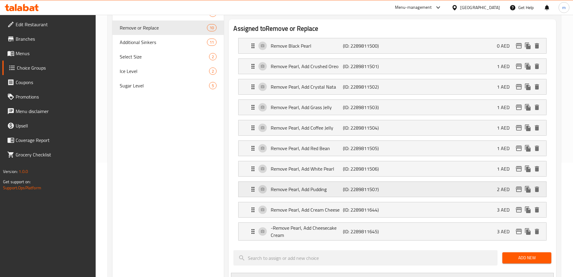
scroll to position [118, 0]
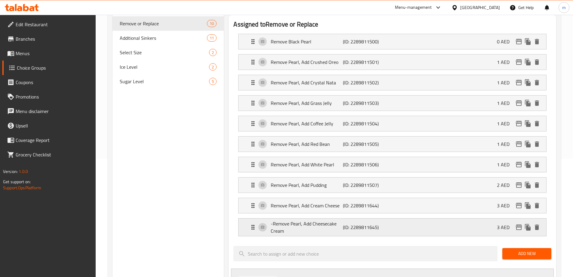
click at [414, 218] on div "-Remove Pearl, Add Cheesecake Cream (ID: 2289811645) 3 AED" at bounding box center [394, 226] width 290 height 17
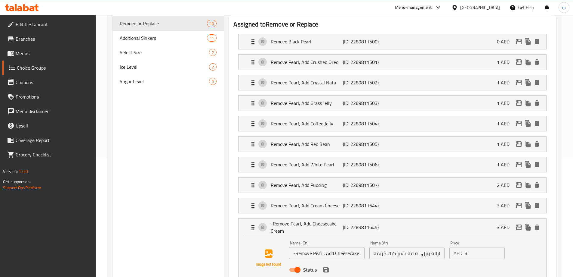
click at [297, 247] on input "-Remove Pearl, Add Cheesecake Cream" at bounding box center [326, 253] width 75 height 12
click at [329, 261] on div "Status" at bounding box center [407, 269] width 240 height 16
click at [325, 265] on button "save" at bounding box center [326, 269] width 9 height 9
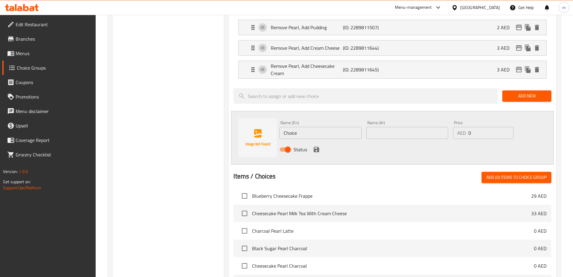
scroll to position [271, 0]
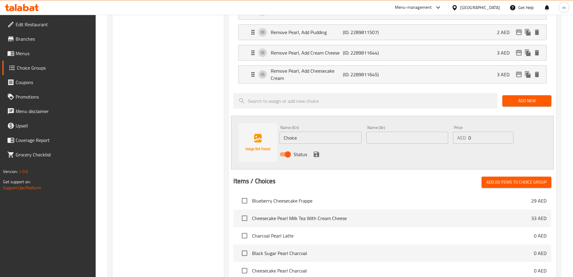
click at [138, 119] on div "Choice Groups Select Size 2 Ice Level 2 Remove or Replace 10 Additional Sinkers…" at bounding box center [169, 102] width 112 height 610
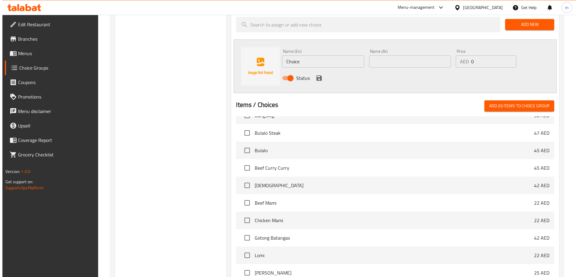
scroll to position [402, 0]
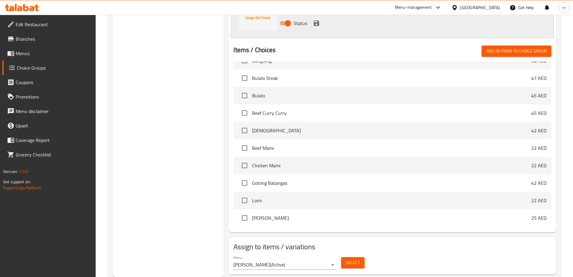
click at [352, 254] on div "Select" at bounding box center [353, 262] width 28 height 16
click at [355, 259] on span "Select" at bounding box center [353, 263] width 14 height 8
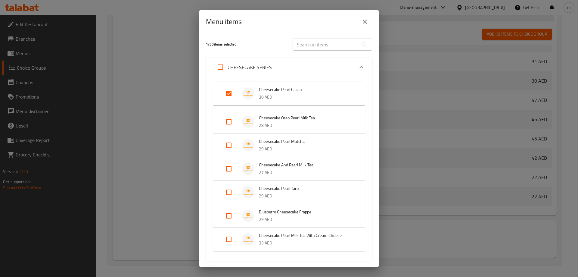
click at [225, 125] on input "Expand" at bounding box center [228, 121] width 14 height 14
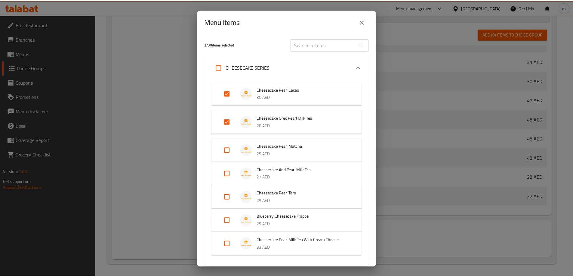
scroll to position [79, 0]
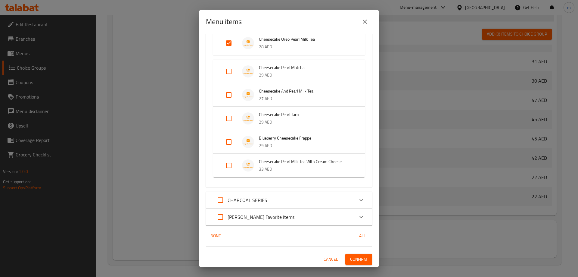
click at [354, 258] on span "Confirm" at bounding box center [358, 259] width 17 height 8
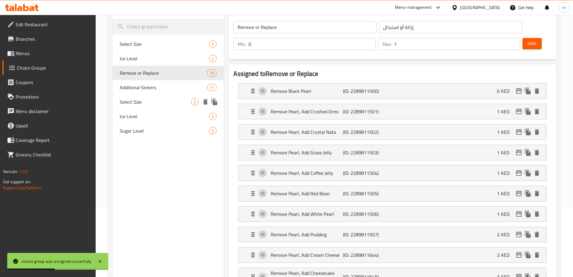
scroll to position [11, 0]
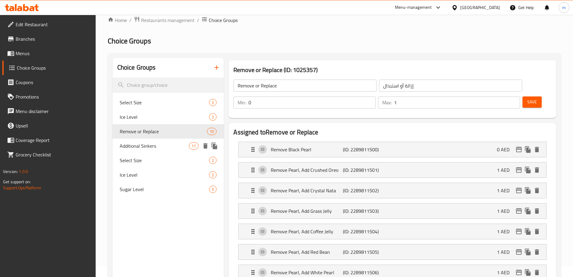
click at [141, 149] on span "Additional Sinkers" at bounding box center [155, 145] width 70 height 7
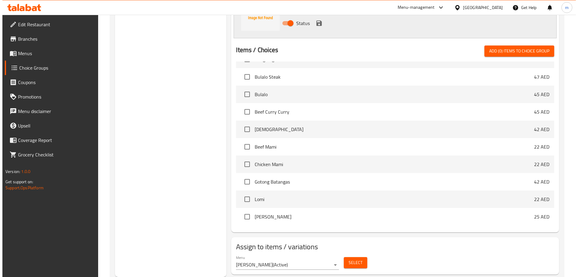
scroll to position [363, 0]
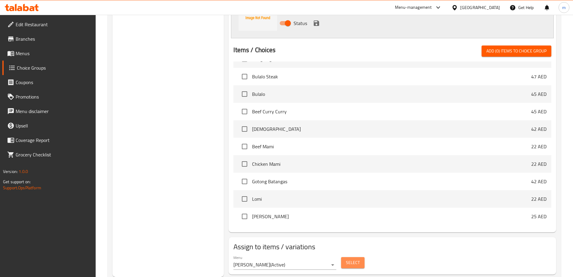
click at [343, 257] on button "Select" at bounding box center [352, 262] width 23 height 11
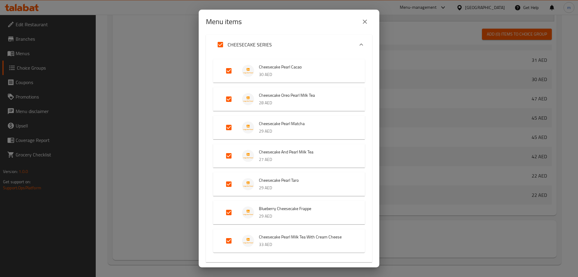
scroll to position [60, 0]
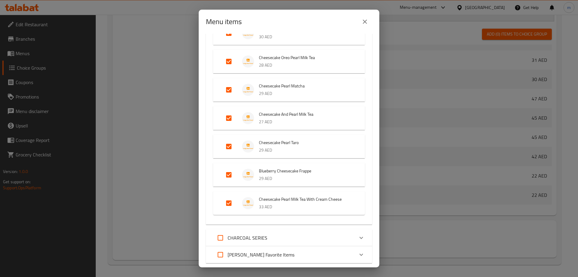
click at [227, 201] on input "Expand" at bounding box center [228, 203] width 14 height 14
click at [229, 173] on input "Expand" at bounding box center [228, 174] width 14 height 14
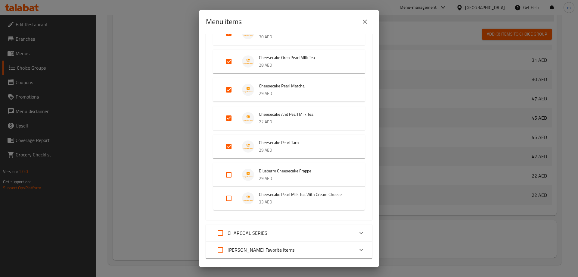
click at [228, 152] on input "Expand" at bounding box center [228, 146] width 14 height 14
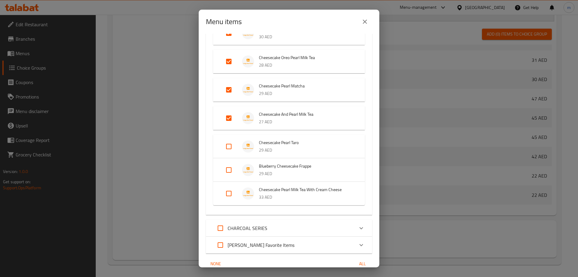
click at [229, 120] on input "Expand" at bounding box center [228, 118] width 14 height 14
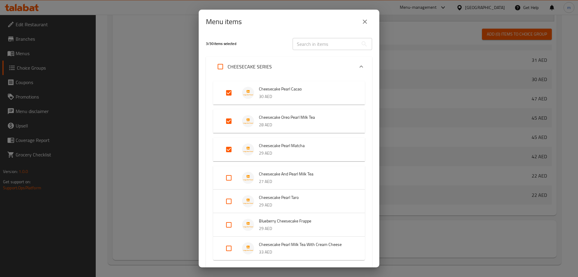
scroll to position [0, 0]
click at [223, 149] on input "Expand" at bounding box center [228, 150] width 14 height 14
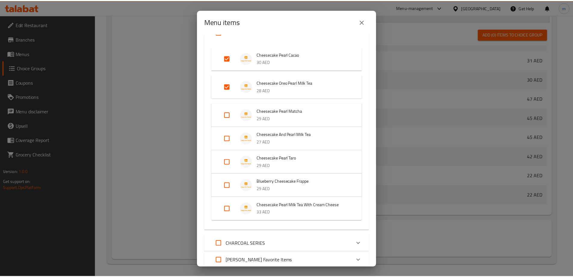
scroll to position [79, 0]
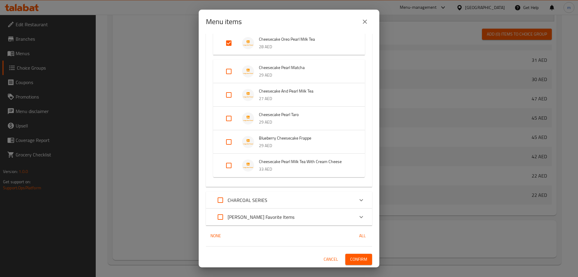
click at [356, 259] on span "Confirm" at bounding box center [358, 259] width 17 height 8
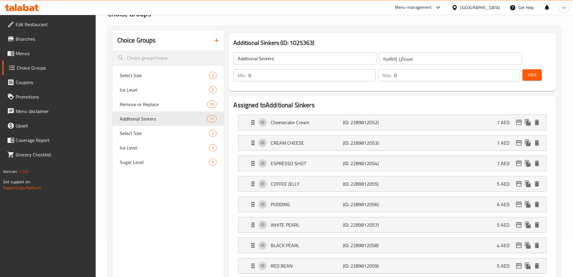
scroll to position [29, 0]
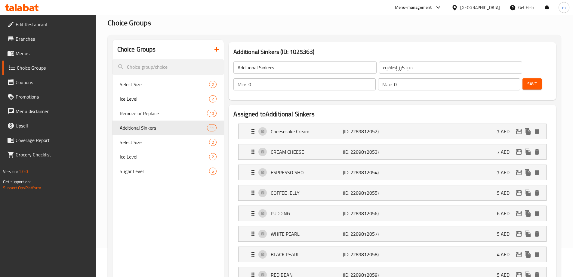
click at [212, 20] on h2 "Choice Groups" at bounding box center [335, 23] width 454 height 10
click at [166, 88] on div "Select Size 2" at bounding box center [169, 84] width 112 height 14
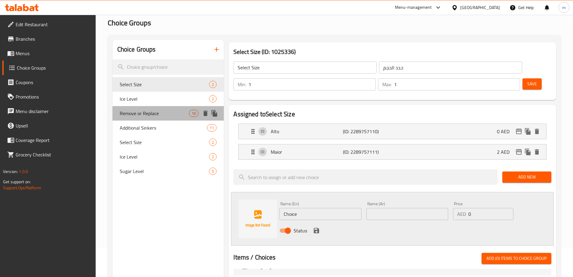
click at [158, 108] on div "Remove or Replace 10" at bounding box center [169, 113] width 112 height 14
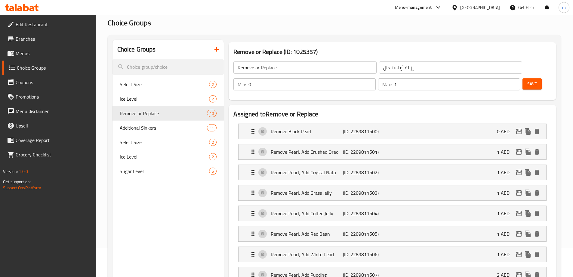
click at [355, 123] on li "Remove Black Pearl (ID: 2289811500) 0 AED Name (En) Remove Black Pearl Name (En…" at bounding box center [393, 131] width 318 height 20
click at [370, 122] on li "Remove Black Pearl (ID: 2289811500) 0 AED Name (En) Remove Black Pearl Name (En…" at bounding box center [393, 131] width 318 height 20
click at [393, 119] on nav "Remove Black Pearl (ID: 2289811500) 0 AED Name (En) Remove Black Pearl Name (En…" at bounding box center [393, 225] width 318 height 212
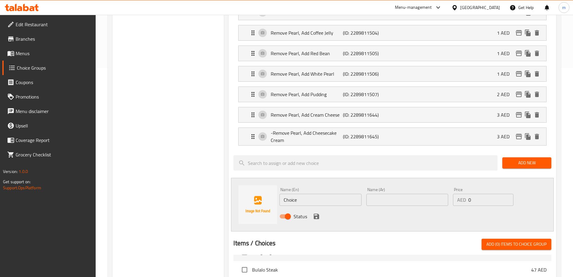
scroll to position [209, 0]
click at [367, 208] on div "Status" at bounding box center [407, 216] width 261 height 16
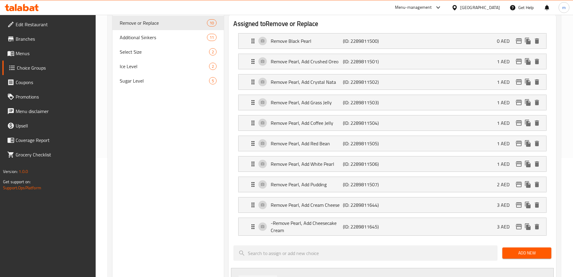
scroll to position [89, 0]
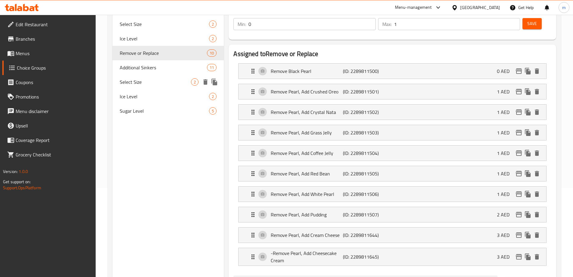
click at [146, 76] on div "Select Size 2" at bounding box center [169, 82] width 112 height 14
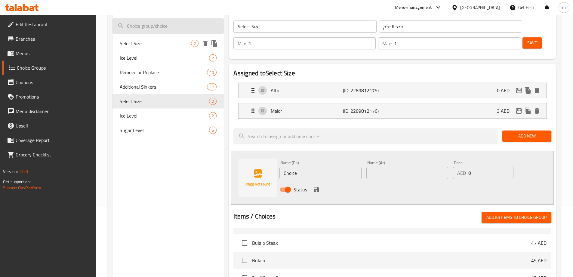
scroll to position [59, 0]
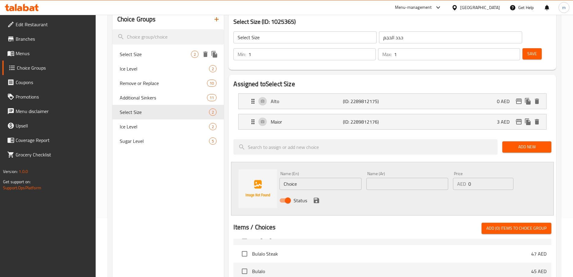
click at [144, 54] on span "Select Size" at bounding box center [156, 54] width 72 height 7
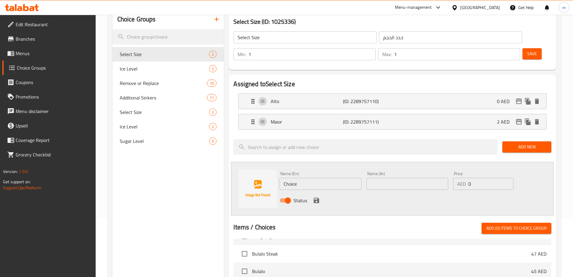
click at [190, 197] on div "Choice Groups Select Size 2 Ice Level 2 Remove or Replace 10 Additional Sinkers…" at bounding box center [169, 232] width 112 height 444
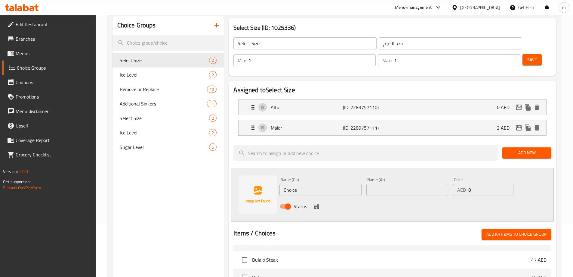
scroll to position [90, 0]
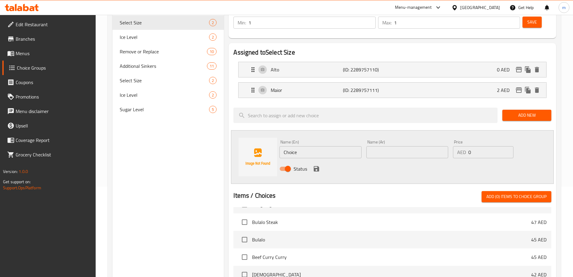
click at [162, 148] on div "Choice Groups Select Size 2 Ice Level 2 Remove or Replace 10 Additional Sinkers…" at bounding box center [169, 200] width 112 height 444
click at [131, 38] on span "Ice Level" at bounding box center [156, 36] width 72 height 7
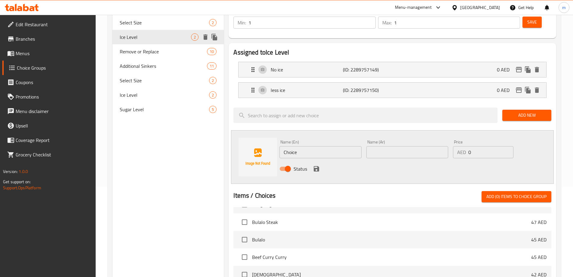
click at [155, 26] on div "Select Size 2" at bounding box center [169, 22] width 112 height 14
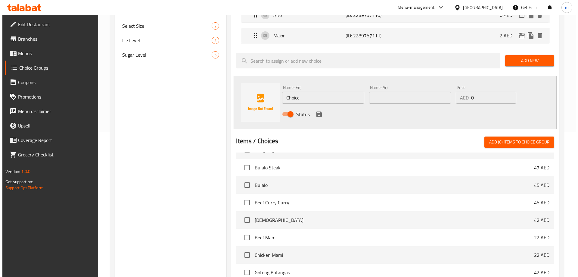
scroll to position [236, 0]
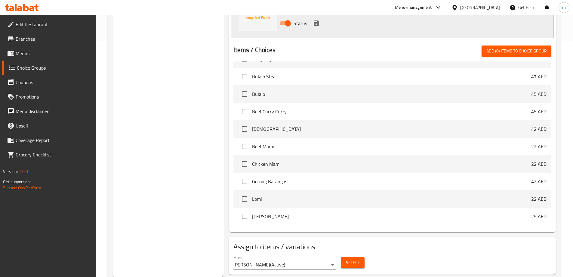
click at [355, 259] on span "Select" at bounding box center [353, 263] width 14 height 8
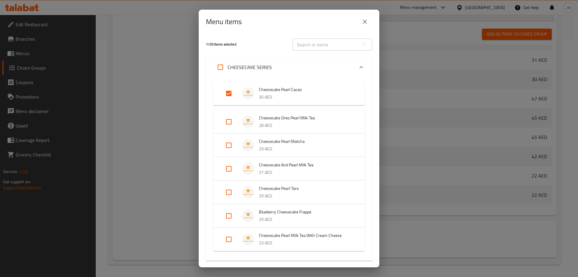
click at [230, 144] on input "Expand" at bounding box center [228, 145] width 14 height 14
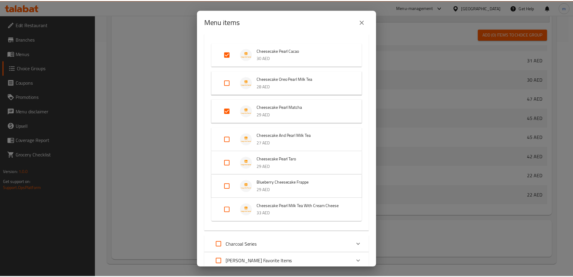
scroll to position [83, 0]
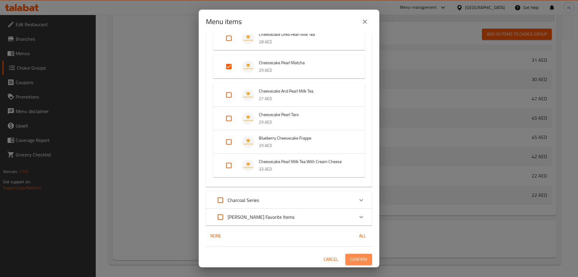
click at [351, 257] on span "Confirm" at bounding box center [358, 259] width 17 height 8
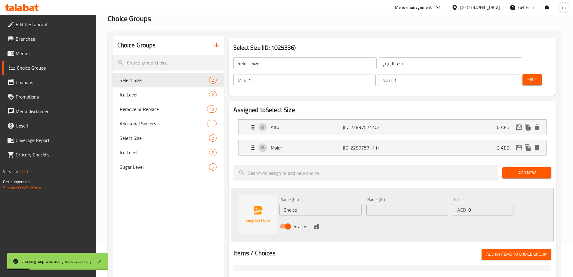
scroll to position [0, 0]
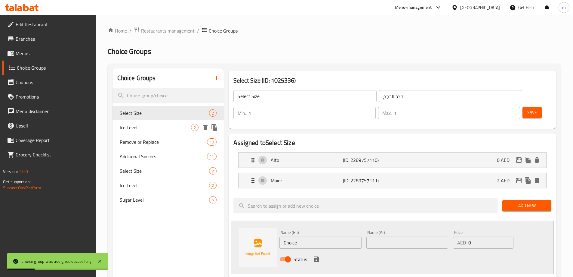
click at [152, 126] on span "Ice Level" at bounding box center [156, 127] width 72 height 7
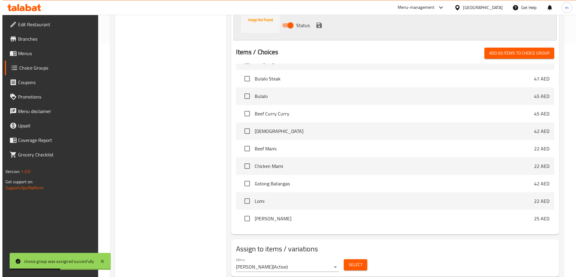
scroll to position [236, 0]
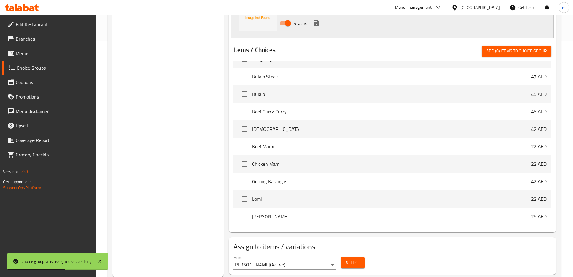
click at [349, 259] on span "Select" at bounding box center [353, 263] width 14 height 8
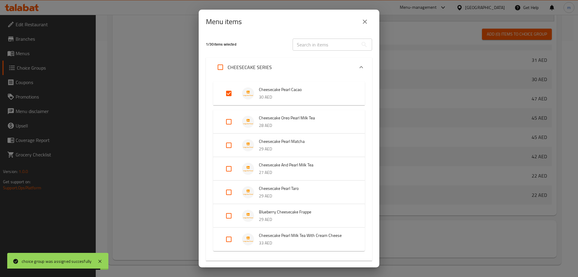
click at [229, 143] on input "Expand" at bounding box center [228, 145] width 14 height 14
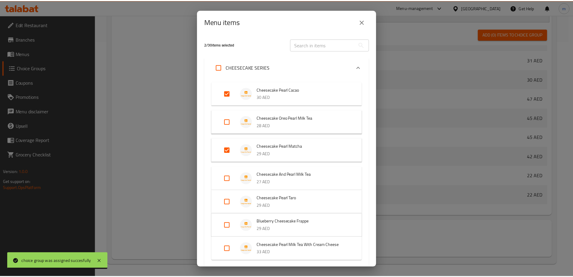
scroll to position [83, 0]
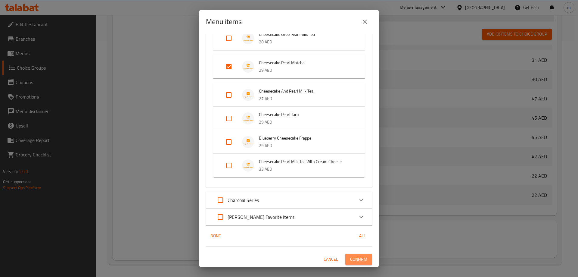
click at [362, 255] on span "Confirm" at bounding box center [358, 259] width 17 height 8
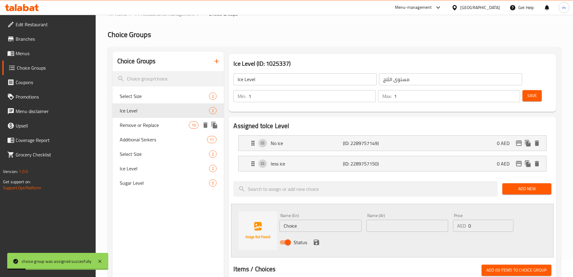
scroll to position [0, 0]
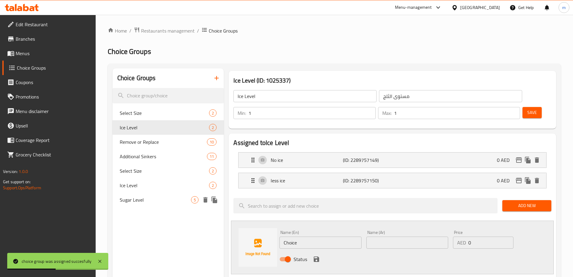
click at [135, 196] on span "Sugar Level" at bounding box center [156, 199] width 72 height 7
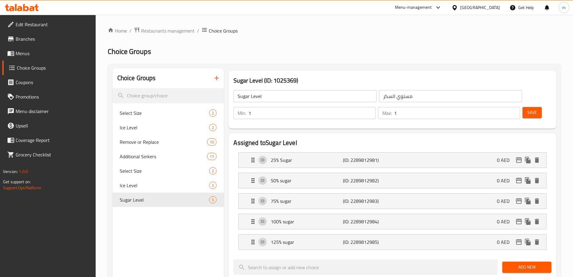
click at [523, 107] on button "Save" at bounding box center [532, 112] width 19 height 11
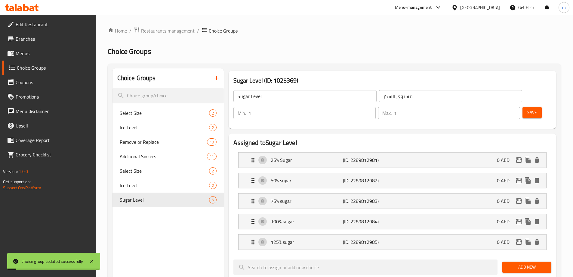
click at [520, 261] on button "Add New" at bounding box center [527, 266] width 49 height 11
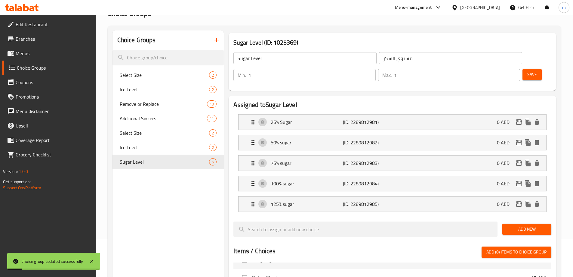
scroll to position [60, 0]
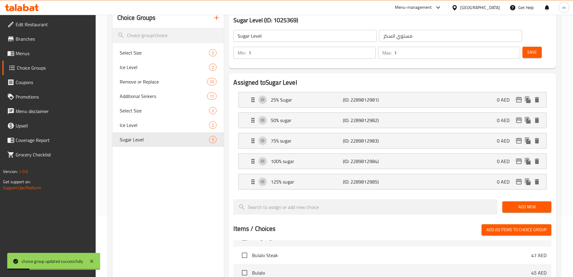
click at [533, 203] on span "Add New" at bounding box center [526, 207] width 39 height 8
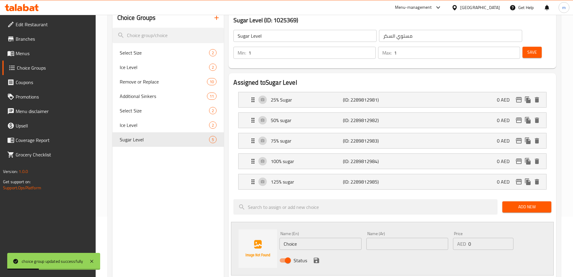
click at [292, 237] on input "Choice" at bounding box center [321, 243] width 82 height 12
click at [294, 237] on input "Choice" at bounding box center [321, 243] width 82 height 12
click at [307, 237] on input "No SUGAR" at bounding box center [321, 243] width 82 height 12
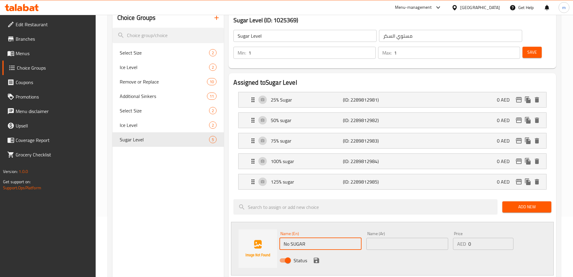
click at [300, 237] on input "No SUGAR" at bounding box center [321, 243] width 82 height 12
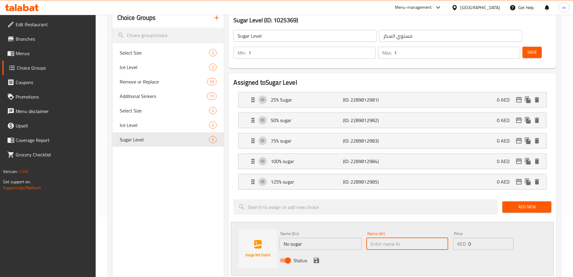
click at [376, 237] on input "text" at bounding box center [408, 243] width 82 height 12
click at [442, 273] on div at bounding box center [393, 275] width 318 height 5
click at [313, 256] on icon "save" at bounding box center [316, 259] width 7 height 7
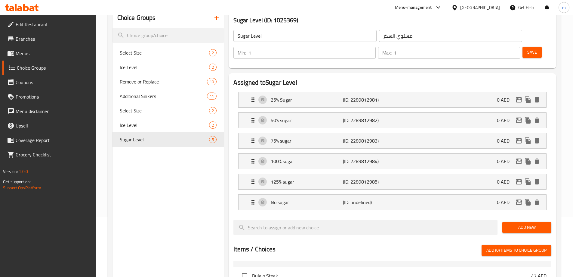
click at [528, 48] on span "Save" at bounding box center [533, 52] width 10 height 8
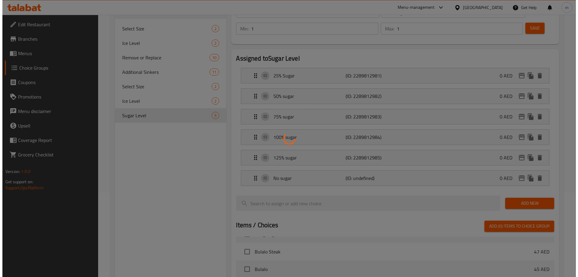
scroll to position [259, 0]
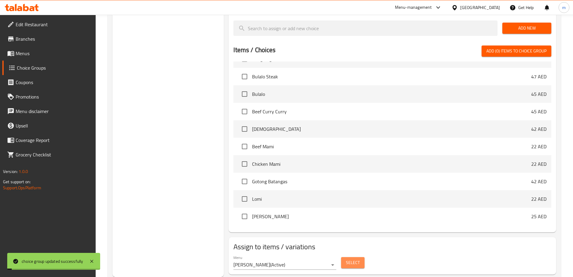
click at [357, 259] on span "Select" at bounding box center [353, 263] width 14 height 8
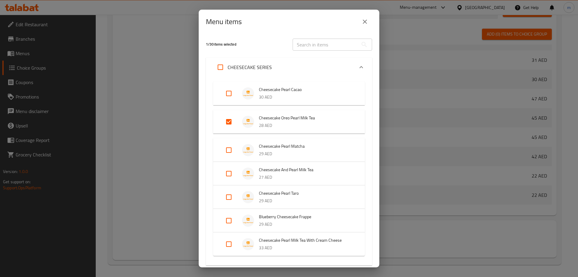
click at [225, 154] on input "Expand" at bounding box center [228, 150] width 14 height 14
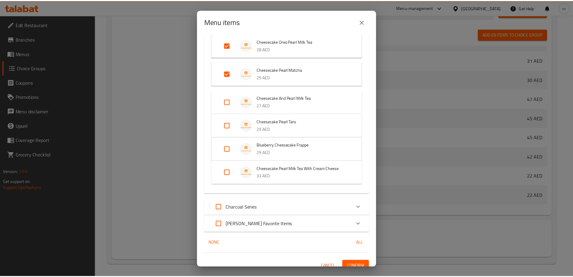
scroll to position [83, 0]
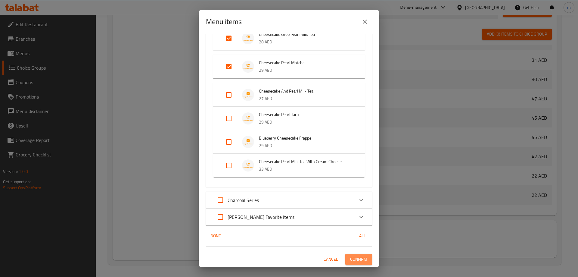
click at [359, 260] on span "Confirm" at bounding box center [358, 259] width 17 height 8
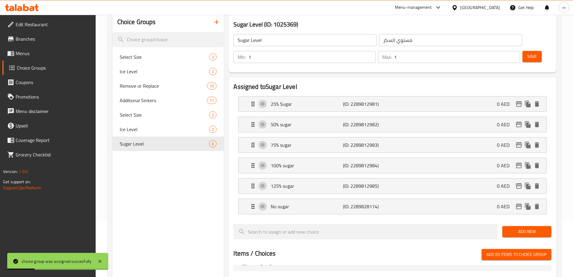
scroll to position [0, 0]
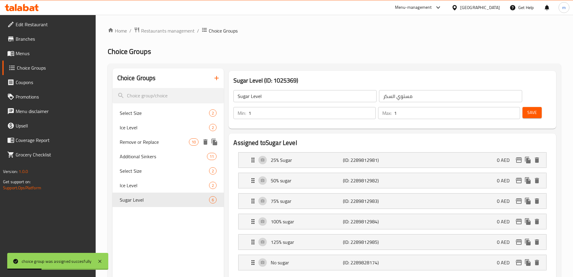
click at [157, 135] on div "Remove or Replace 10" at bounding box center [169, 142] width 112 height 14
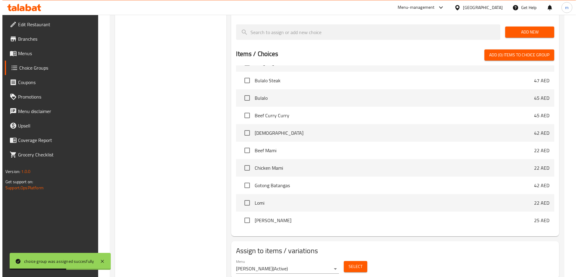
scroll to position [343, 0]
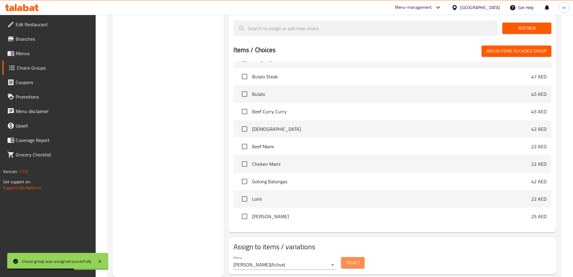
click at [357, 259] on span "Select" at bounding box center [353, 263] width 14 height 8
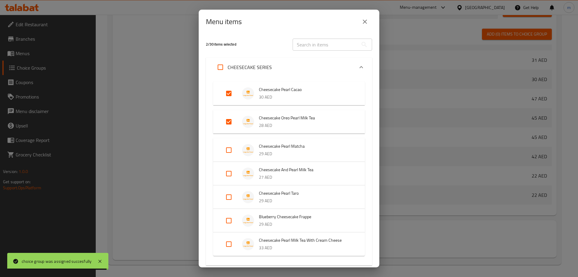
click at [229, 146] on input "Expand" at bounding box center [228, 150] width 14 height 14
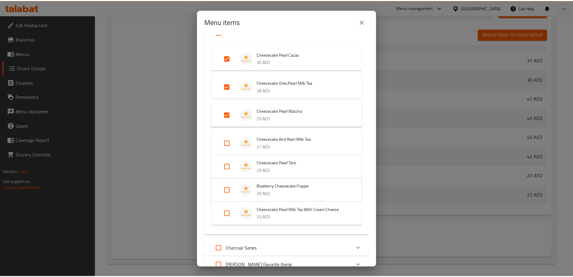
scroll to position [83, 0]
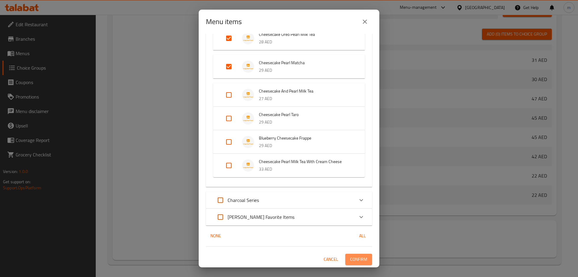
click at [359, 259] on span "Confirm" at bounding box center [358, 259] width 17 height 8
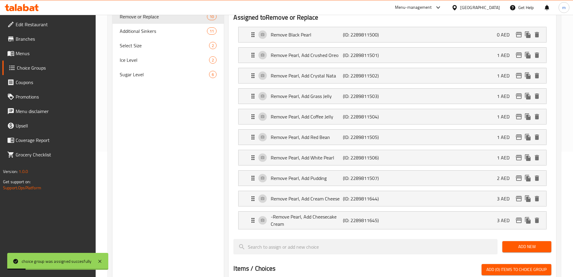
scroll to position [73, 0]
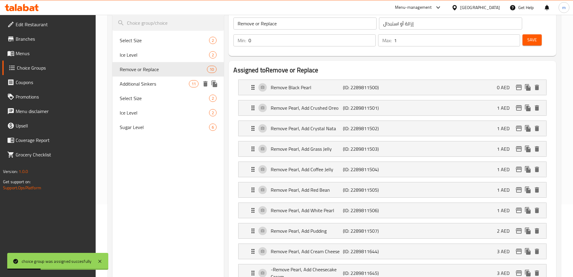
click at [154, 80] on span "Additional Sinkers" at bounding box center [155, 83] width 70 height 7
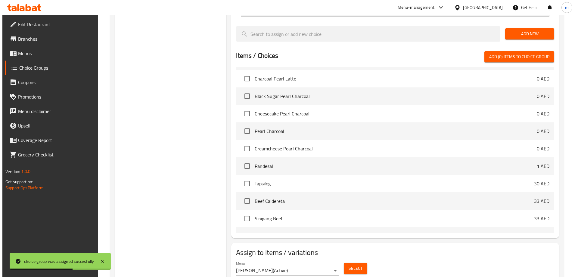
scroll to position [361, 0]
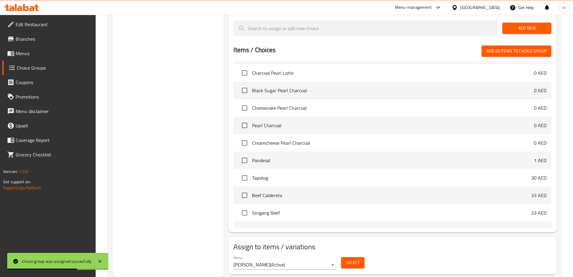
click at [360, 257] on button "Select" at bounding box center [352, 262] width 23 height 11
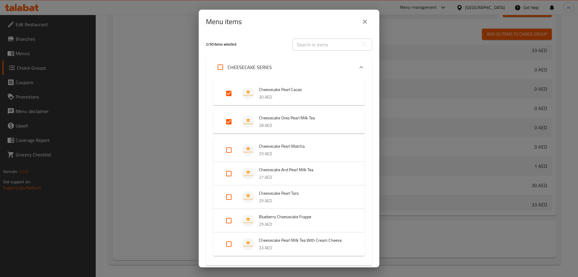
click at [233, 149] on input "Expand" at bounding box center [228, 150] width 14 height 14
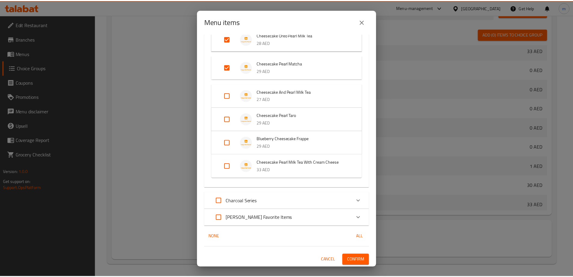
scroll to position [83, 0]
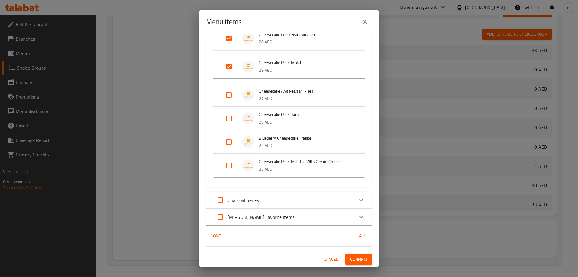
click at [357, 255] on button "Confirm" at bounding box center [358, 258] width 27 height 11
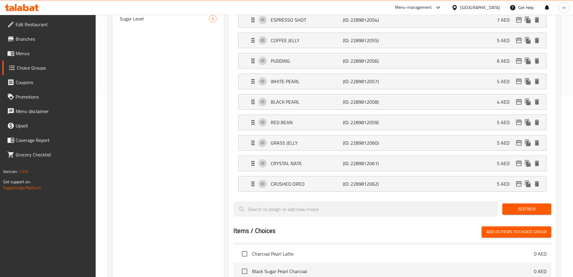
scroll to position [91, 0]
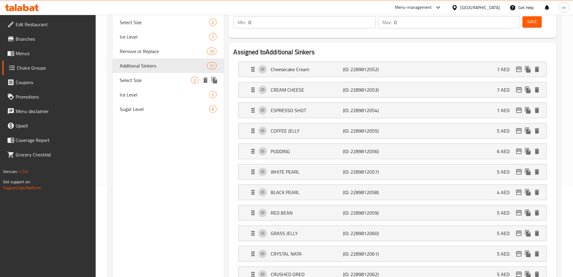
click at [162, 83] on span "Select Size" at bounding box center [156, 79] width 72 height 7
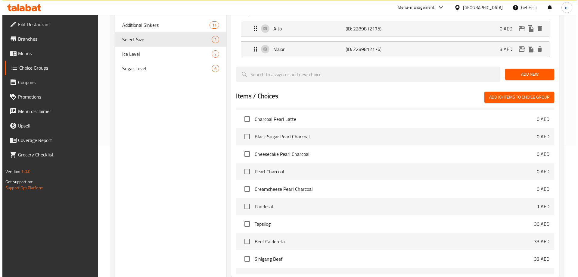
scroll to position [177, 0]
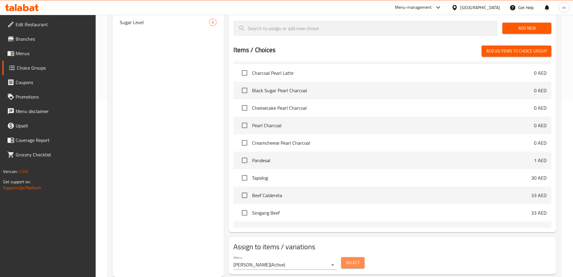
click at [345, 257] on button "Select" at bounding box center [352, 262] width 23 height 11
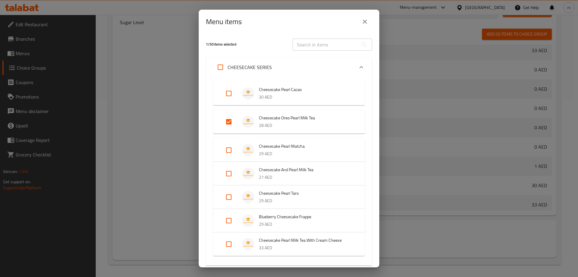
click at [226, 170] on input "Expand" at bounding box center [228, 173] width 14 height 14
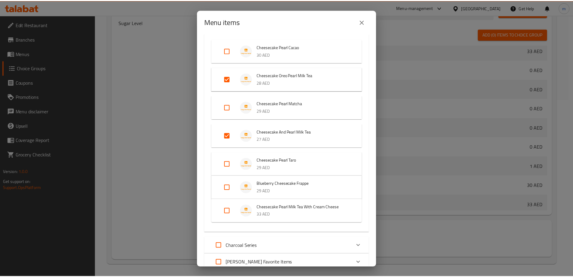
scroll to position [88, 0]
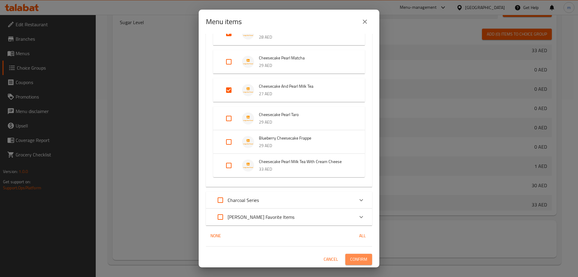
click at [354, 259] on span "Confirm" at bounding box center [358, 259] width 17 height 8
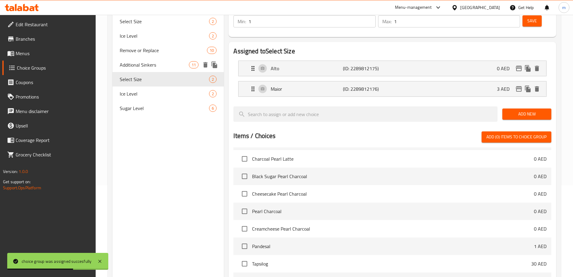
scroll to position [57, 0]
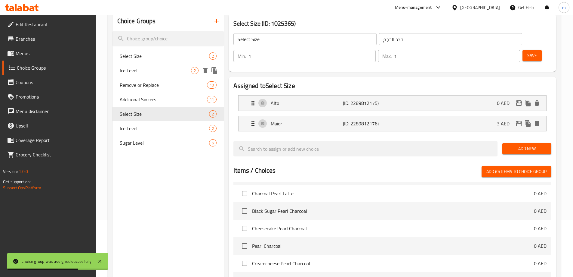
click at [169, 74] on div "Ice Level 2" at bounding box center [169, 70] width 112 height 14
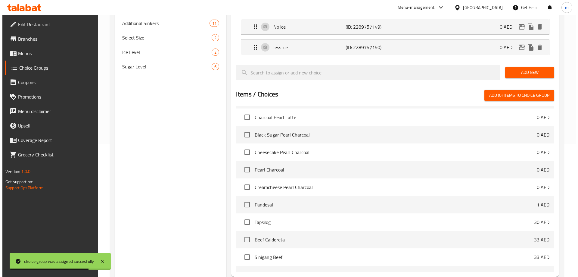
scroll to position [177, 0]
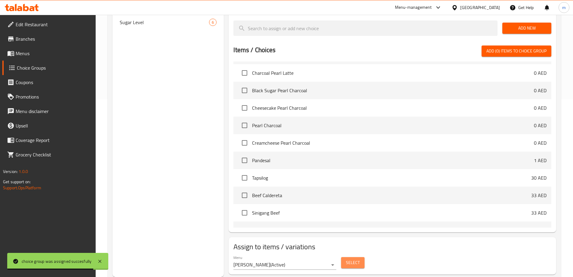
click at [355, 257] on button "Select" at bounding box center [352, 262] width 23 height 11
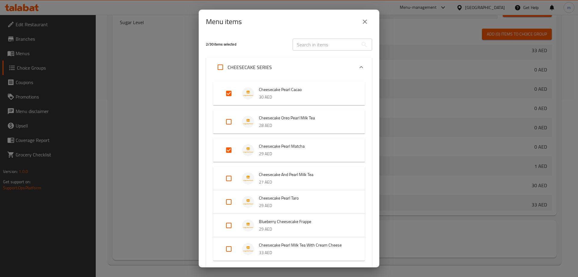
click at [224, 179] on input "Expand" at bounding box center [228, 178] width 14 height 14
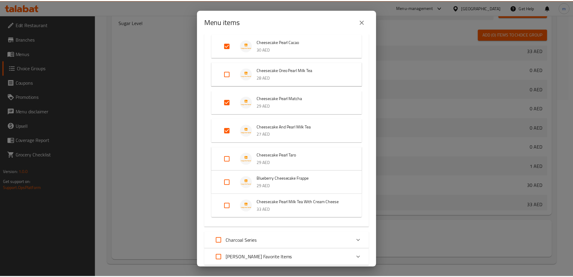
scroll to position [88, 0]
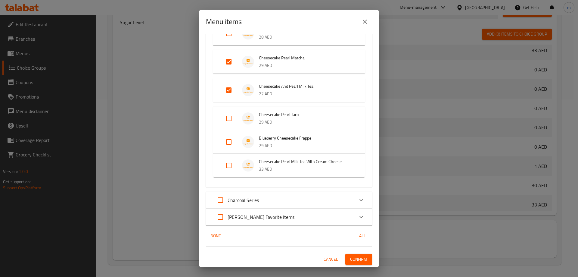
click at [351, 262] on span "Confirm" at bounding box center [358, 259] width 17 height 8
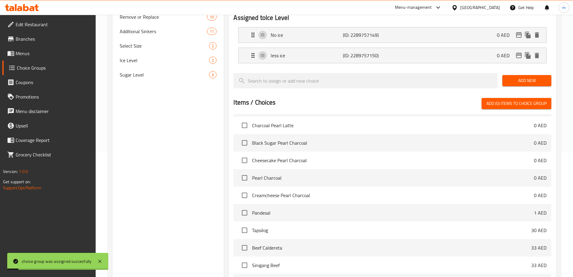
scroll to position [57, 0]
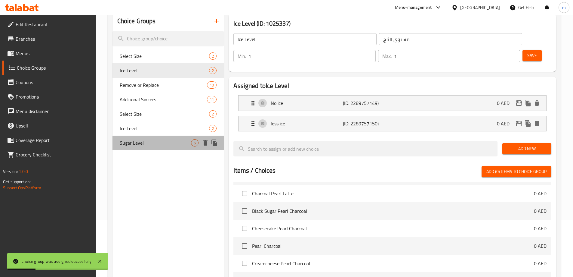
click at [150, 138] on div "Sugar Level 6" at bounding box center [169, 142] width 112 height 14
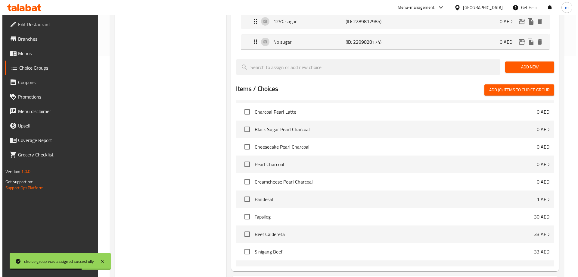
scroll to position [259, 0]
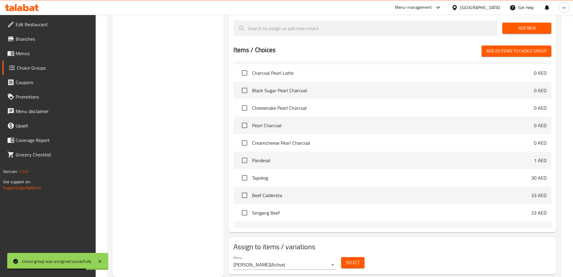
click at [361, 257] on button "Select" at bounding box center [352, 262] width 23 height 11
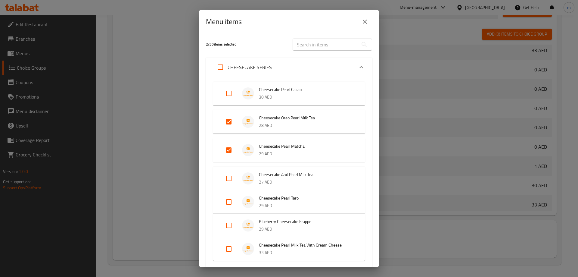
click at [229, 177] on input "Expand" at bounding box center [228, 178] width 14 height 14
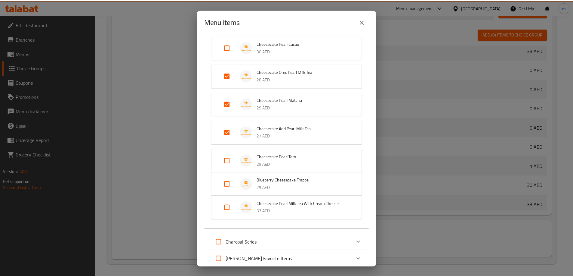
scroll to position [88, 0]
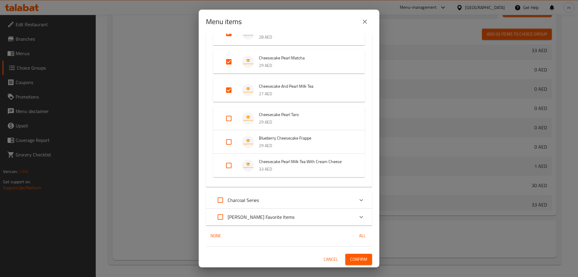
click at [351, 253] on div "3 / 30 items selected ​ CHEESECAKE SERIES Cheesecake Pearl Cacao 30 AED Cheesec…" at bounding box center [289, 150] width 181 height 233
click at [354, 254] on button "Confirm" at bounding box center [358, 258] width 27 height 11
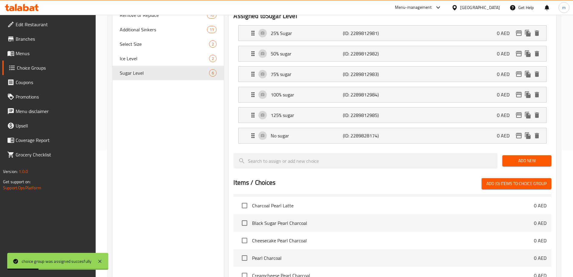
scroll to position [48, 0]
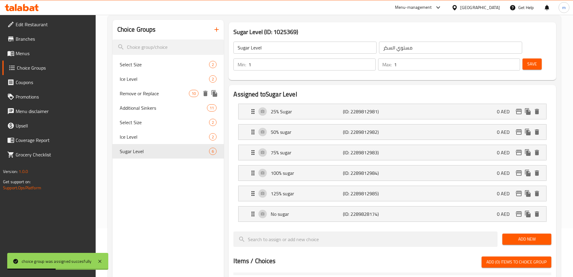
click at [144, 95] on span "Remove or Replace" at bounding box center [155, 93] width 70 height 7
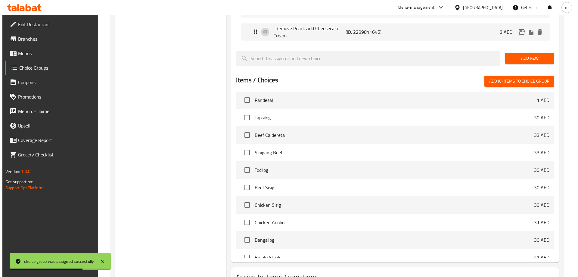
scroll to position [343, 0]
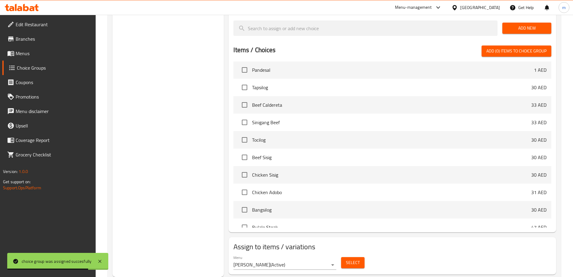
click at [363, 257] on button "Select" at bounding box center [352, 262] width 23 height 11
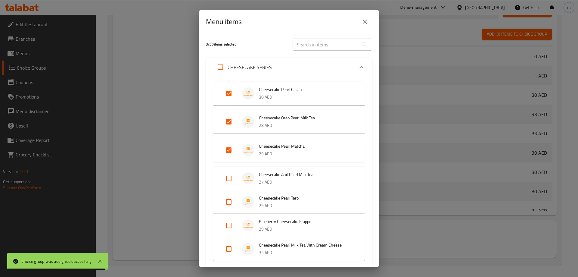
click at [228, 177] on input "Expand" at bounding box center [228, 178] width 14 height 14
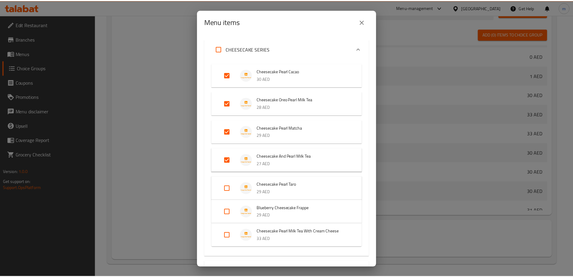
scroll to position [88, 0]
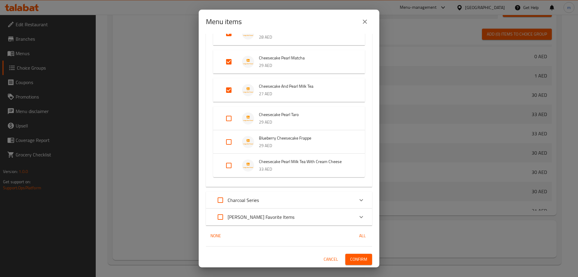
click at [348, 251] on div "4 / 30 items selected ​ CHEESECAKE SERIES Cheesecake Pearl Cacao 30 AED Cheesec…" at bounding box center [289, 150] width 181 height 233
click at [350, 260] on span "Confirm" at bounding box center [358, 259] width 17 height 8
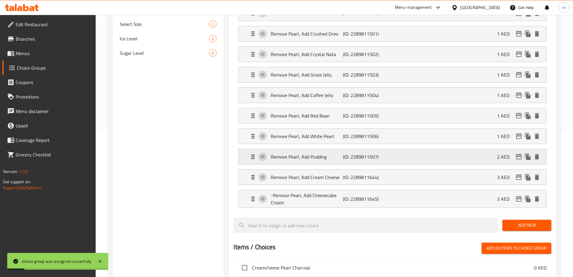
scroll to position [133, 0]
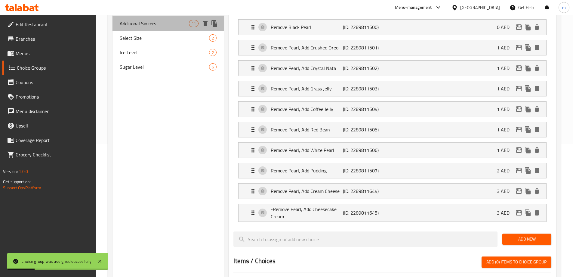
click at [133, 29] on div "Additional Sinkers 11" at bounding box center [169, 23] width 112 height 14
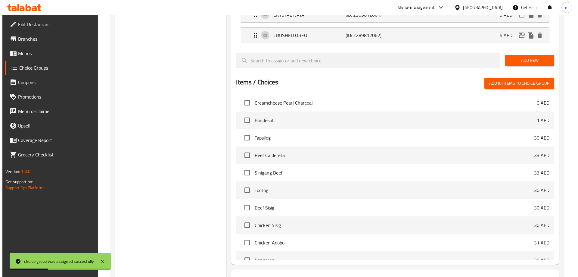
scroll to position [361, 0]
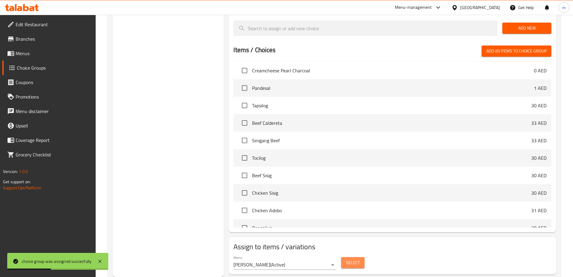
click at [350, 259] on span "Select" at bounding box center [353, 263] width 14 height 8
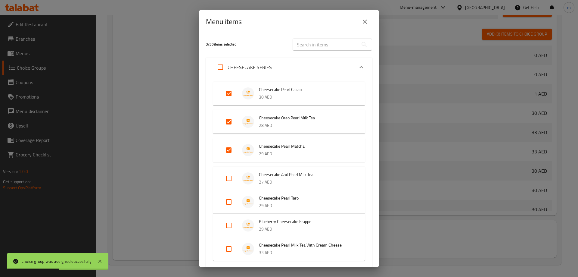
scroll to position [212, 0]
click at [227, 180] on input "Expand" at bounding box center [228, 178] width 14 height 14
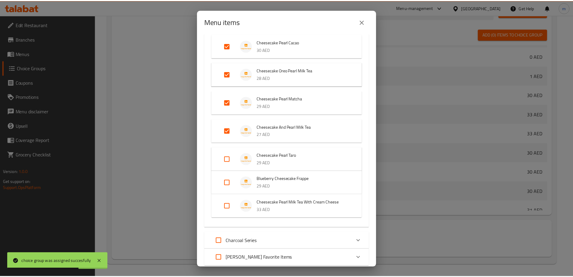
scroll to position [88, 0]
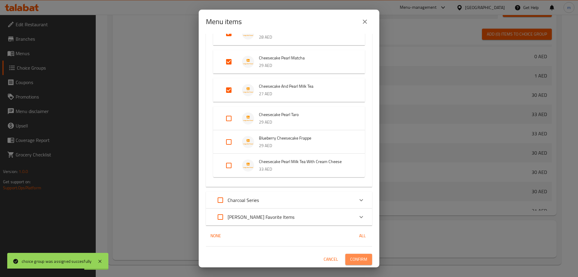
click at [359, 258] on span "Confirm" at bounding box center [358, 259] width 17 height 8
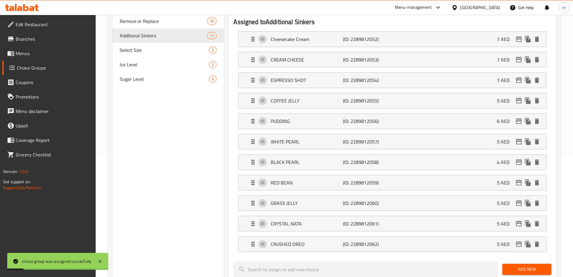
scroll to position [0, 0]
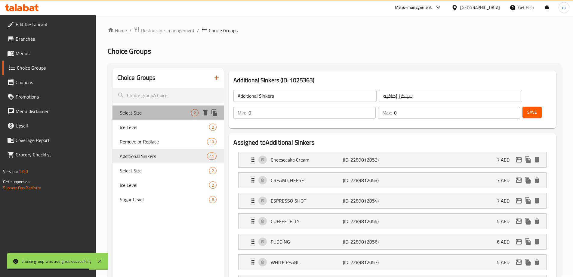
click at [144, 116] on div "Select Size 2" at bounding box center [169, 112] width 112 height 14
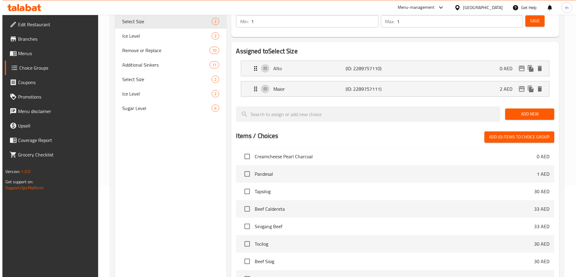
scroll to position [177, 0]
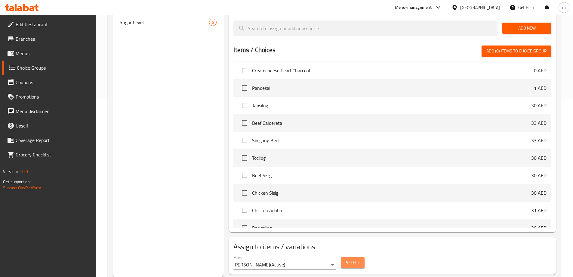
click at [352, 259] on span "Select" at bounding box center [353, 263] width 14 height 8
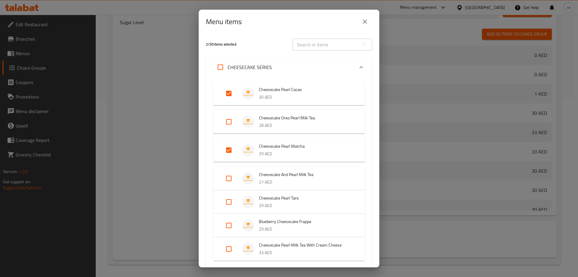
scroll to position [212, 0]
click at [224, 200] on input "Expand" at bounding box center [228, 201] width 14 height 14
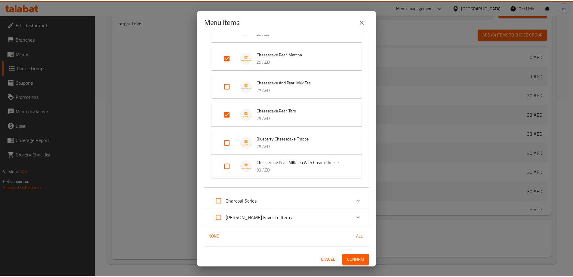
scroll to position [93, 0]
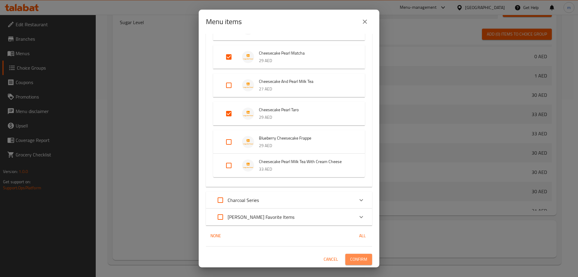
click at [350, 260] on span "Confirm" at bounding box center [358, 259] width 17 height 8
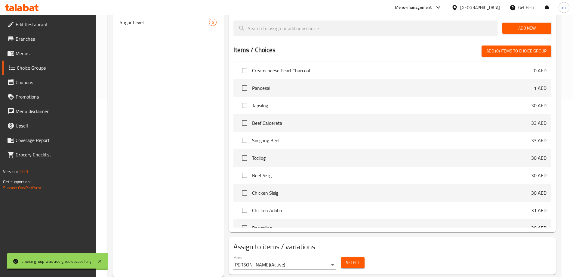
scroll to position [87, 0]
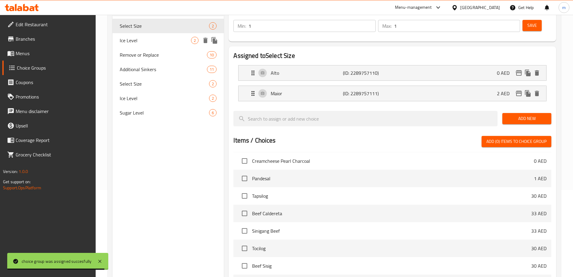
click at [154, 39] on span "Ice Level" at bounding box center [156, 40] width 72 height 7
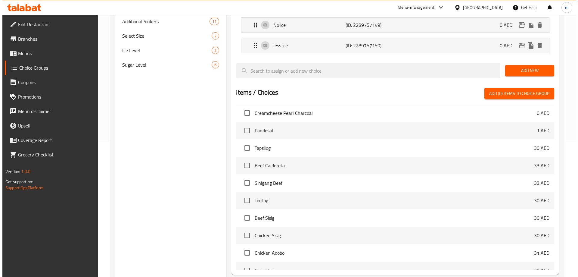
scroll to position [177, 0]
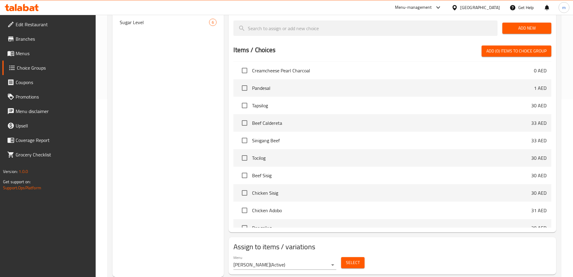
click at [347, 259] on span "Select" at bounding box center [353, 263] width 14 height 8
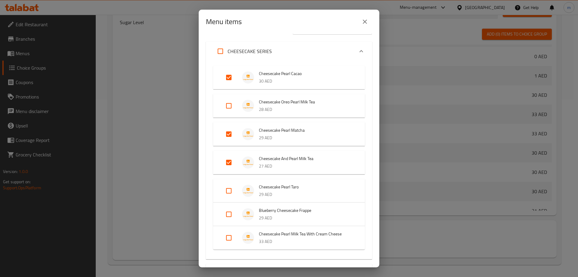
scroll to position [30, 0]
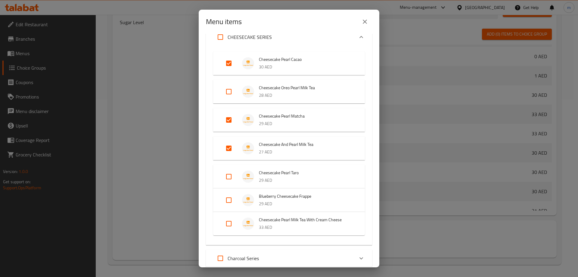
click at [227, 174] on input "Expand" at bounding box center [228, 176] width 14 height 14
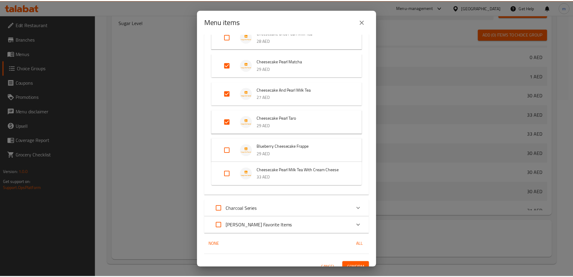
scroll to position [93, 0]
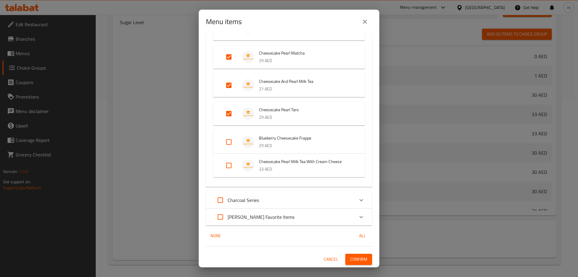
click at [359, 258] on span "Confirm" at bounding box center [358, 259] width 17 height 8
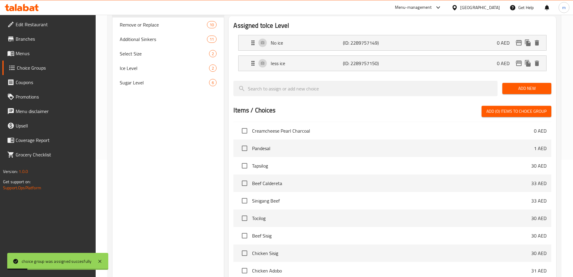
scroll to position [27, 0]
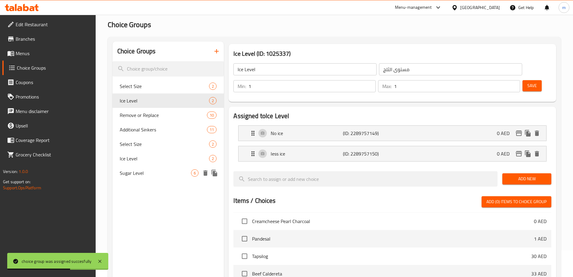
click at [144, 173] on span "Sugar Level" at bounding box center [156, 172] width 72 height 7
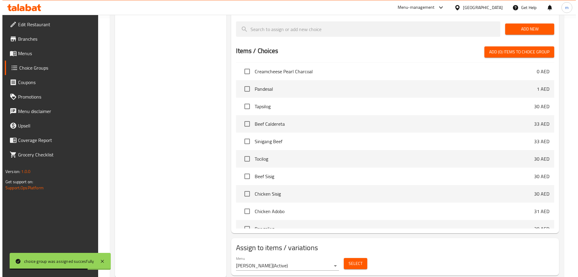
scroll to position [259, 0]
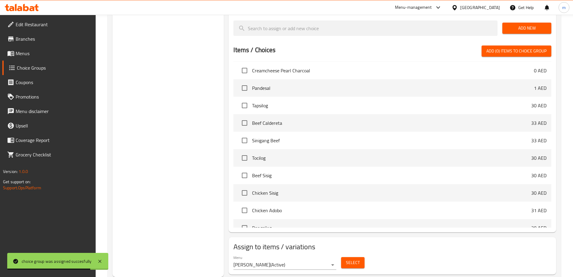
click at [354, 259] on span "Select" at bounding box center [353, 263] width 14 height 8
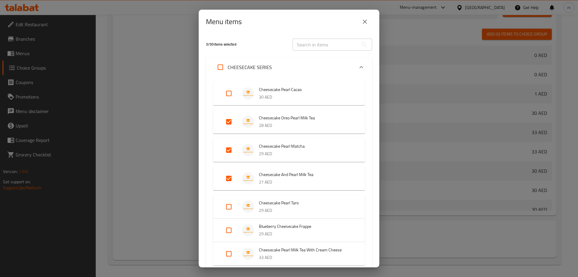
scroll to position [212, 0]
click at [234, 202] on input "Expand" at bounding box center [228, 206] width 14 height 14
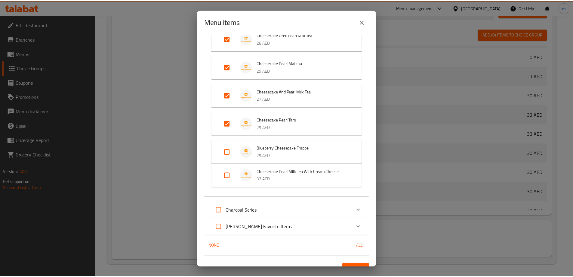
scroll to position [93, 0]
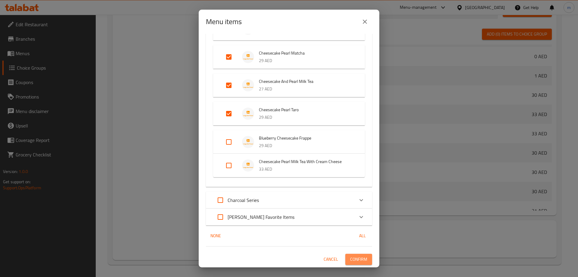
click at [358, 258] on span "Confirm" at bounding box center [358, 259] width 17 height 8
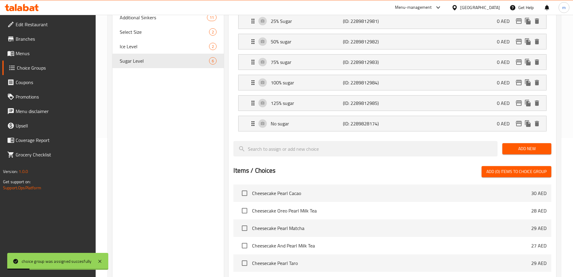
scroll to position [18, 0]
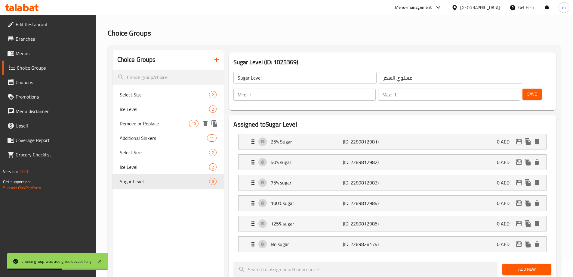
click at [129, 117] on div "Remove or Replace 10" at bounding box center [169, 123] width 112 height 14
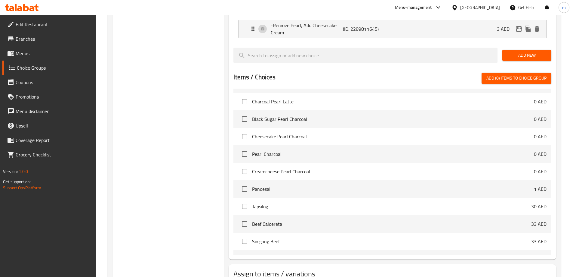
scroll to position [343, 0]
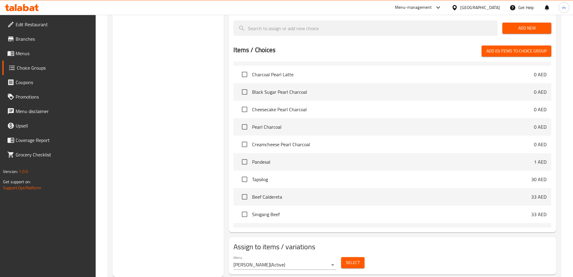
click at [353, 259] on span "Select" at bounding box center [353, 263] width 14 height 8
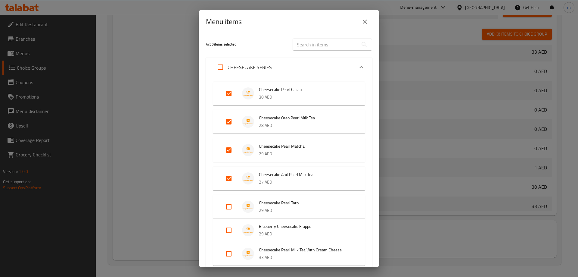
click at [577, 148] on div "Menu items 4 / 30 items selected ​ CHEESECAKE SERIES Cheesecake Pearl Cacao 30 …" at bounding box center [289, 138] width 578 height 277
click at [564, 134] on div "Menu items 4 / 30 items selected ​ CHEESECAKE SERIES Cheesecake Pearl Cacao 30 …" at bounding box center [289, 138] width 578 height 277
click at [367, 18] on button "close" at bounding box center [365, 21] width 14 height 14
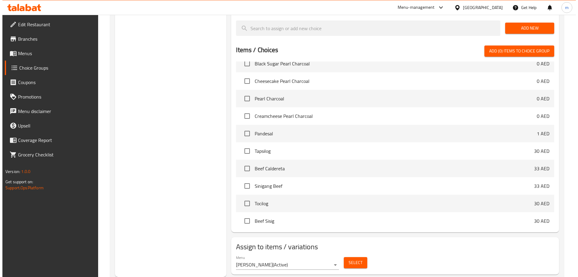
scroll to position [181, 0]
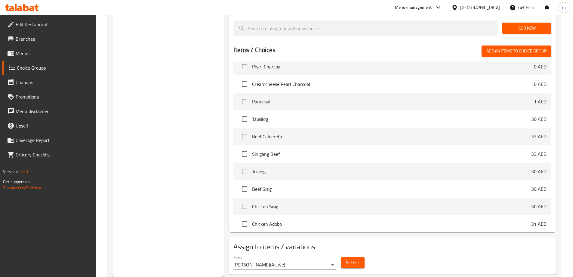
click at [355, 254] on div "Select" at bounding box center [353, 262] width 28 height 16
click at [350, 259] on span "Select" at bounding box center [353, 263] width 14 height 8
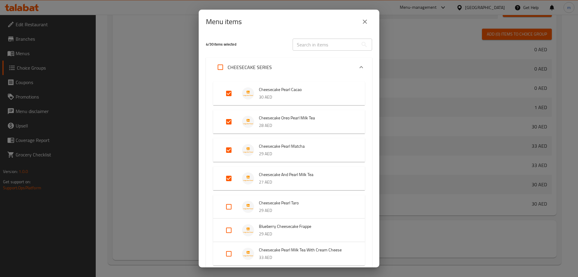
click at [226, 205] on input "Expand" at bounding box center [228, 206] width 14 height 14
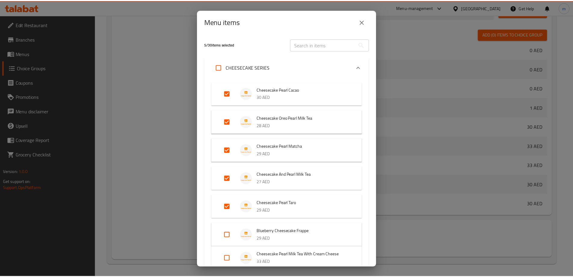
scroll to position [93, 0]
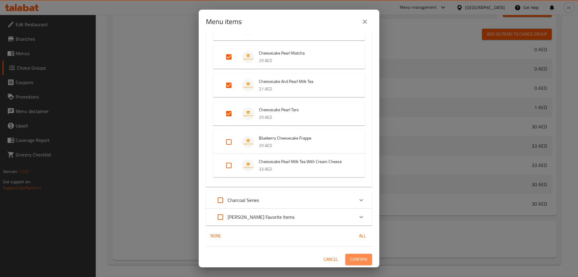
click at [350, 256] on span "Confirm" at bounding box center [358, 259] width 17 height 8
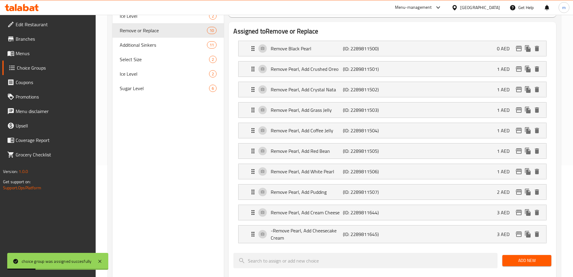
scroll to position [103, 0]
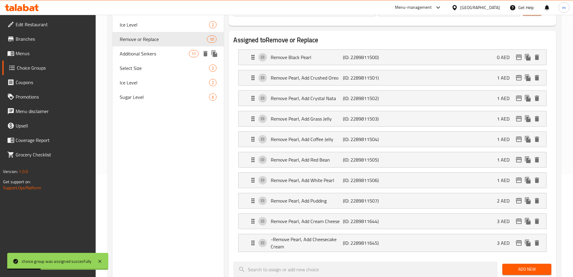
click at [158, 55] on span "Additional Sinkers" at bounding box center [155, 53] width 70 height 7
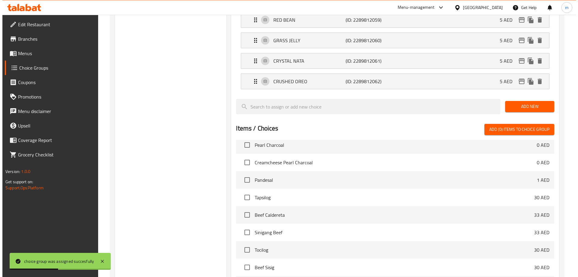
scroll to position [361, 0]
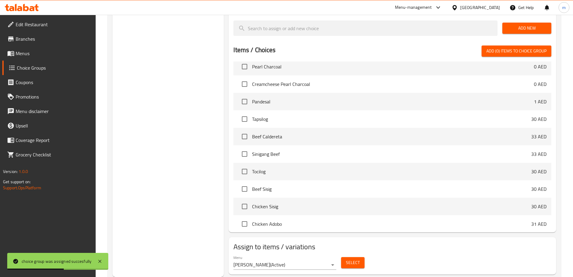
click at [361, 257] on button "Select" at bounding box center [352, 262] width 23 height 11
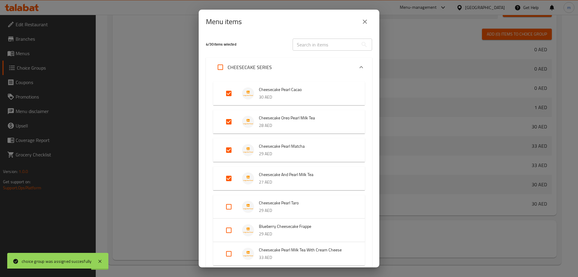
click at [228, 206] on input "Expand" at bounding box center [228, 206] width 14 height 14
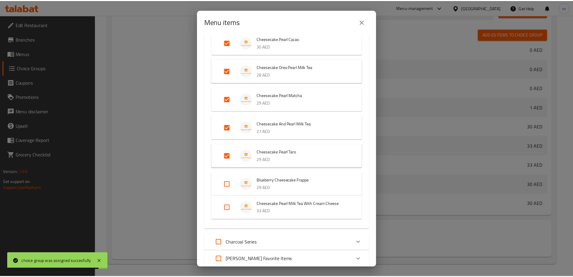
scroll to position [93, 0]
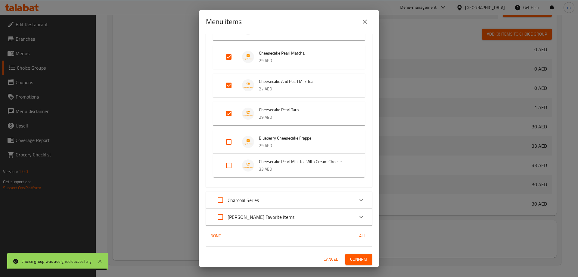
click at [356, 252] on div "5 / 30 items selected ​ CHEESECAKE SERIES Cheesecake Pearl Cacao 30 AED Cheesec…" at bounding box center [289, 150] width 181 height 233
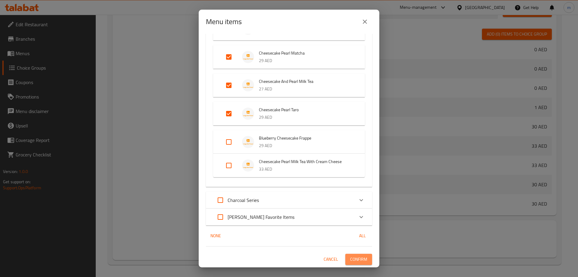
click at [355, 258] on span "Confirm" at bounding box center [358, 259] width 17 height 8
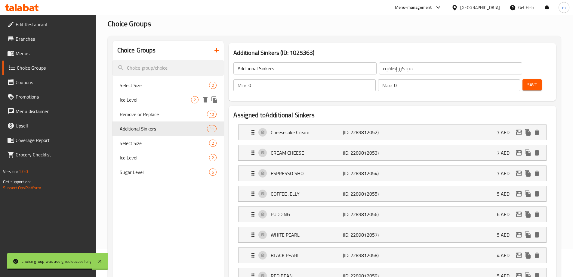
scroll to position [0, 0]
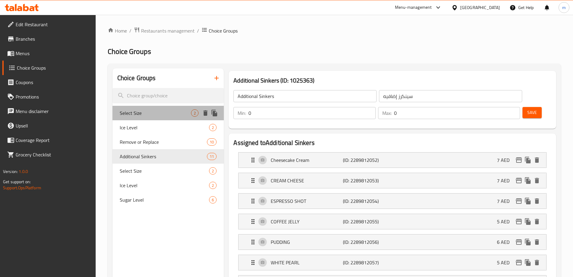
click at [152, 114] on span "Select Size" at bounding box center [156, 112] width 72 height 7
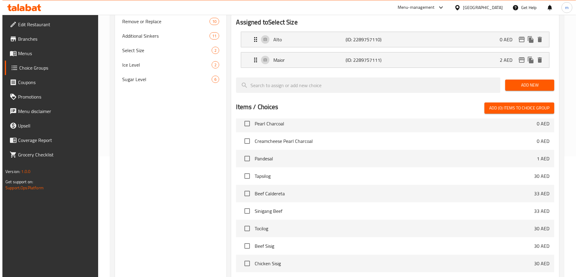
scroll to position [177, 0]
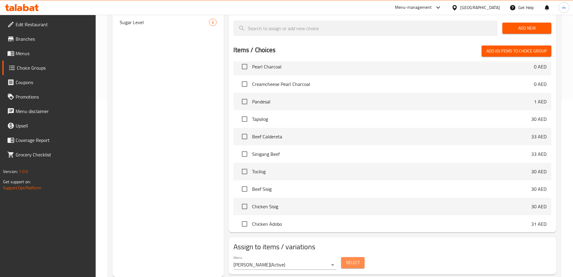
click at [350, 259] on span "Select" at bounding box center [353, 263] width 14 height 8
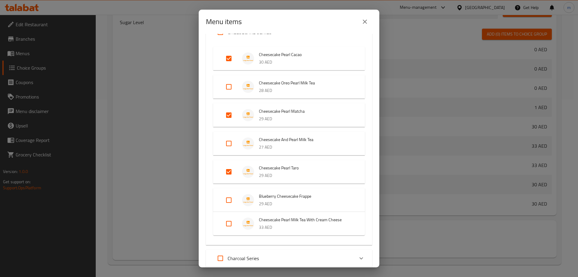
scroll to position [90, 0]
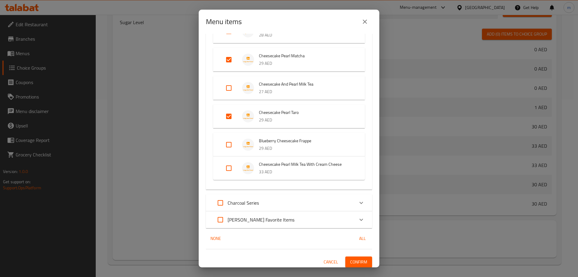
click at [230, 144] on input "Expand" at bounding box center [228, 144] width 14 height 14
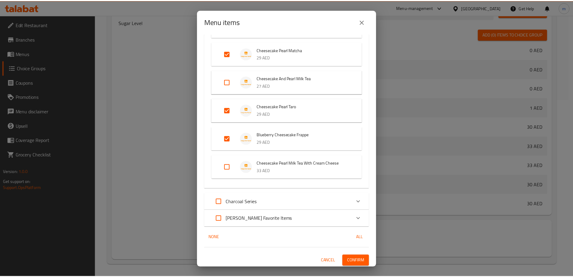
scroll to position [98, 0]
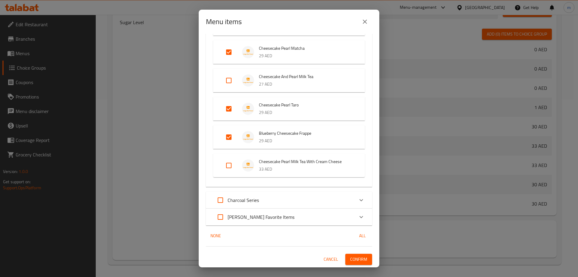
click at [360, 253] on div "4 / 30 items selected ​ CHEESECAKE SERIES Cheesecake Pearl Cacao 30 AED Cheesec…" at bounding box center [289, 150] width 181 height 233
click at [354, 261] on span "Confirm" at bounding box center [358, 259] width 17 height 8
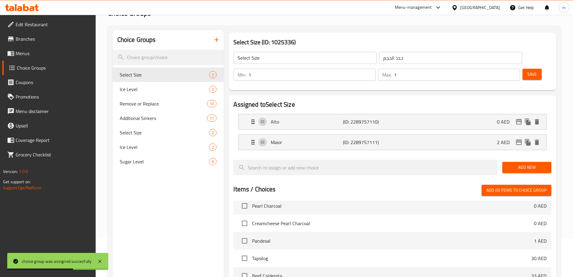
scroll to position [0, 0]
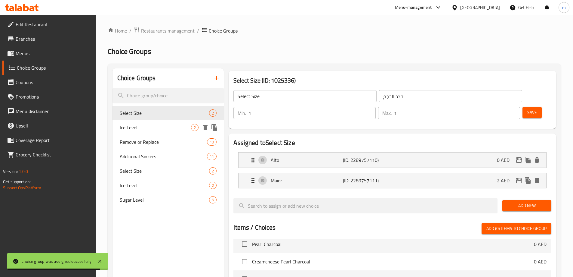
click at [160, 128] on span "Ice Level" at bounding box center [156, 127] width 72 height 7
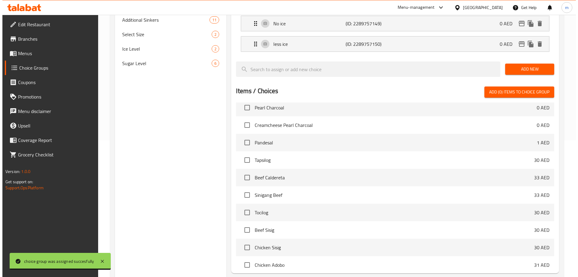
scroll to position [177, 0]
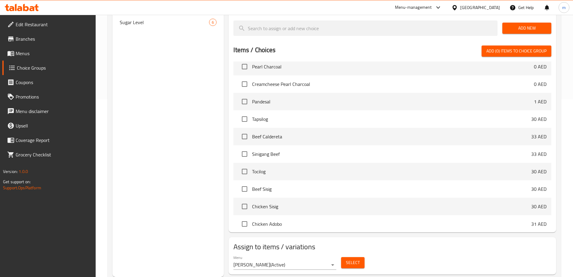
click at [356, 257] on button "Select" at bounding box center [352, 262] width 23 height 11
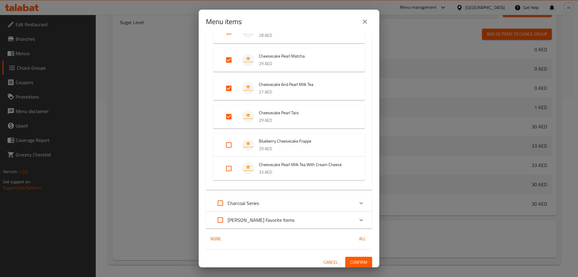
scroll to position [90, 0]
click at [231, 141] on input "Expand" at bounding box center [228, 144] width 14 height 14
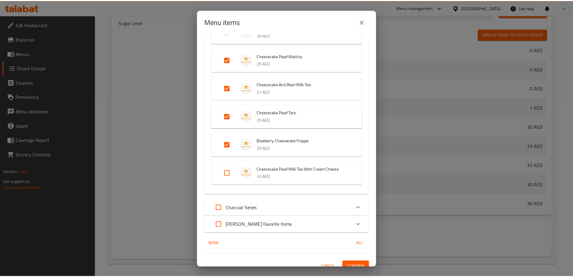
scroll to position [98, 0]
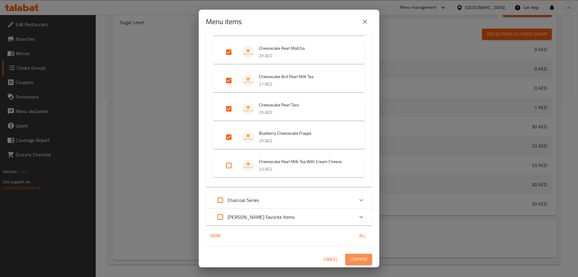
click at [351, 258] on span "Confirm" at bounding box center [358, 259] width 17 height 8
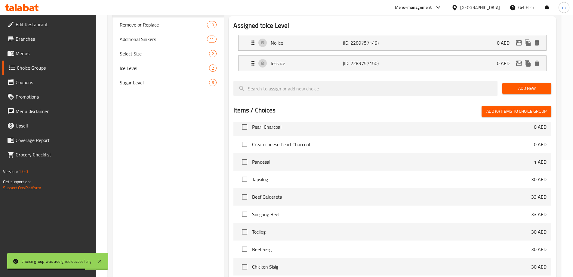
scroll to position [87, 0]
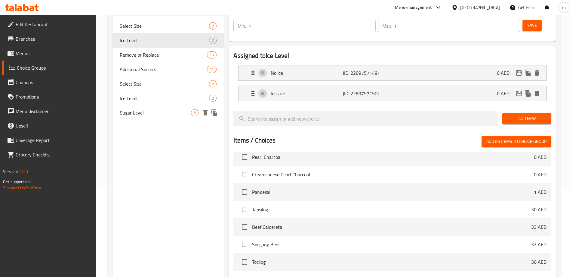
click at [141, 118] on div "Sugar Level 6" at bounding box center [169, 112] width 112 height 14
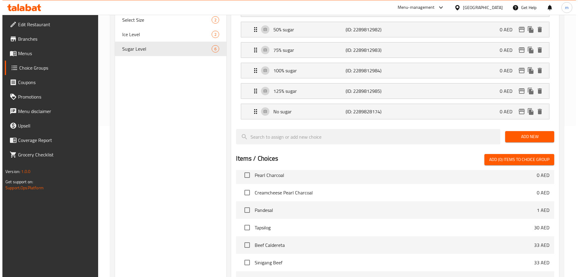
scroll to position [237, 0]
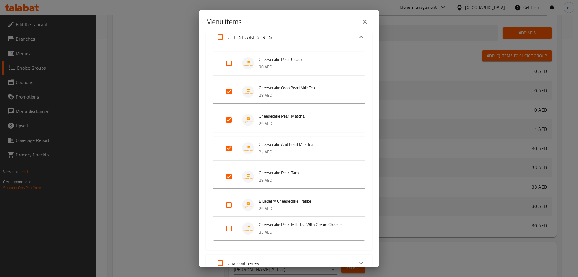
click at [229, 205] on input "Expand" at bounding box center [228, 204] width 14 height 14
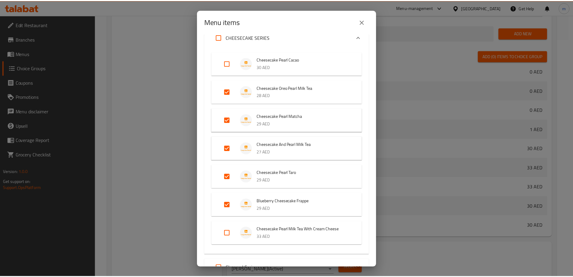
scroll to position [98, 0]
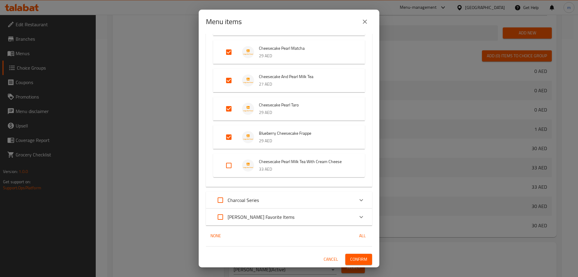
click at [354, 260] on span "Confirm" at bounding box center [358, 259] width 17 height 8
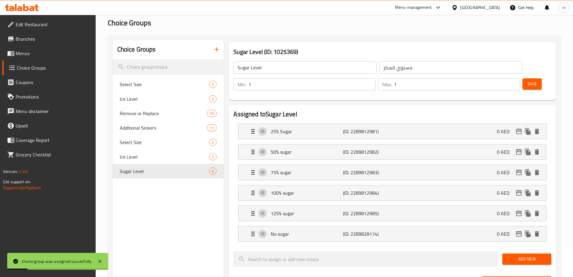
scroll to position [27, 0]
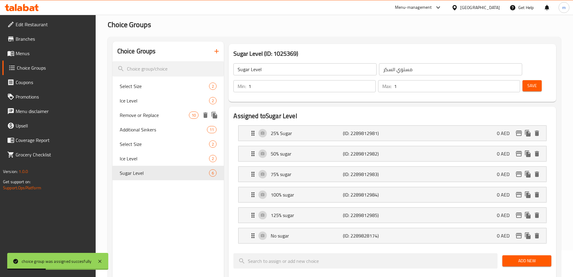
click at [139, 113] on span "Remove or Replace" at bounding box center [155, 114] width 70 height 7
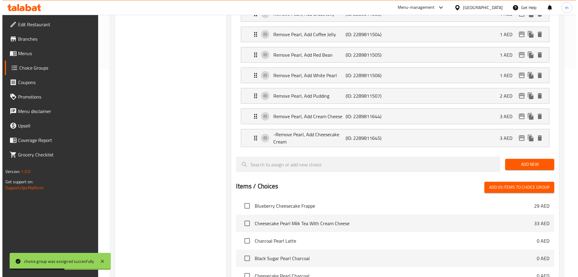
scroll to position [343, 0]
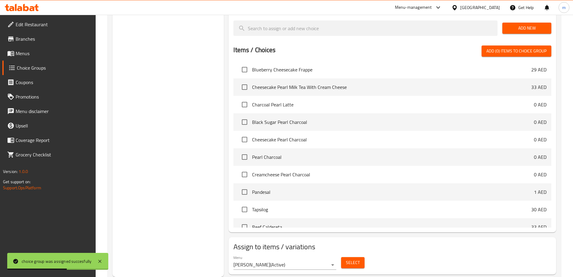
click at [344, 257] on button "Select" at bounding box center [352, 262] width 23 height 11
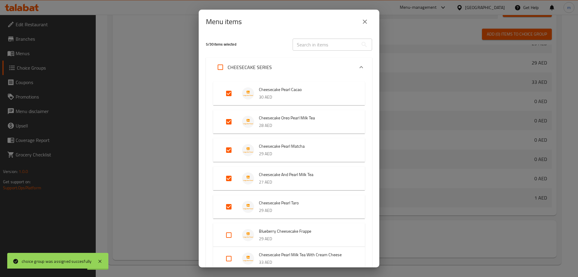
click at [232, 236] on input "Expand" at bounding box center [228, 235] width 14 height 14
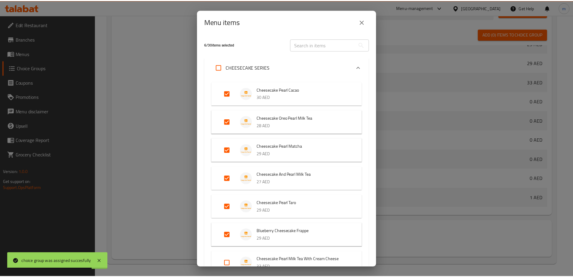
scroll to position [98, 0]
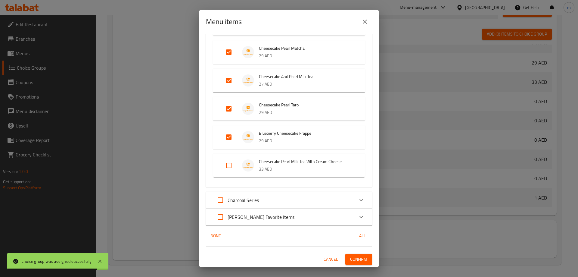
click at [354, 259] on span "Confirm" at bounding box center [358, 259] width 17 height 8
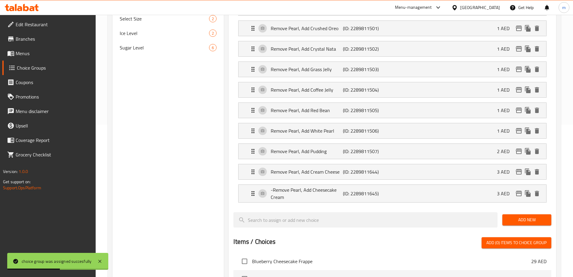
scroll to position [103, 0]
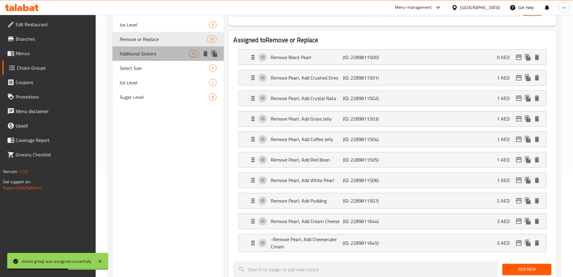
click at [154, 49] on div "Additional Sinkers 11" at bounding box center [169, 53] width 112 height 14
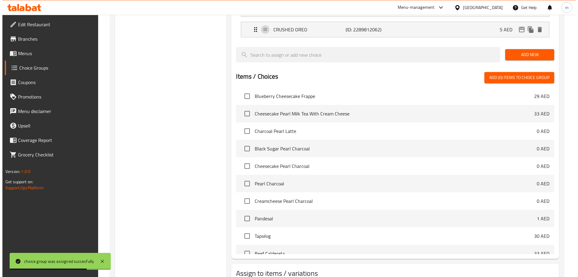
scroll to position [361, 0]
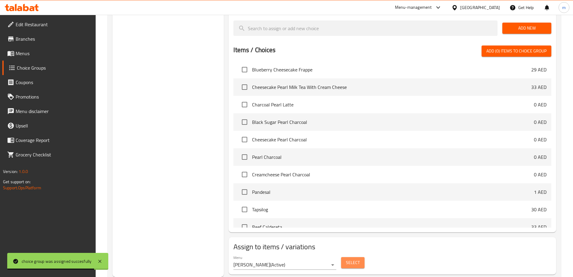
click at [344, 257] on button "Select" at bounding box center [352, 262] width 23 height 11
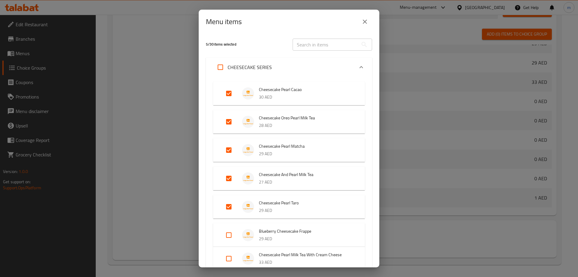
click at [221, 243] on li "Blueberry Cheesecake Frappe 29 AED" at bounding box center [288, 234] width 137 height 21
click at [229, 236] on input "Expand" at bounding box center [228, 235] width 14 height 14
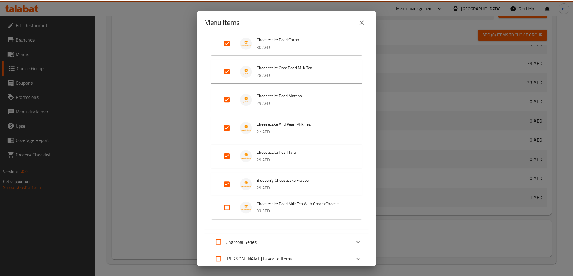
scroll to position [93, 0]
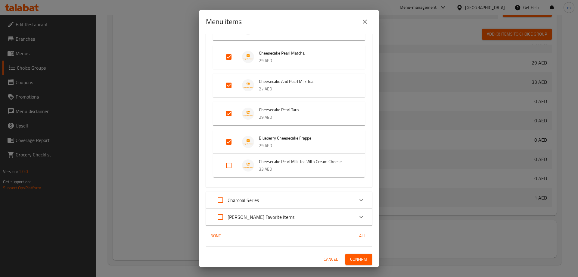
click at [355, 256] on span "Confirm" at bounding box center [358, 259] width 17 height 8
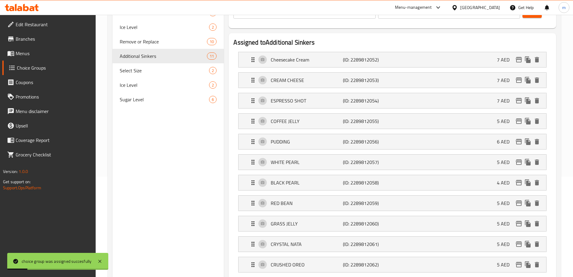
scroll to position [60, 0]
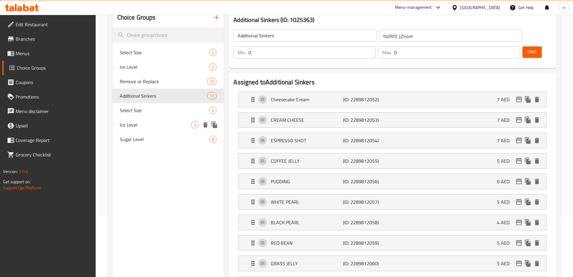
click at [151, 127] on span "Ice Level" at bounding box center [156, 124] width 72 height 7
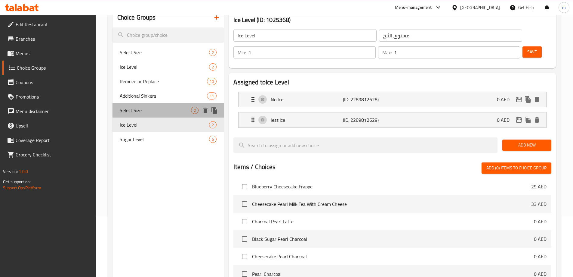
click at [157, 115] on div "Select Size 2" at bounding box center [169, 110] width 112 height 14
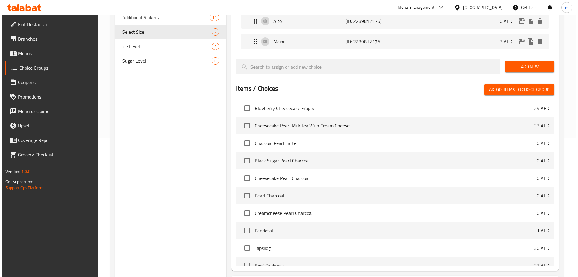
scroll to position [177, 0]
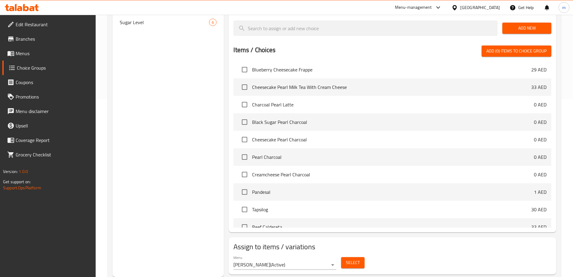
click at [355, 259] on span "Select" at bounding box center [353, 263] width 14 height 8
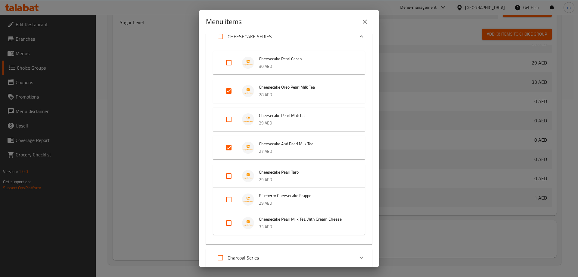
scroll to position [60, 0]
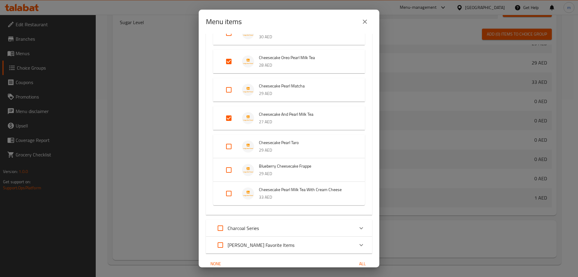
click at [231, 191] on input "Expand" at bounding box center [228, 193] width 14 height 14
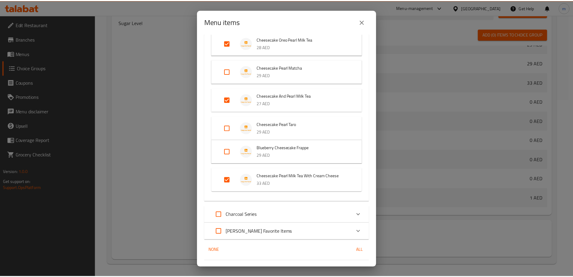
scroll to position [93, 0]
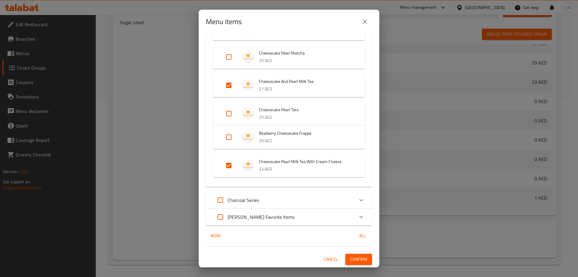
click at [357, 256] on span "Confirm" at bounding box center [358, 259] width 17 height 8
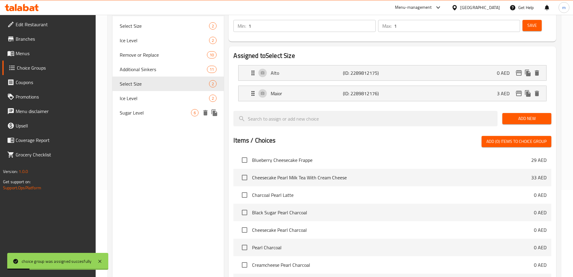
scroll to position [57, 0]
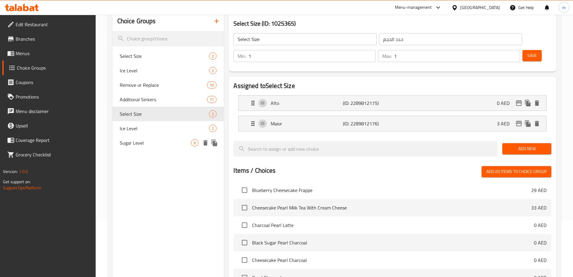
click at [215, 144] on icon "duplicate" at bounding box center [215, 142] width 6 height 7
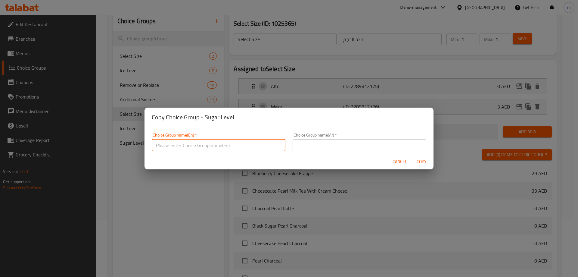
click at [205, 149] on input "text" at bounding box center [219, 145] width 134 height 12
click at [317, 141] on input "text" at bounding box center [360, 145] width 134 height 12
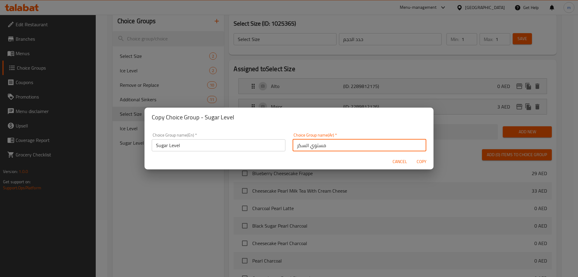
click at [422, 163] on span "Copy" at bounding box center [421, 162] width 14 height 8
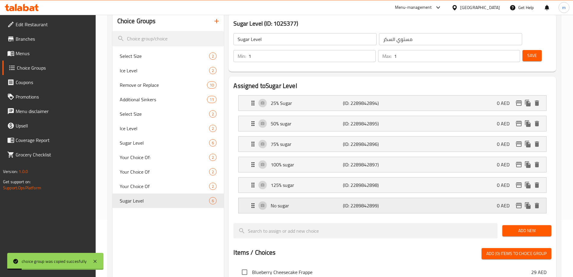
click at [386, 198] on div "No sugar (ID: 2289842899) 0 AED" at bounding box center [394, 205] width 290 height 15
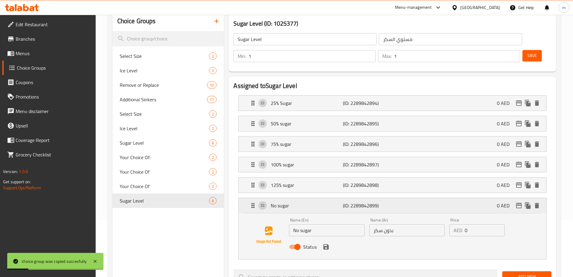
click at [539, 198] on div "No sugar (ID: 2289842899) 0 AED" at bounding box center [394, 205] width 290 height 15
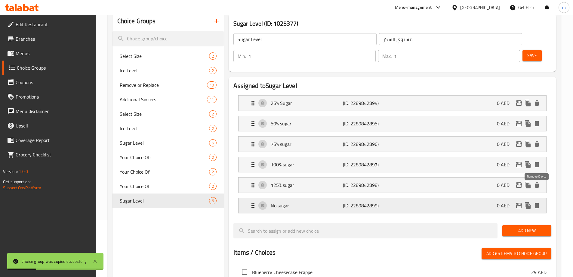
click at [540, 202] on icon "delete" at bounding box center [537, 205] width 7 height 7
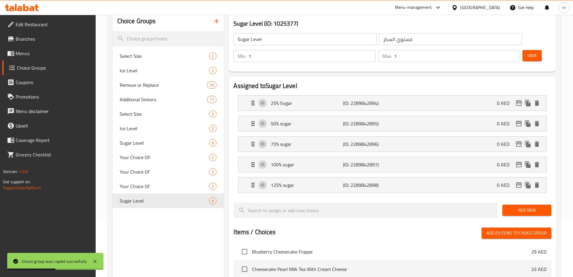
click at [523, 50] on button "Save" at bounding box center [532, 55] width 19 height 11
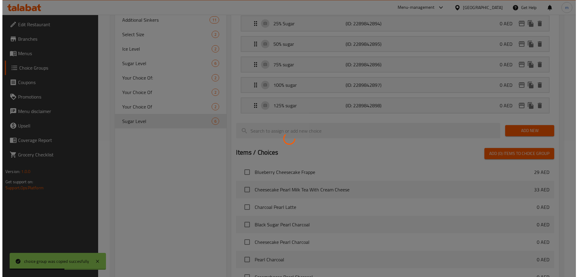
scroll to position [239, 0]
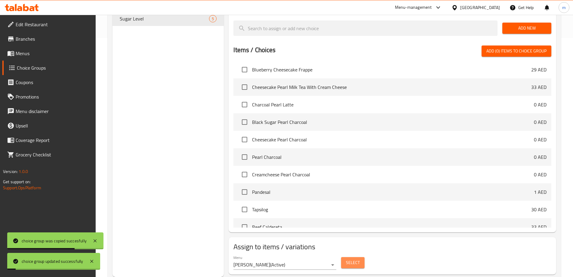
click at [345, 257] on button "Select" at bounding box center [352, 262] width 23 height 11
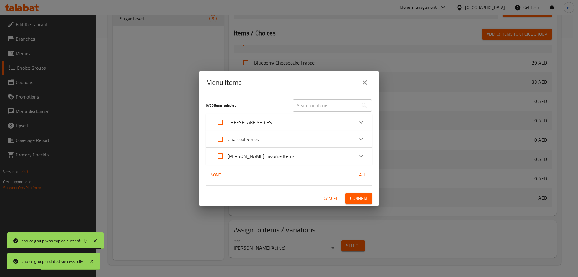
click at [324, 122] on div "CHEESECAKE SERIES" at bounding box center [283, 122] width 141 height 14
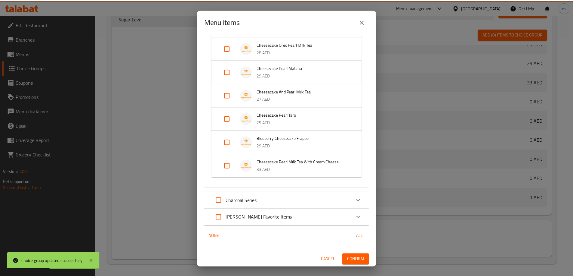
scroll to position [69, 0]
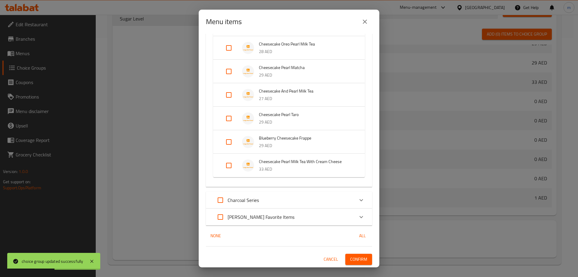
click at [306, 172] on p "33 AED" at bounding box center [306, 169] width 94 height 8
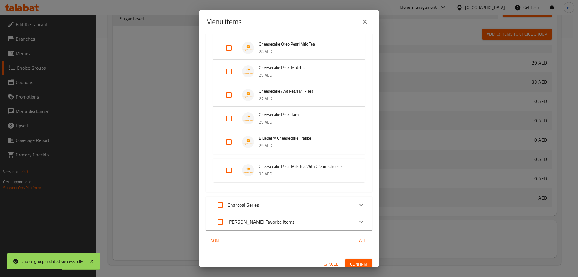
click at [229, 172] on input "Expand" at bounding box center [228, 170] width 14 height 14
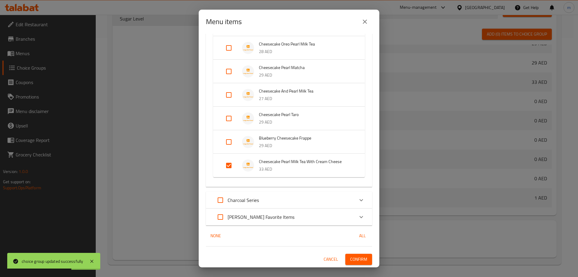
click at [351, 255] on span "Confirm" at bounding box center [358, 259] width 17 height 8
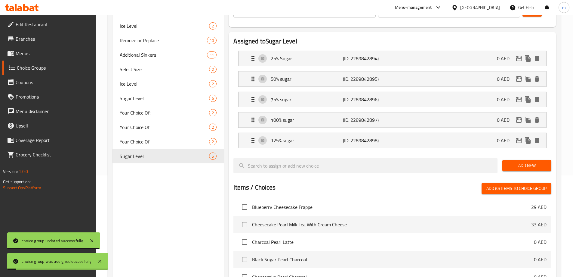
scroll to position [88, 0]
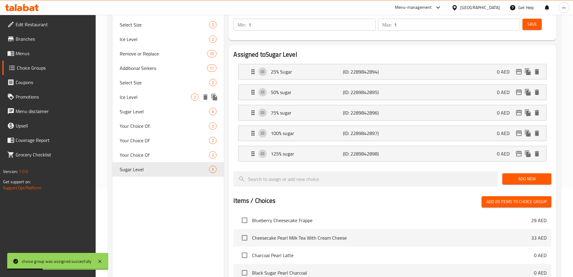
click at [150, 104] on div "Ice Level 2" at bounding box center [169, 97] width 112 height 14
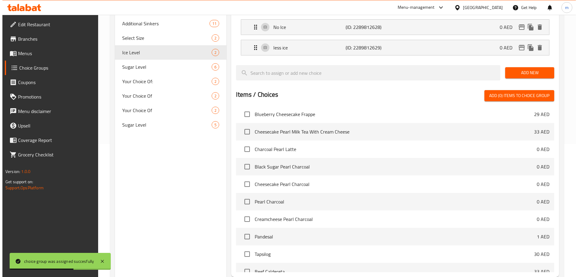
scroll to position [177, 0]
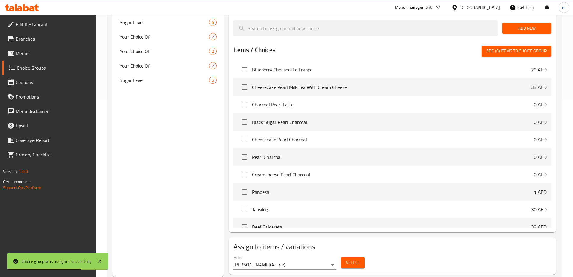
click at [360, 257] on button "Select" at bounding box center [352, 262] width 23 height 11
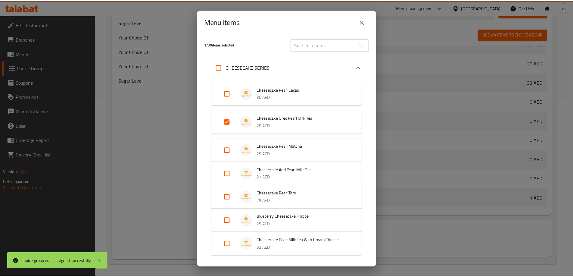
scroll to position [79, 0]
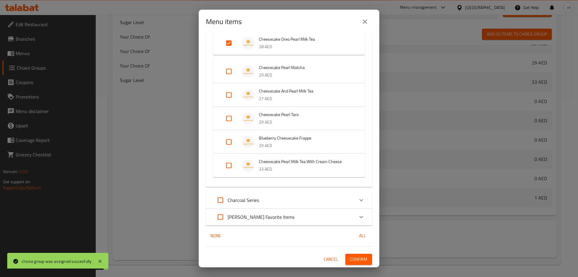
drag, startPoint x: 232, startPoint y: 165, endPoint x: 234, endPoint y: 169, distance: 3.9
click at [231, 166] on input "Expand" at bounding box center [228, 165] width 14 height 14
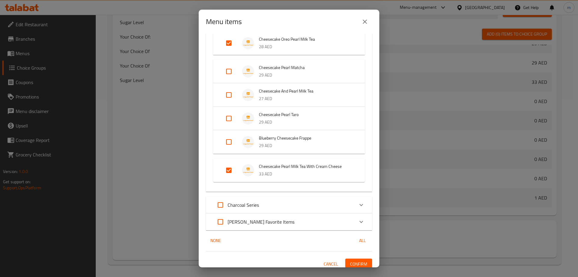
click at [362, 262] on span "Confirm" at bounding box center [358, 264] width 17 height 8
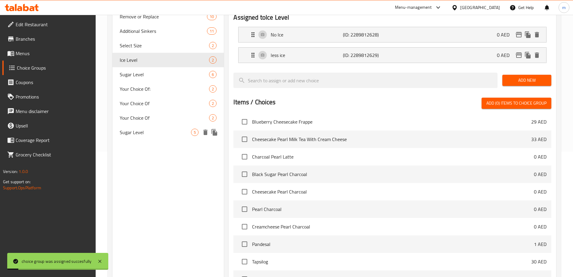
scroll to position [87, 0]
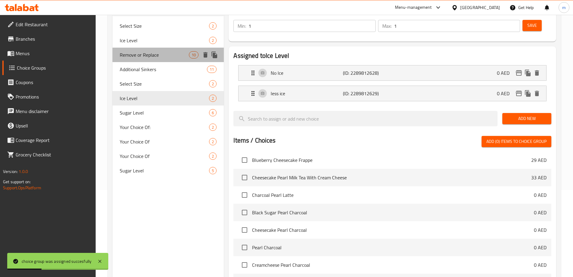
click at [148, 51] on span "Remove or Replace" at bounding box center [155, 54] width 70 height 7
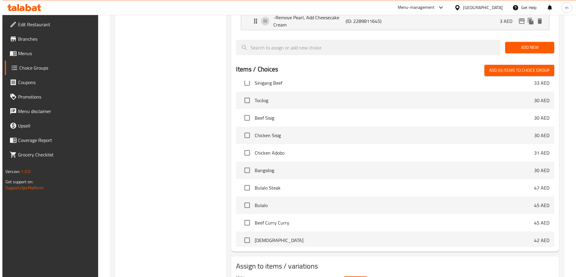
scroll to position [343, 0]
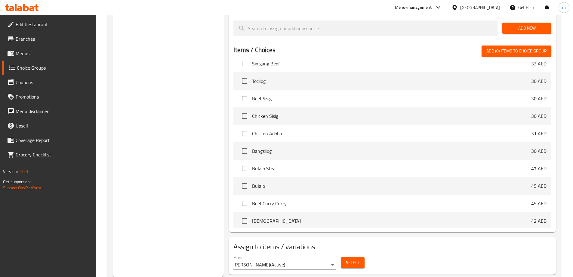
click at [344, 257] on button "Select" at bounding box center [352, 262] width 23 height 11
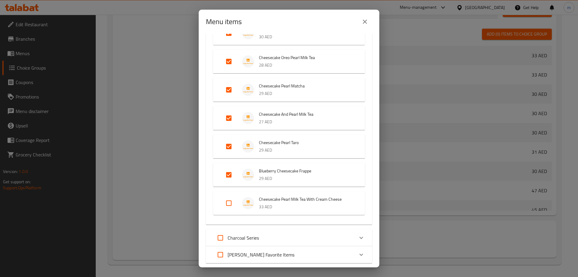
click at [229, 201] on input "Expand" at bounding box center [228, 203] width 14 height 14
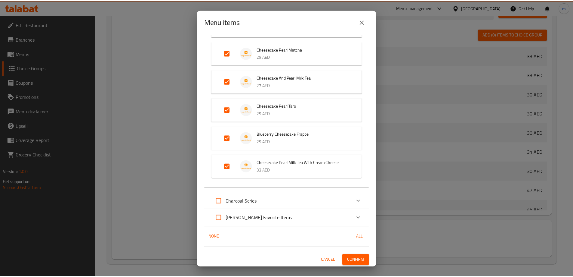
scroll to position [98, 0]
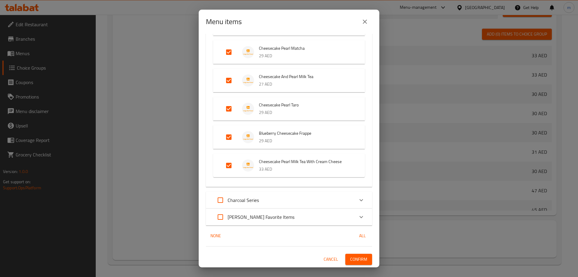
click at [356, 254] on button "Confirm" at bounding box center [358, 258] width 27 height 11
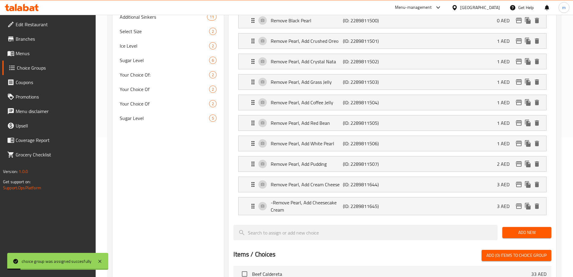
scroll to position [103, 0]
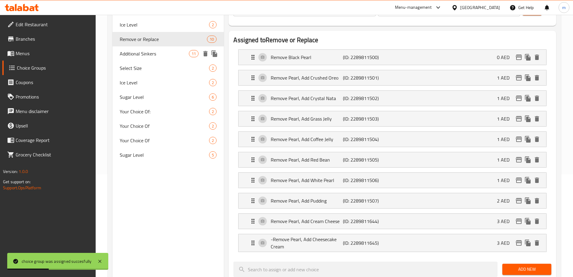
click at [143, 50] on span "Additional Sinkers" at bounding box center [155, 53] width 70 height 7
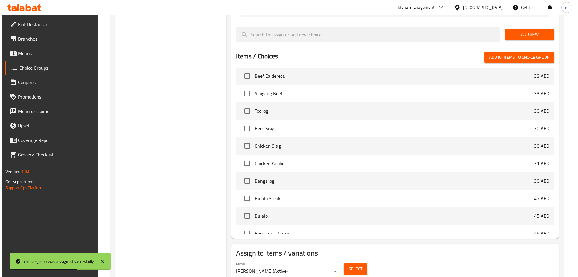
scroll to position [361, 0]
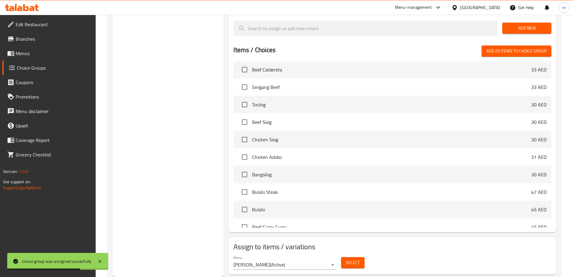
click at [367, 254] on div "Select" at bounding box center [353, 262] width 28 height 16
click at [362, 257] on button "Select" at bounding box center [352, 262] width 23 height 11
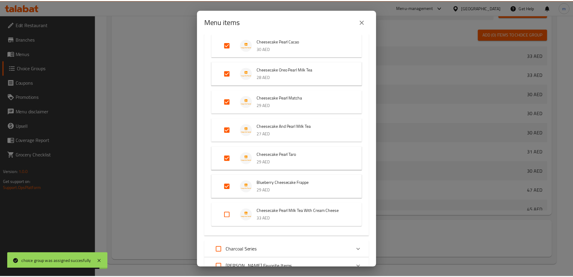
scroll to position [98, 0]
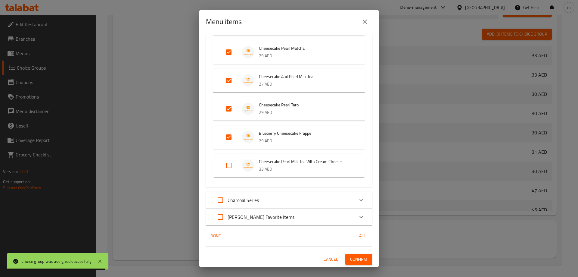
click at [230, 171] on input "Expand" at bounding box center [228, 165] width 14 height 14
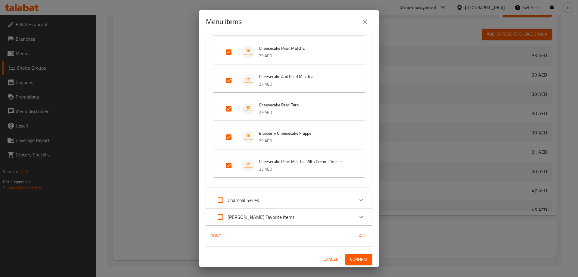
click at [350, 258] on span "Confirm" at bounding box center [358, 259] width 17 height 8
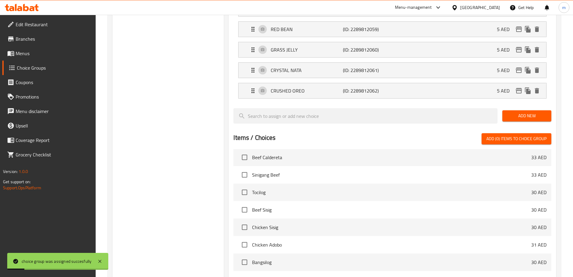
scroll to position [271, 0]
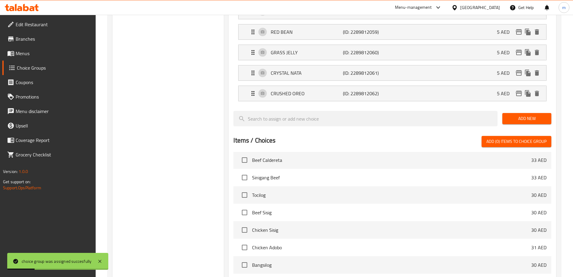
click at [17, 42] on span "Branches" at bounding box center [53, 38] width 75 height 7
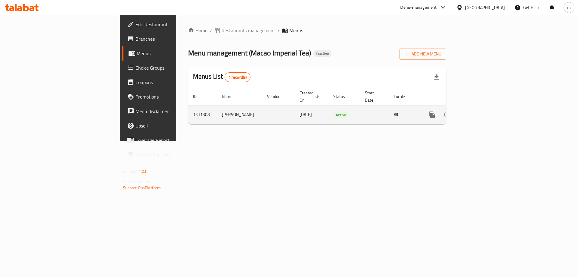
click at [479, 111] on icon "enhanced table" at bounding box center [475, 114] width 7 height 7
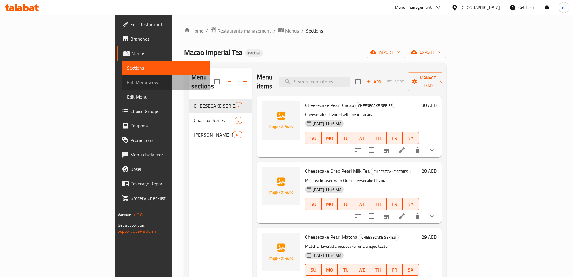
click at [122, 77] on link "Full Menu View" at bounding box center [166, 82] width 88 height 14
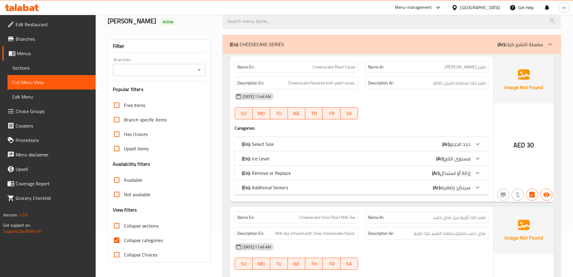
scroll to position [90, 0]
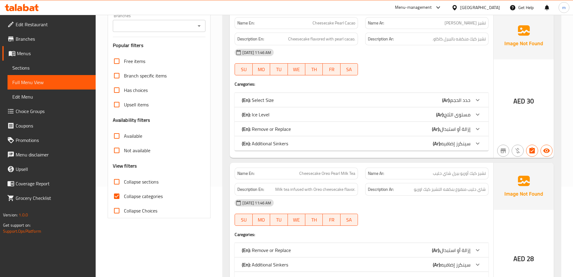
click at [127, 193] on span "Collapse categories" at bounding box center [143, 195] width 39 height 7
click at [124, 193] on input "Collapse categories" at bounding box center [117, 196] width 14 height 14
checkbox input "false"
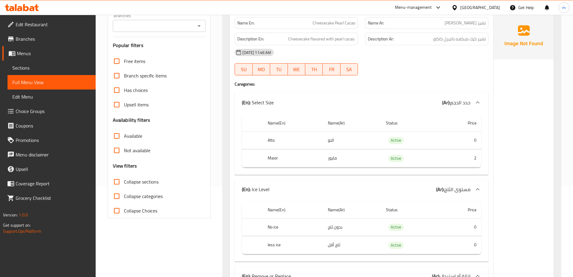
click at [135, 172] on div "Free items Branch specific items Has choices Upsell items Availability filters …" at bounding box center [159, 136] width 93 height 164
click at [135, 178] on span "Collapse sections" at bounding box center [141, 181] width 35 height 7
click at [124, 178] on input "Collapse sections" at bounding box center [117, 181] width 14 height 14
checkbox input "true"
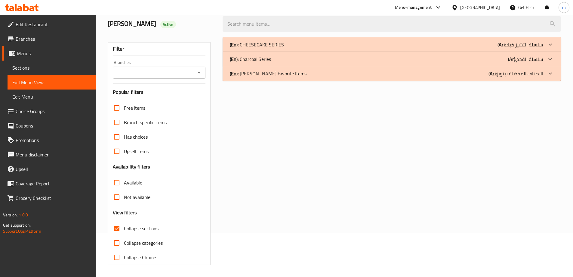
scroll to position [44, 0]
click at [494, 75] on b "(Ar):" at bounding box center [493, 73] width 8 height 9
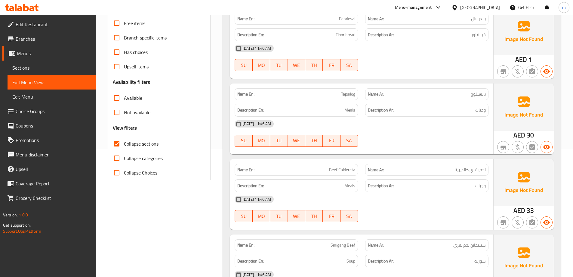
scroll to position [0, 0]
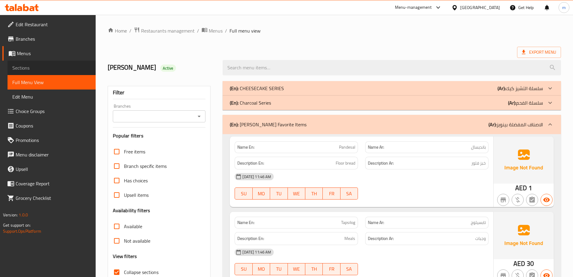
click at [44, 67] on span "Sections" at bounding box center [51, 67] width 79 height 7
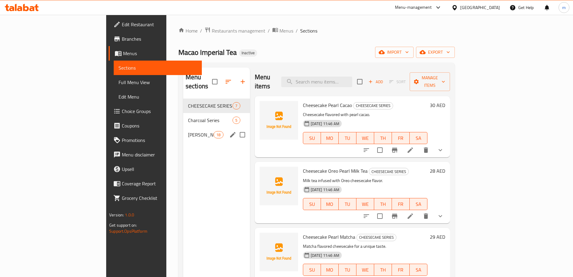
click at [188, 131] on span "[PERSON_NAME] Favorite Items" at bounding box center [201, 134] width 26 height 7
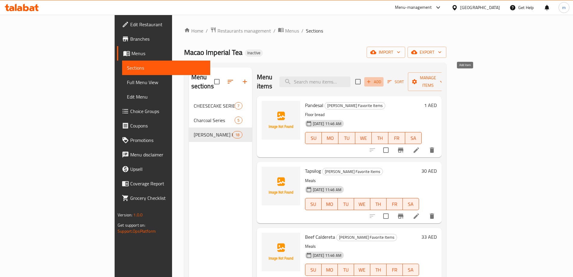
click at [382, 79] on span "Add" at bounding box center [374, 81] width 16 height 7
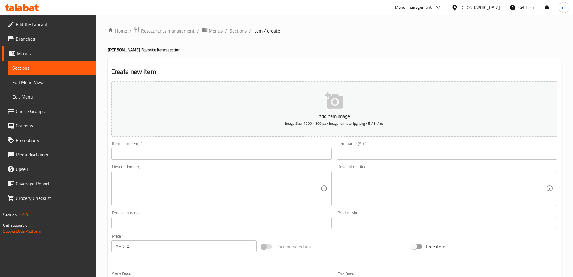
click at [240, 156] on input "text" at bounding box center [221, 153] width 221 height 12
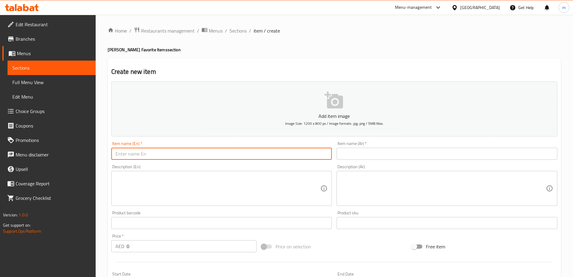
paste input "Pansit Canton"
type input "Pansit Canton"
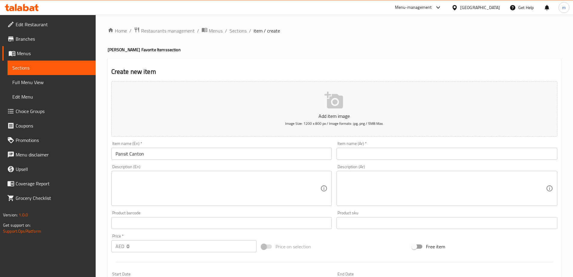
click at [280, 190] on textarea at bounding box center [218, 188] width 205 height 29
paste textarea "Noodles"
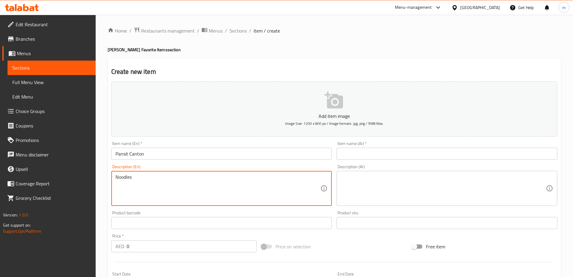
type textarea "Noodles"
click at [359, 159] on input "text" at bounding box center [447, 153] width 221 height 12
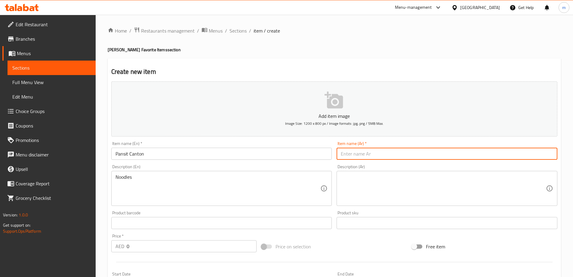
click at [357, 157] on input "text" at bounding box center [447, 153] width 221 height 12
paste input "كانتون بانسيت"
type input "كانتون بانسيت"
click at [365, 180] on textarea at bounding box center [443, 188] width 205 height 29
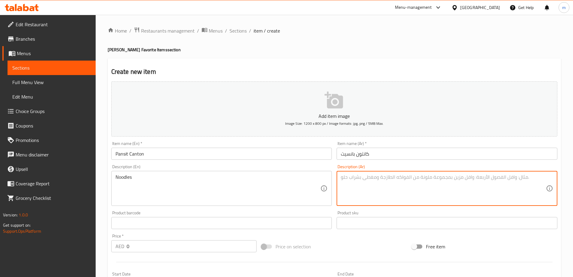
click at [373, 179] on textarea at bounding box center [443, 188] width 205 height 29
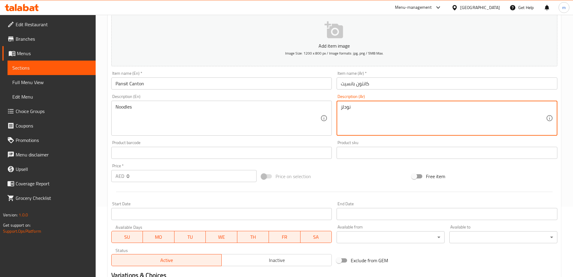
scroll to position [90, 0]
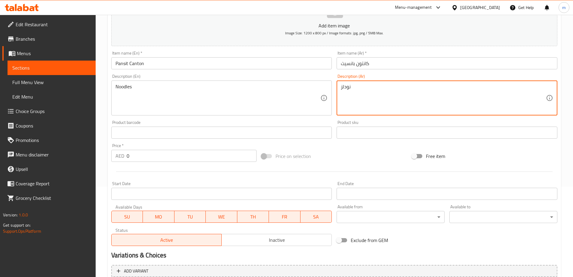
type textarea "نودلز"
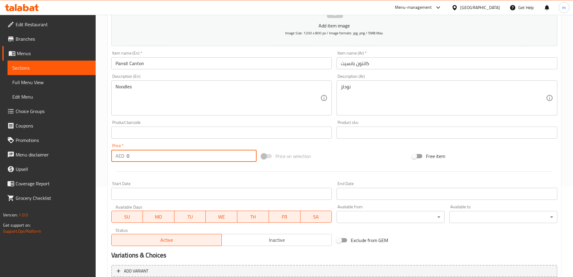
drag, startPoint x: 159, startPoint y: 157, endPoint x: 118, endPoint y: 158, distance: 40.9
click at [118, 158] on div "AED 0 Price *" at bounding box center [184, 156] width 146 height 12
type input "25"
click at [160, 174] on div at bounding box center [334, 171] width 451 height 15
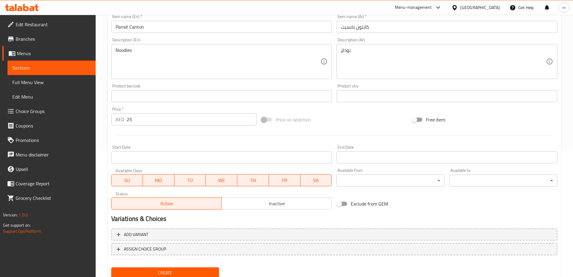
scroll to position [149, 0]
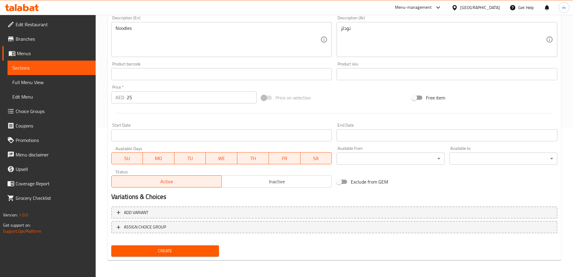
click at [158, 254] on span "Create" at bounding box center [165, 251] width 98 height 8
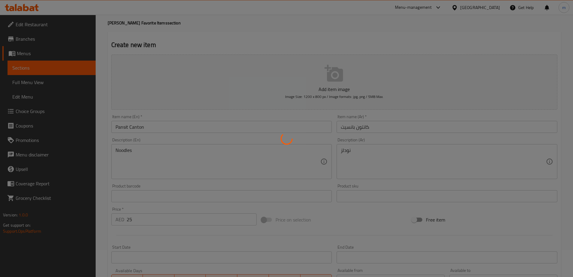
scroll to position [0, 0]
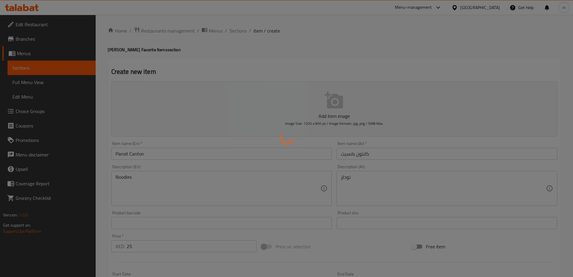
type input "0"
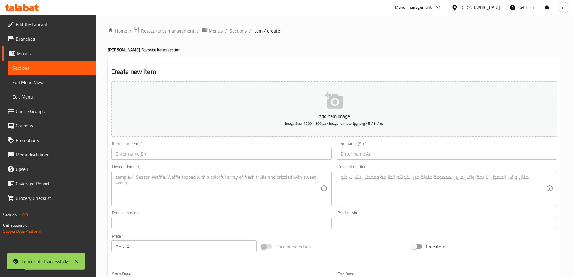
click at [242, 33] on span "Sections" at bounding box center [238, 30] width 17 height 7
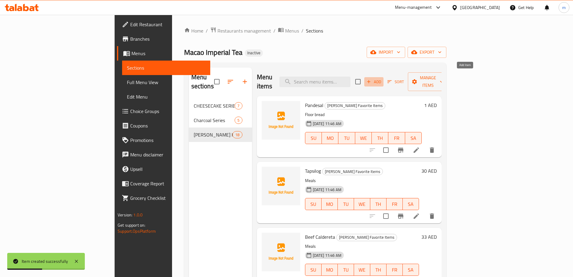
click at [382, 78] on span "Add" at bounding box center [374, 81] width 16 height 7
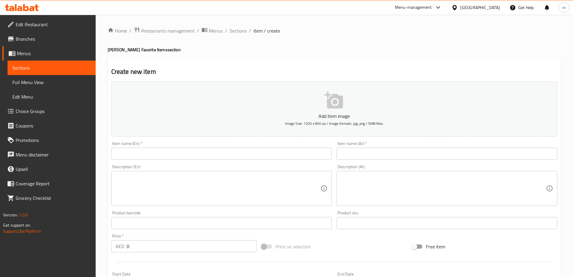
click at [372, 156] on input "text" at bounding box center [447, 153] width 221 height 12
paste input "بانسيت بيهون"
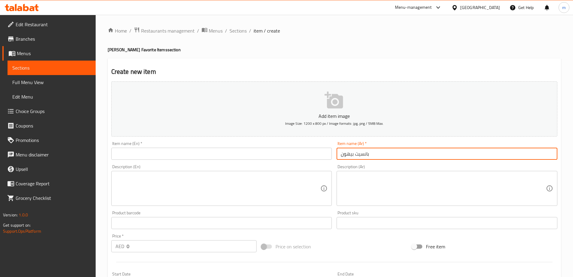
type input "بانسيت بيهون"
click at [278, 153] on input "text" at bounding box center [221, 153] width 221 height 12
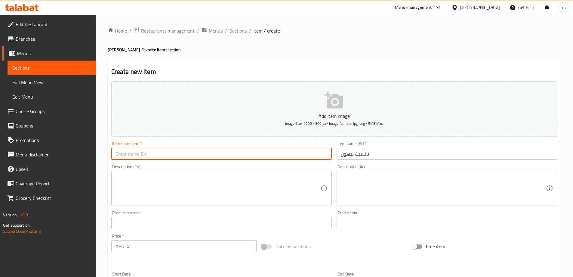
paste input "Pansit Bihon"
type input "Pansit Bihon"
click at [238, 191] on textarea at bounding box center [218, 188] width 205 height 29
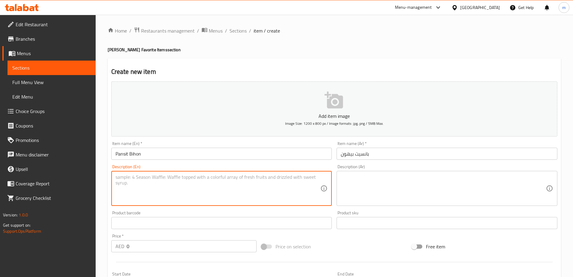
paste textarea "Noodles"
type textarea "Noodles"
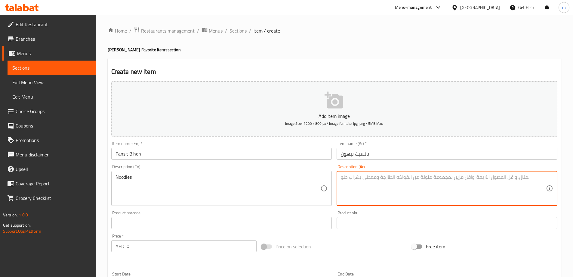
click at [396, 191] on textarea at bounding box center [443, 188] width 205 height 29
type textarea "نودلز"
click at [167, 250] on input "0" at bounding box center [192, 246] width 130 height 12
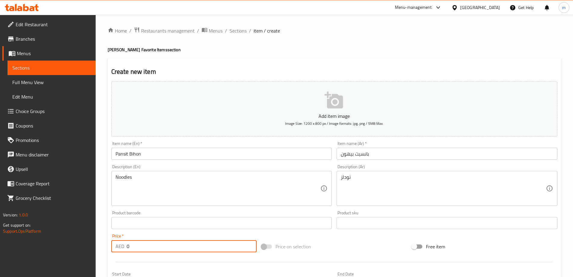
click at [167, 250] on input "0" at bounding box center [192, 246] width 130 height 12
type input "25"
click at [177, 267] on div at bounding box center [334, 261] width 451 height 15
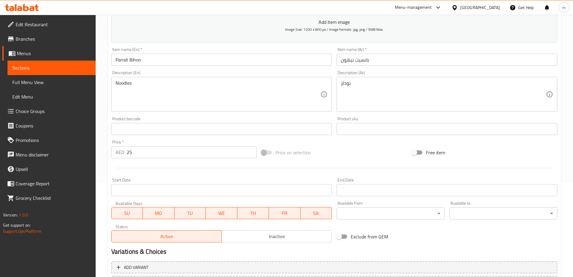
scroll to position [149, 0]
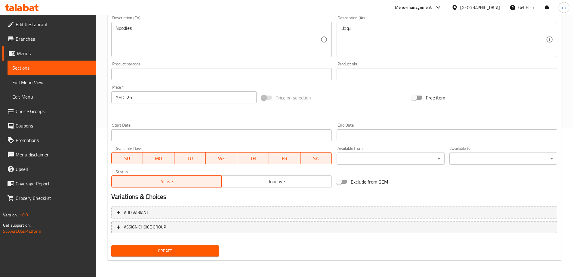
click at [186, 245] on button "Create" at bounding box center [165, 250] width 108 height 11
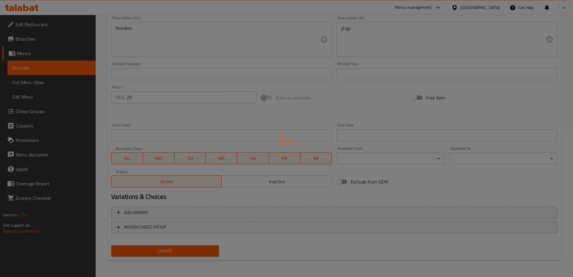
type input "0"
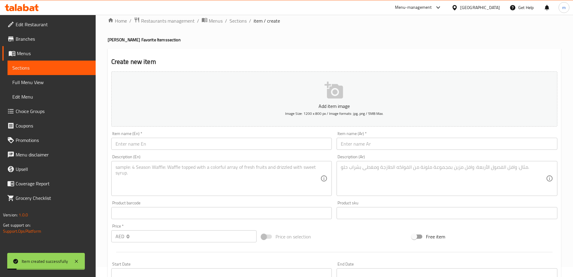
scroll to position [0, 0]
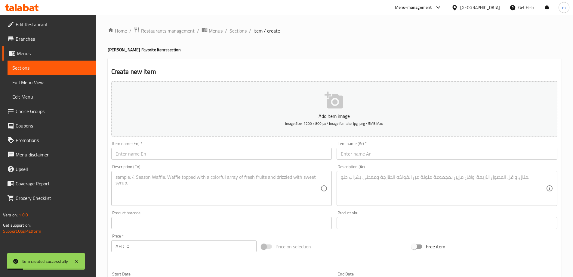
click at [235, 29] on span "Sections" at bounding box center [238, 30] width 17 height 7
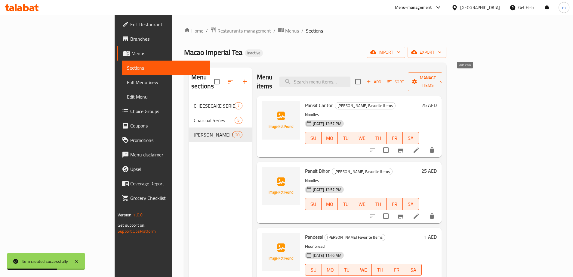
click at [382, 80] on span "Add" at bounding box center [374, 81] width 16 height 7
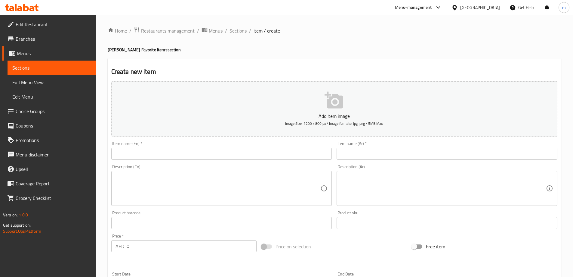
click at [204, 157] on input "text" at bounding box center [221, 153] width 221 height 12
paste input "Palabok"
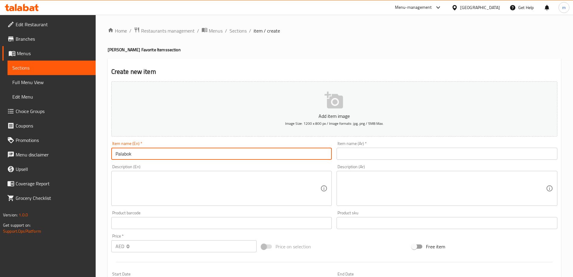
type input "Palabok"
drag, startPoint x: 374, startPoint y: 145, endPoint x: 370, endPoint y: 147, distance: 4.6
click at [372, 146] on div "Item name (Ar)   * Item name (Ar) *" at bounding box center [447, 150] width 221 height 18
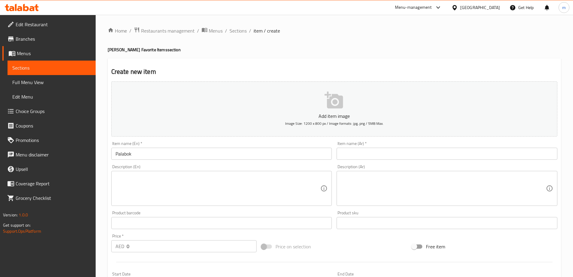
click at [369, 150] on input "text" at bounding box center [447, 153] width 221 height 12
paste input "بالابوك"
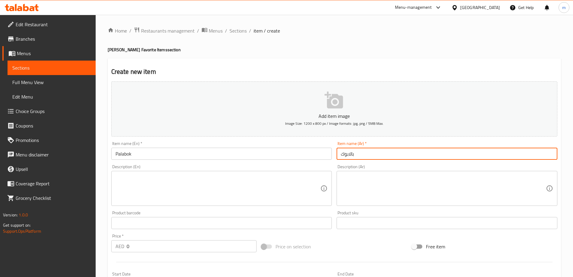
type input "بالابوك"
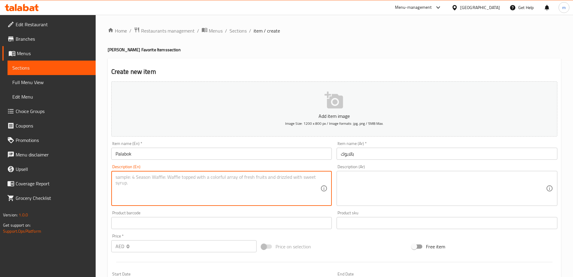
click at [166, 200] on textarea at bounding box center [218, 188] width 205 height 29
paste textarea "Palabok"
type textarea "Palabok"
paste textarea "Noodles"
type textarea "Noodles"
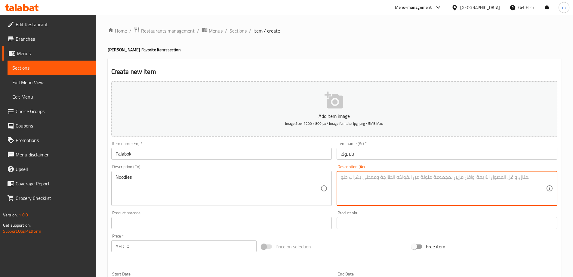
click at [410, 181] on textarea at bounding box center [443, 188] width 205 height 29
type textarea "نودلز"
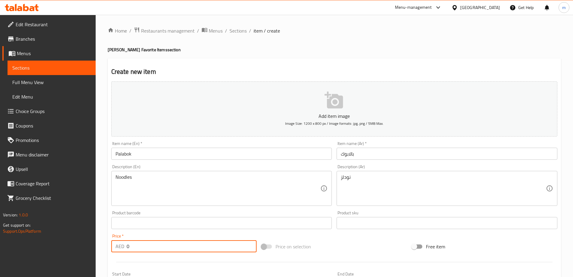
drag, startPoint x: 175, startPoint y: 253, endPoint x: 138, endPoint y: 252, distance: 37.6
click at [138, 252] on input "0" at bounding box center [192, 246] width 130 height 12
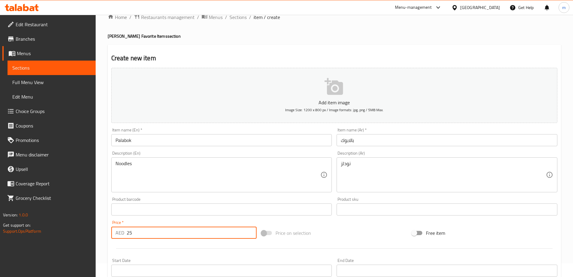
scroll to position [149, 0]
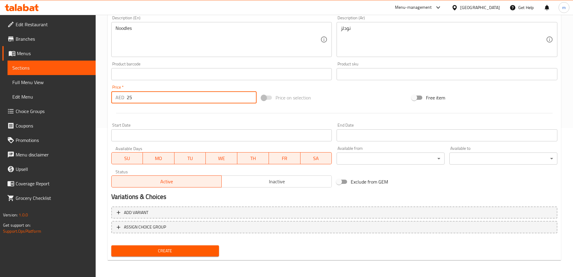
type input "25"
click at [287, 246] on div "Create" at bounding box center [334, 251] width 451 height 16
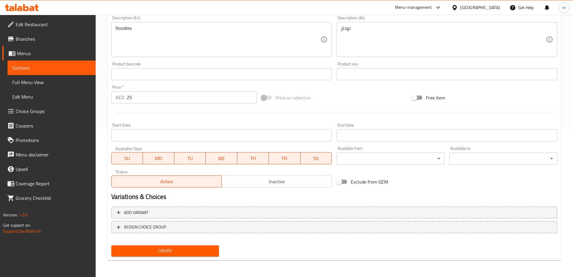
click at [154, 249] on span "Create" at bounding box center [165, 251] width 98 height 8
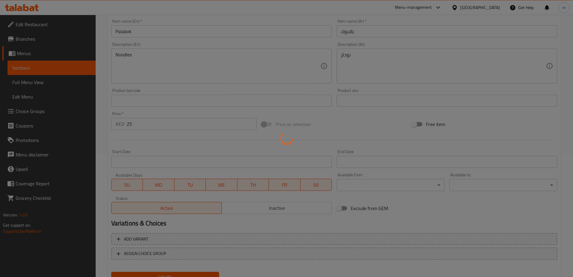
type input "0"
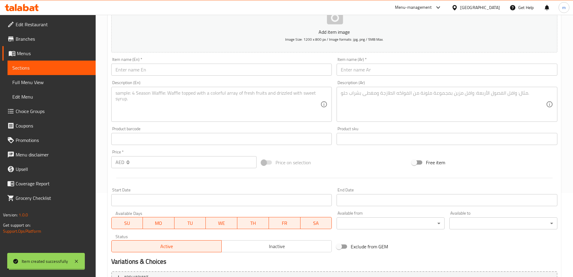
scroll to position [0, 0]
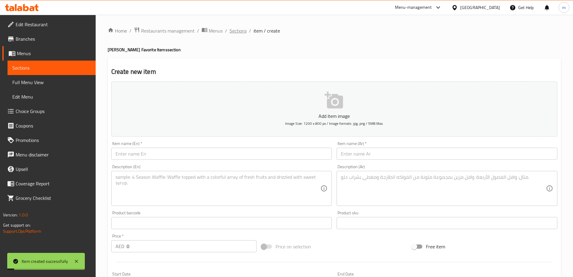
click at [239, 30] on span "Sections" at bounding box center [238, 30] width 17 height 7
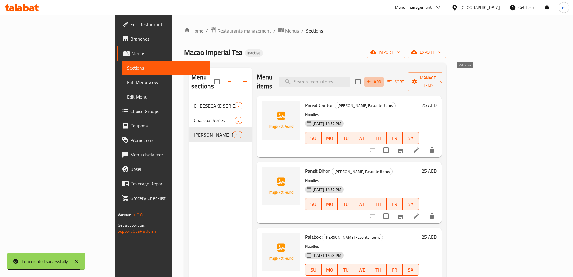
click at [382, 78] on span "Add" at bounding box center [374, 81] width 16 height 7
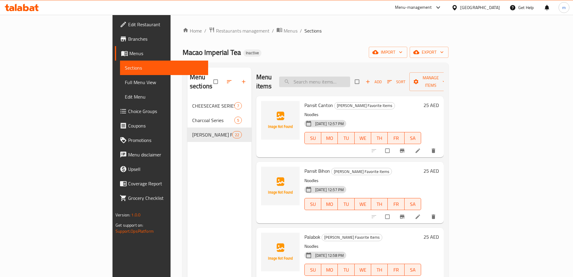
click at [350, 82] on input "search" at bounding box center [314, 81] width 71 height 11
paste input "Tofu Fish 3 Sticks"
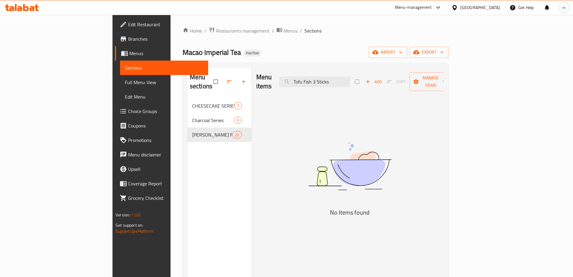
type input "Tofu Fish 3 Sticks"
click at [372, 79] on span "button" at bounding box center [368, 82] width 7 height 6
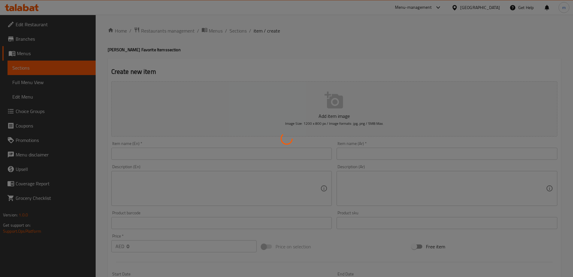
click at [181, 150] on div at bounding box center [286, 138] width 573 height 277
click at [178, 152] on div at bounding box center [286, 138] width 573 height 277
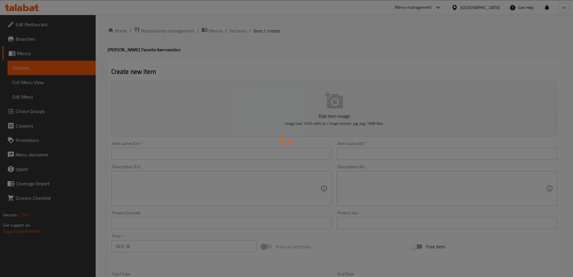
click at [185, 150] on div at bounding box center [286, 138] width 573 height 277
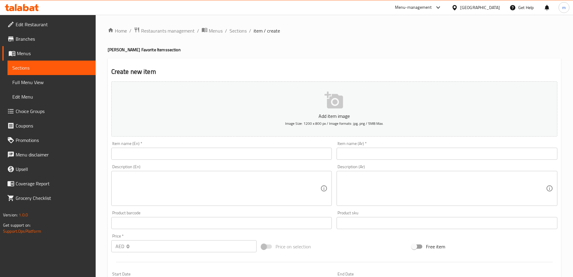
click at [181, 163] on div "Description (En) Description (En)" at bounding box center [222, 185] width 226 height 46
click at [176, 156] on input "text" at bounding box center [221, 153] width 221 height 12
paste input "Tofu Fish 3 Sticks"
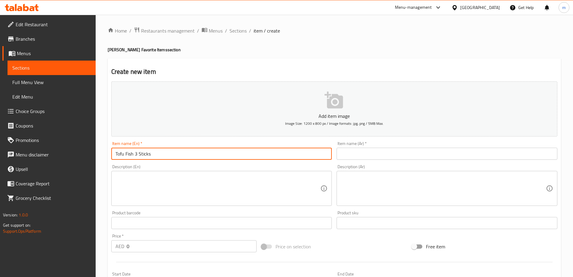
type input "Tofu Fish 3 Sticks"
click at [377, 152] on input "text" at bounding box center [447, 153] width 221 height 12
paste input "سمكة التوفو 3 أعواد"
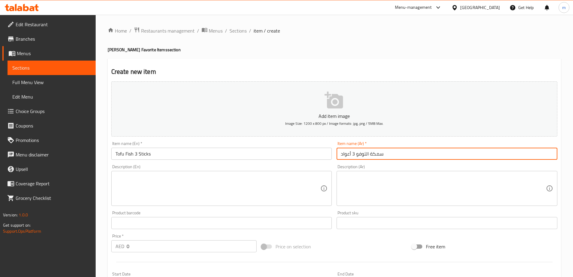
click at [348, 158] on input "سمكة التوفو 3 أعواد" at bounding box center [447, 153] width 221 height 12
type input "سمكة التوفو 3 اصابع"
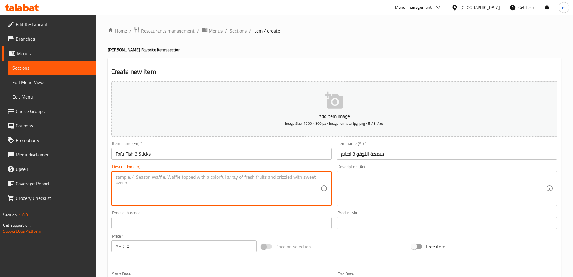
click at [190, 187] on textarea at bounding box center [218, 188] width 205 height 29
type textarea "Extras"
click at [446, 172] on div "Description (Ar)" at bounding box center [447, 188] width 221 height 35
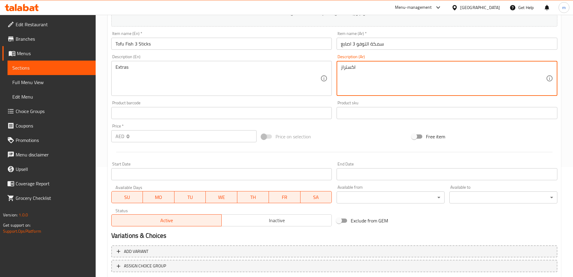
scroll to position [149, 0]
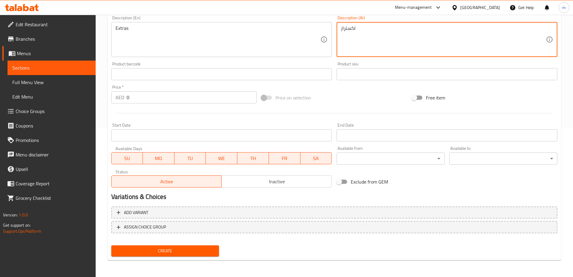
type textarea "اكستراز"
click at [185, 251] on span "Create" at bounding box center [165, 251] width 98 height 8
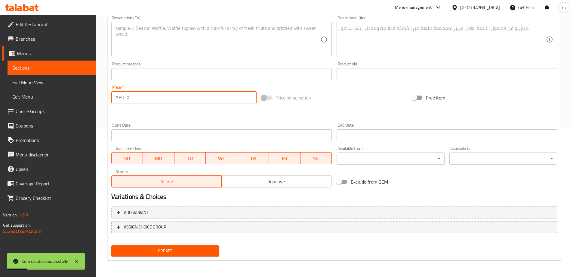
drag, startPoint x: 133, startPoint y: 104, endPoint x: 123, endPoint y: 107, distance: 10.3
click at [123, 107] on div "Add item image Image Size: 1200 x 800 px / Image formats: jpg, png / 5MB Max. I…" at bounding box center [334, 59] width 451 height 259
type input "18"
click at [179, 256] on div "Create" at bounding box center [165, 251] width 113 height 16
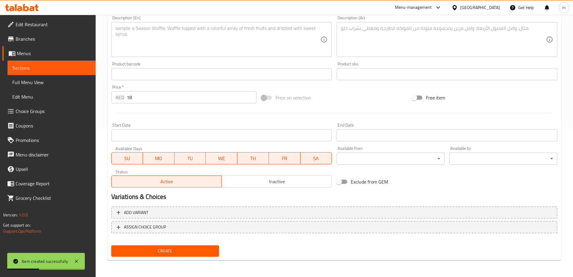
click at [175, 256] on div "Create" at bounding box center [165, 251] width 113 height 16
click at [178, 250] on span "Create" at bounding box center [165, 251] width 98 height 8
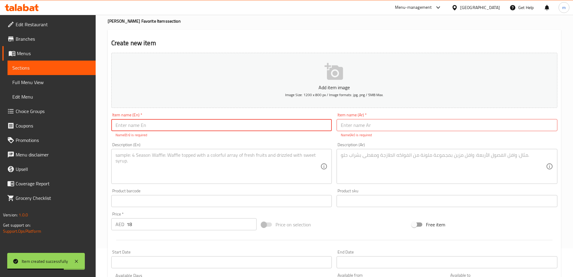
scroll to position [0, 0]
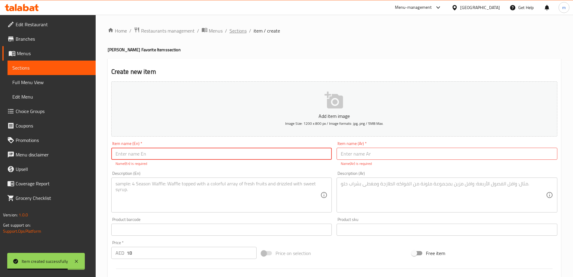
click at [239, 33] on span "Sections" at bounding box center [238, 30] width 17 height 7
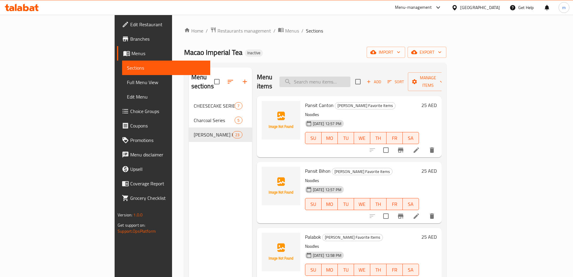
click at [333, 79] on input "search" at bounding box center [315, 81] width 71 height 11
paste input "سمكة التوفو 3 أعواد"
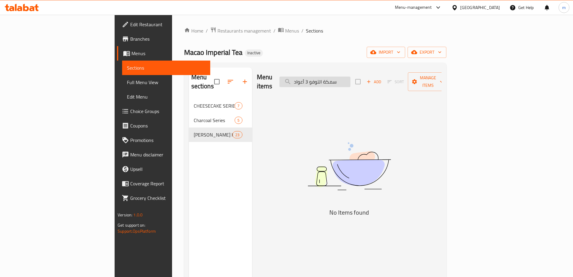
click at [351, 79] on input "سمكة التوفو 3 أعواد" at bounding box center [315, 81] width 71 height 11
paste input "Tofu Fish 3 Sticks"
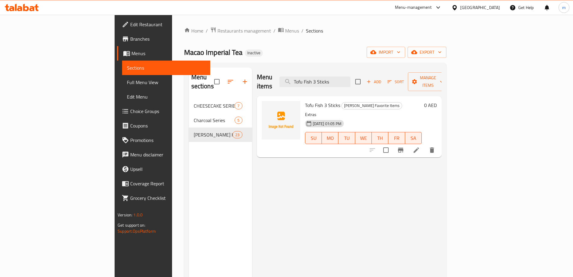
type input "Tofu Fish 3 Sticks"
click at [420, 146] on icon at bounding box center [416, 149] width 7 height 7
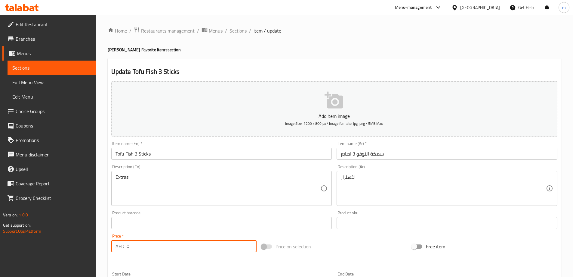
drag, startPoint x: 136, startPoint y: 248, endPoint x: 120, endPoint y: 248, distance: 15.4
click at [120, 248] on div "AED 0 Price *" at bounding box center [184, 246] width 146 height 12
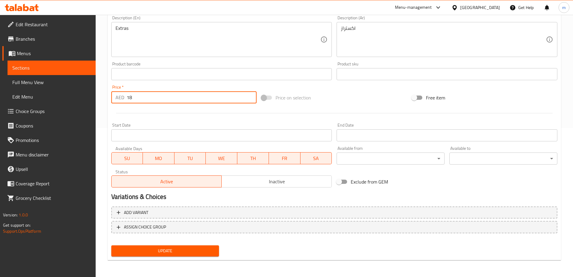
type input "18"
click at [176, 249] on span "Update" at bounding box center [165, 251] width 98 height 8
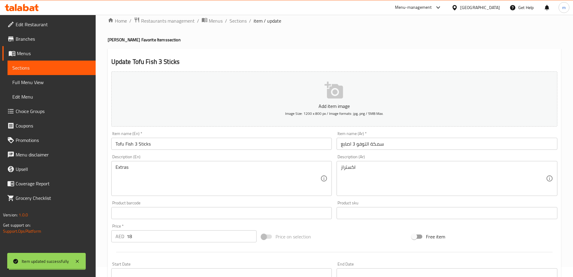
scroll to position [0, 0]
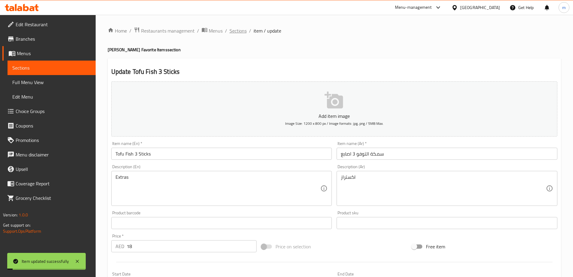
click at [235, 32] on span "Sections" at bounding box center [238, 30] width 17 height 7
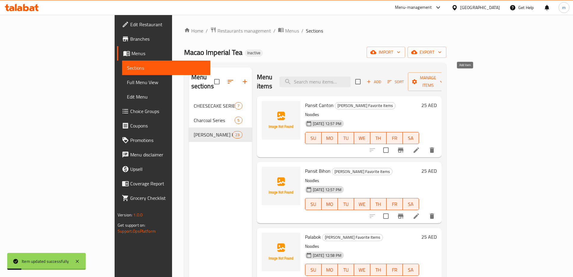
click at [382, 78] on span "Add" at bounding box center [374, 81] width 16 height 7
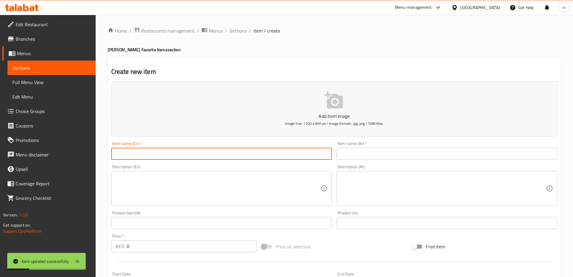
click at [181, 150] on input "text" at bounding box center [221, 153] width 221 height 12
paste input "Fish Balls 3 Sticks"
click at [181, 152] on input "Fish Balls 3 Sticks" at bounding box center [221, 153] width 221 height 12
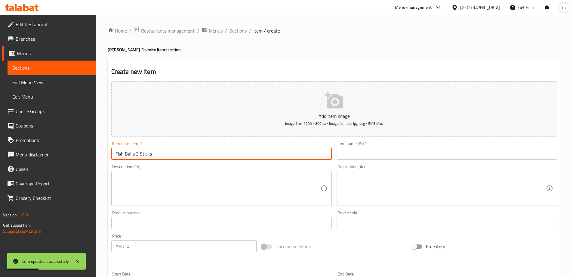
click at [181, 152] on input "Fish Balls 3 Sticks" at bounding box center [221, 153] width 221 height 12
paste input "Crab"
type input "Crab Balls 3 Sticks"
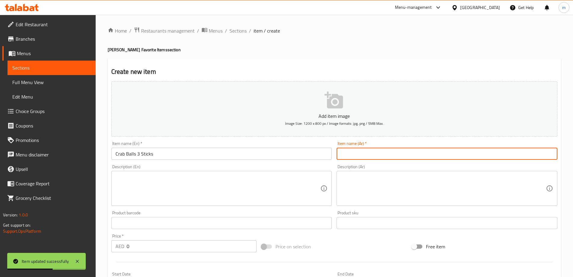
click at [394, 156] on input "text" at bounding box center [447, 153] width 221 height 12
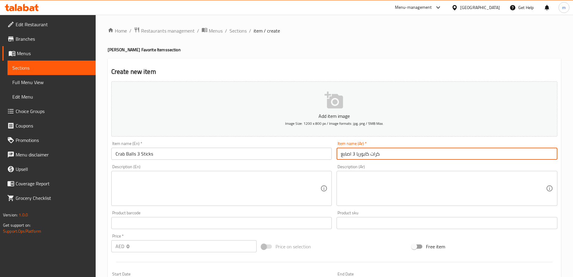
type input "كرات كابوريا 3 اصابع"
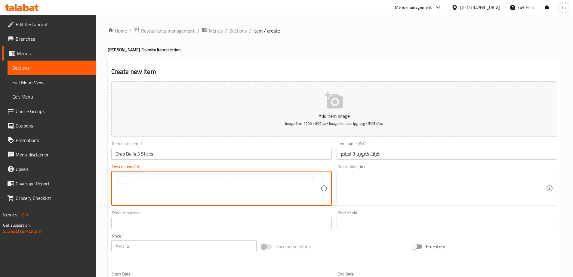
click at [240, 198] on textarea at bounding box center [218, 188] width 205 height 29
paste textarea "Extras"
type textarea "Extras"
click at [421, 197] on textarea at bounding box center [443, 188] width 205 height 29
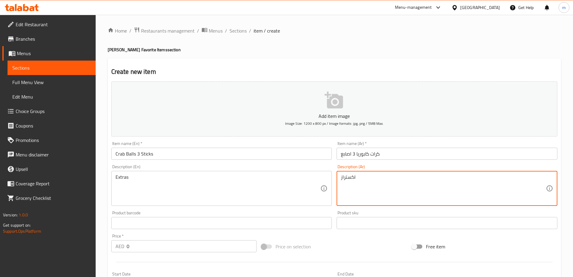
type textarea "اكستراز"
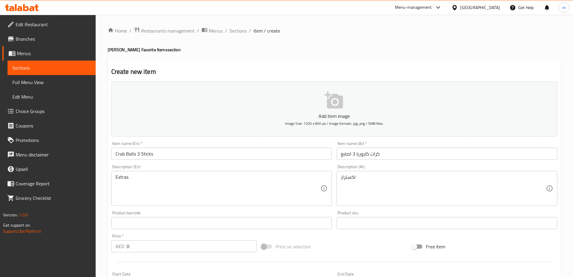
click at [346, 245] on div "Price on selection" at bounding box center [334, 246] width 150 height 16
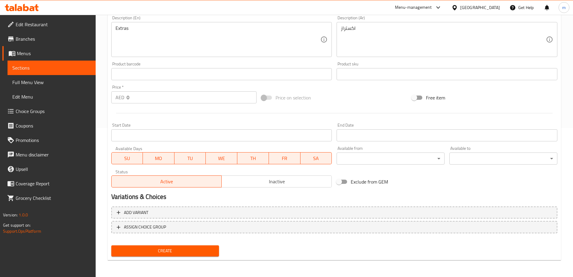
click at [190, 252] on span "Create" at bounding box center [165, 251] width 98 height 8
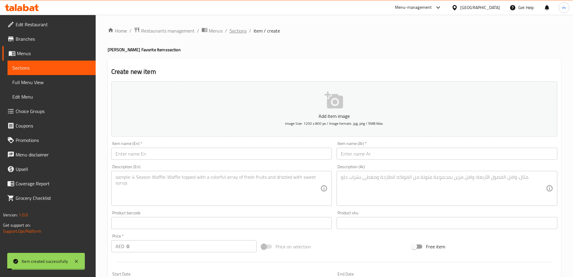
click at [231, 27] on span "Sections" at bounding box center [238, 30] width 17 height 7
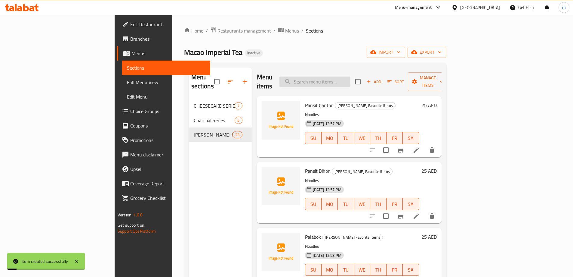
click at [351, 80] on input "search" at bounding box center [315, 81] width 71 height 11
paste input "Crab Balls 3 Sticks"
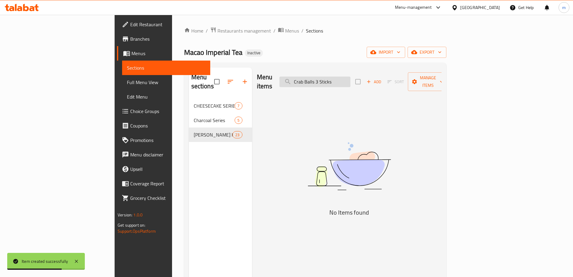
click at [351, 77] on input "Crab Balls 3 Sticks" at bounding box center [315, 81] width 71 height 11
type input "Crab Balls 3 Sticks"
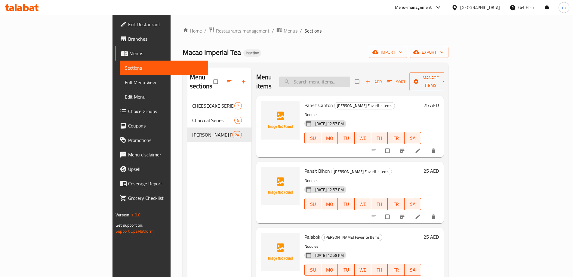
click at [350, 76] on input "search" at bounding box center [314, 81] width 71 height 11
paste input "Crab Balls 3 Sticks"
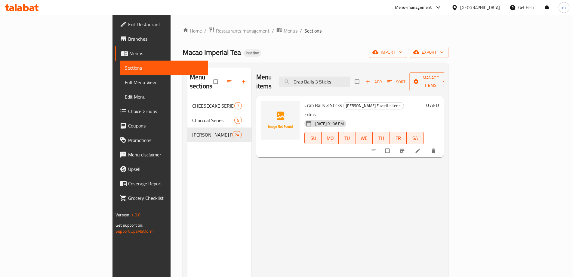
type input "Crab Balls 3 Sticks"
click at [427, 146] on li at bounding box center [418, 151] width 17 height 10
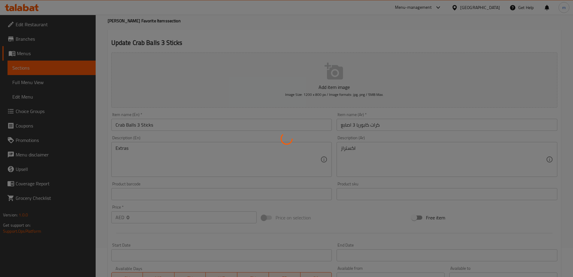
scroll to position [60, 0]
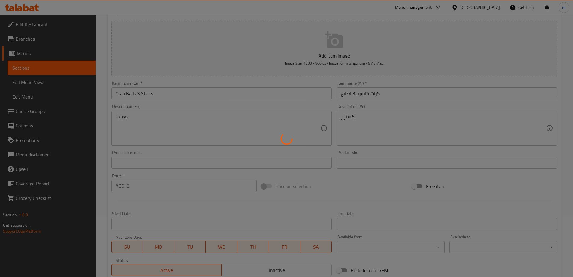
click at [138, 185] on div at bounding box center [286, 138] width 573 height 277
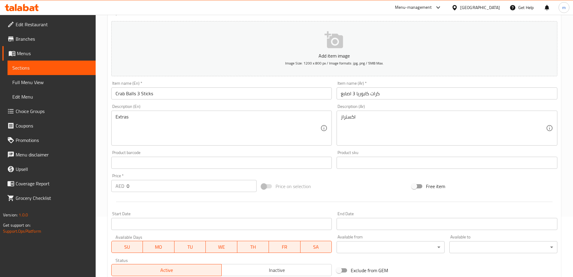
click at [140, 184] on div "Home / Restaurants management / Menus / Sections / item / update Pinoy's Favori…" at bounding box center [335, 160] width 454 height 386
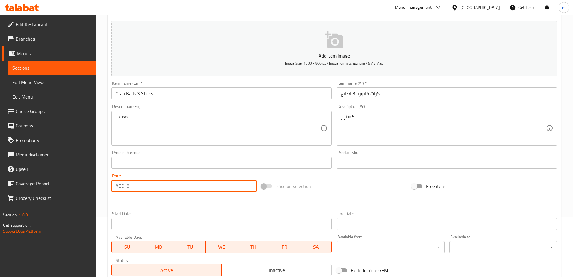
drag, startPoint x: 140, startPoint y: 184, endPoint x: 120, endPoint y: 189, distance: 20.1
click at [120, 189] on div "AED 0 Price *" at bounding box center [184, 186] width 146 height 12
click at [130, 187] on input "0" at bounding box center [192, 186] width 130 height 12
click at [131, 187] on input "0" at bounding box center [192, 186] width 130 height 12
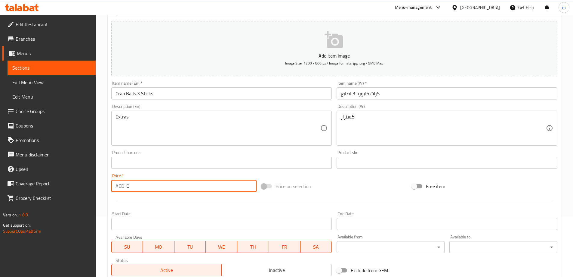
drag, startPoint x: 131, startPoint y: 187, endPoint x: 125, endPoint y: 188, distance: 6.2
click at [125, 188] on div "AED 0 Price *" at bounding box center [184, 186] width 146 height 12
type input "18"
click at [155, 198] on div at bounding box center [334, 201] width 451 height 15
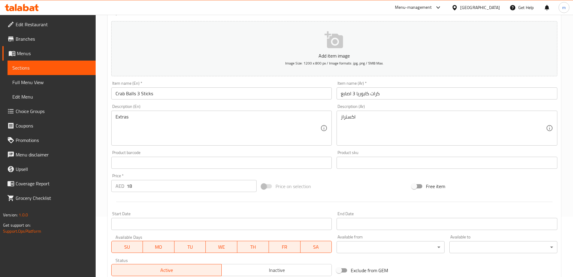
scroll to position [149, 0]
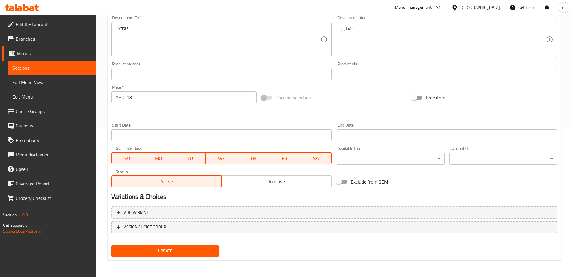
click at [159, 247] on span "Update" at bounding box center [165, 251] width 98 height 8
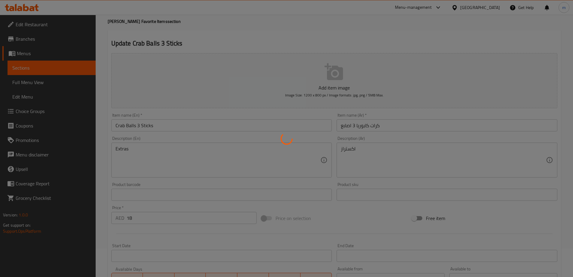
scroll to position [0, 0]
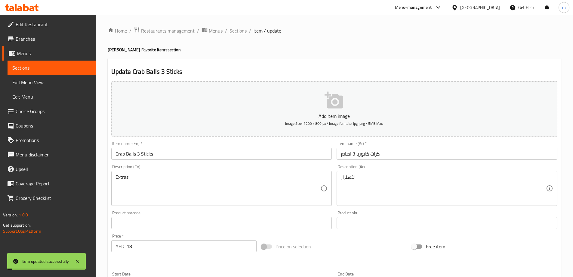
click at [230, 33] on span "Sections" at bounding box center [238, 30] width 17 height 7
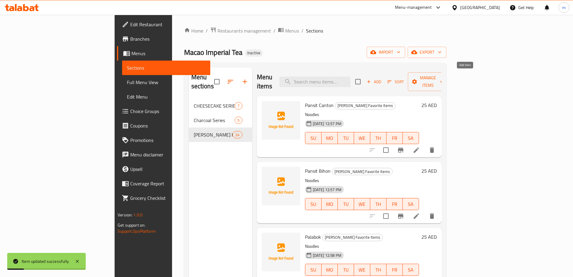
click at [382, 78] on span "Add" at bounding box center [374, 81] width 16 height 7
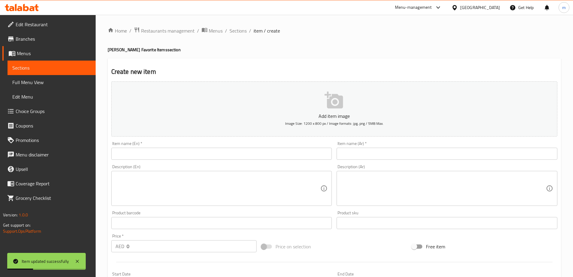
click at [208, 150] on input "text" at bounding box center [221, 153] width 221 height 12
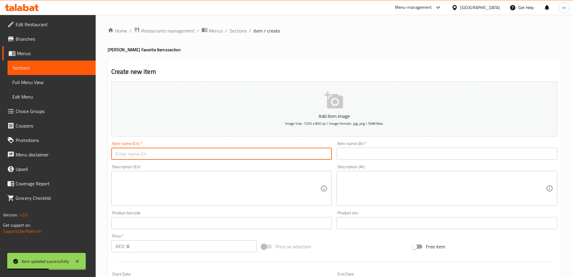
paste input "Fish Balls 3 Sticks"
type input "Fish Balls 3 Sticks"
drag, startPoint x: 455, startPoint y: 146, endPoint x: 445, endPoint y: 150, distance: 10.6
click at [452, 148] on div "Item name (Ar)   * Item name (Ar) *" at bounding box center [447, 150] width 221 height 18
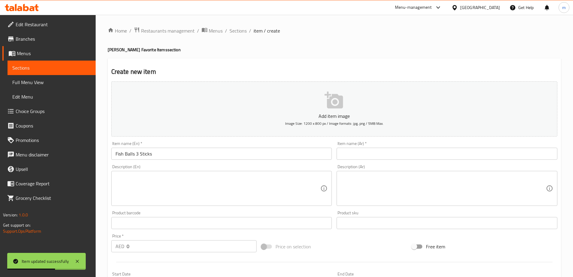
click at [445, 150] on input "text" at bounding box center [447, 153] width 221 height 12
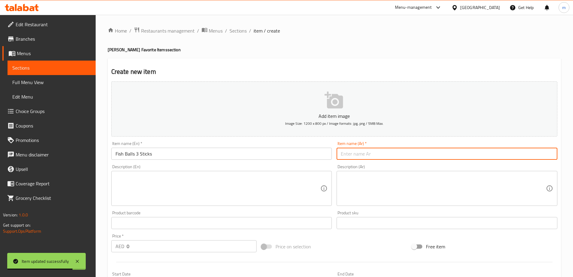
drag, startPoint x: 445, startPoint y: 150, endPoint x: 441, endPoint y: 153, distance: 5.4
click at [445, 150] on input "text" at bounding box center [447, 153] width 221 height 12
click at [441, 153] on input "text" at bounding box center [447, 153] width 221 height 12
type input "كرات سمك 3 اصابع"
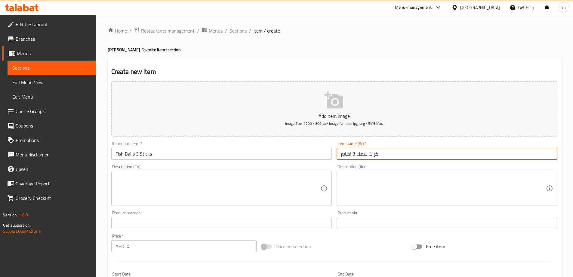
click at [193, 197] on textarea at bounding box center [218, 188] width 205 height 29
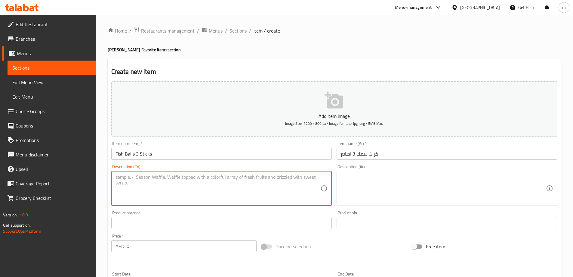
paste textarea "Extras"
type textarea "Extras"
click at [376, 185] on textarea at bounding box center [443, 188] width 205 height 29
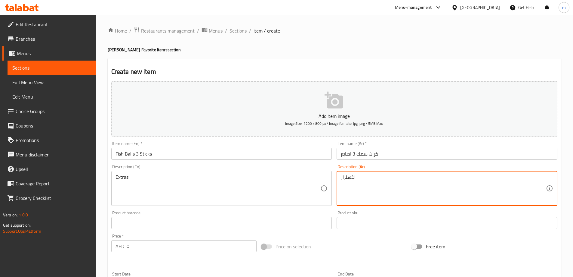
type textarea "اكستراز"
click at [352, 242] on div "Price on selection" at bounding box center [334, 246] width 150 height 16
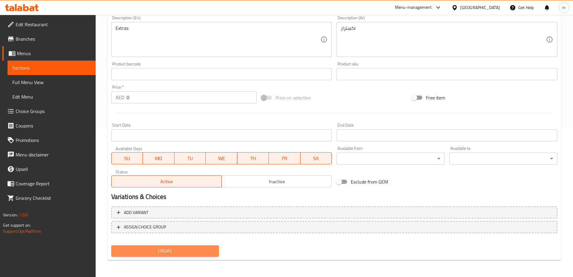
click at [202, 251] on span "Create" at bounding box center [165, 251] width 98 height 8
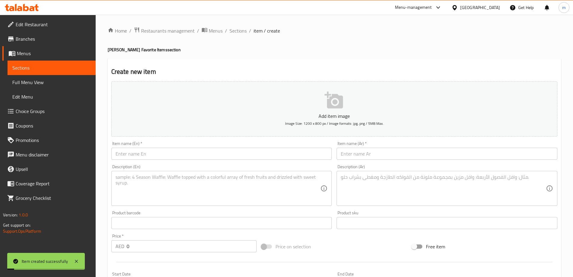
click at [57, 77] on link "Full Menu View" at bounding box center [52, 82] width 88 height 14
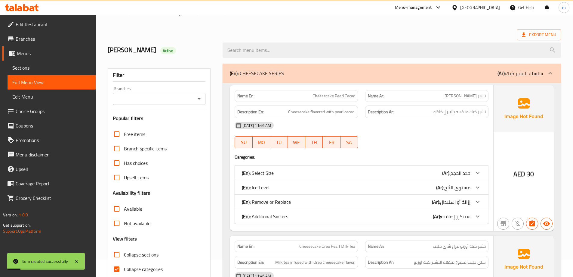
scroll to position [90, 0]
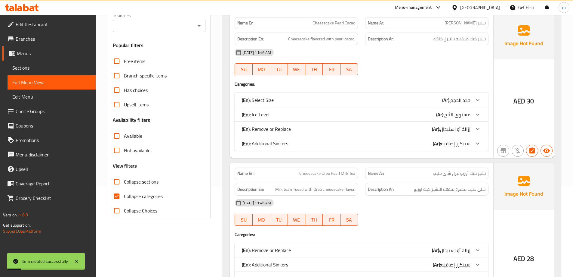
click at [143, 190] on label "Collapse categories" at bounding box center [136, 196] width 53 height 14
click at [124, 190] on input "Collapse categories" at bounding box center [117, 196] width 14 height 14
checkbox input "false"
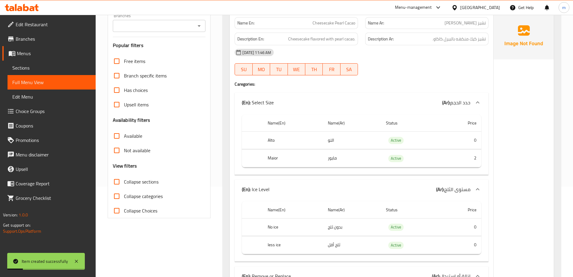
click at [144, 174] on label "Collapse sections" at bounding box center [134, 181] width 49 height 14
click at [124, 174] on input "Collapse sections" at bounding box center [117, 181] width 14 height 14
checkbox input "true"
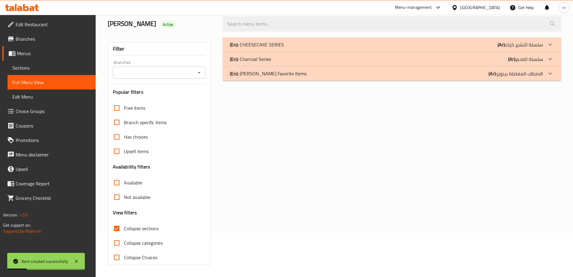
scroll to position [44, 0]
click at [491, 76] on b "(Ar):" at bounding box center [493, 73] width 8 height 9
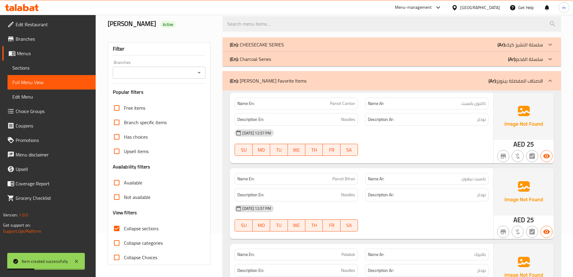
click at [503, 44] on b "(Ar):" at bounding box center [502, 44] width 8 height 9
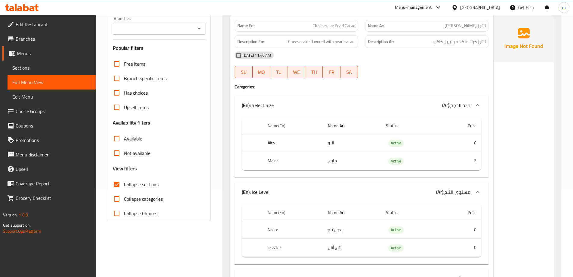
scroll to position [0, 0]
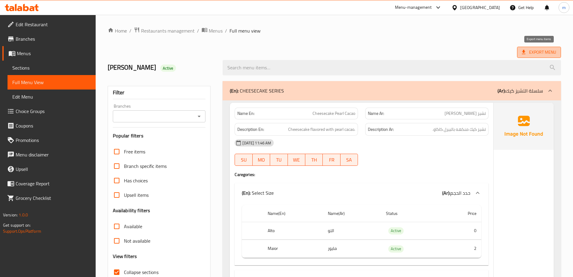
click at [531, 55] on span "Export Menu" at bounding box center [539, 52] width 34 height 8
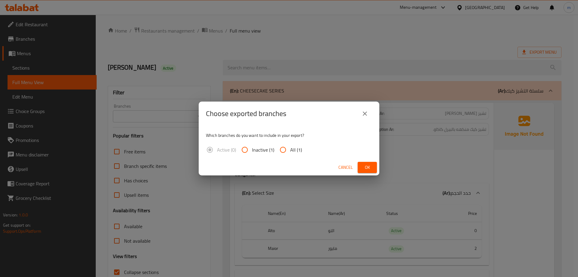
click at [285, 153] on input "All (1)" at bounding box center [283, 149] width 14 height 14
radio input "true"
click at [363, 172] on button "Ok" at bounding box center [367, 167] width 19 height 11
